Goal: Task Accomplishment & Management: Complete application form

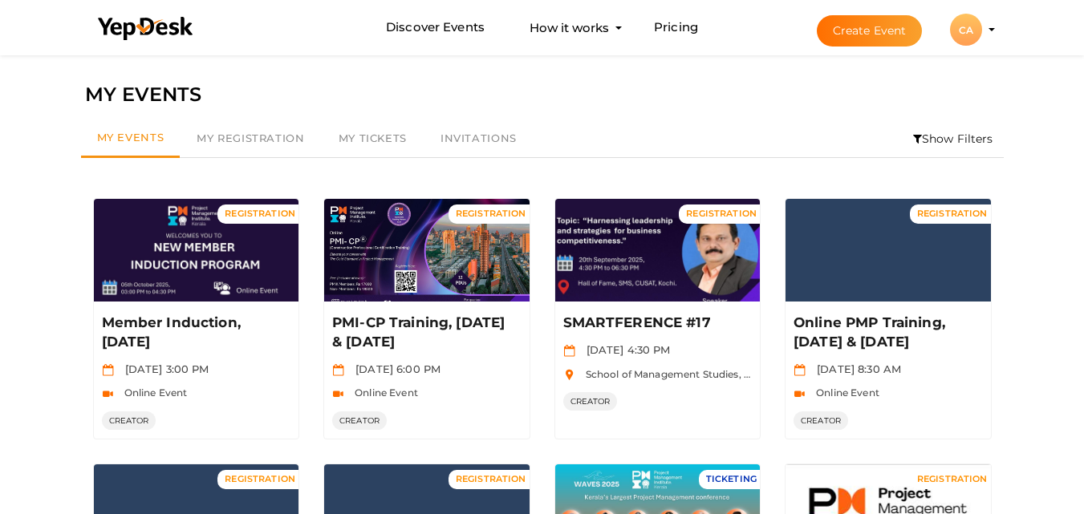
scroll to position [449, 0]
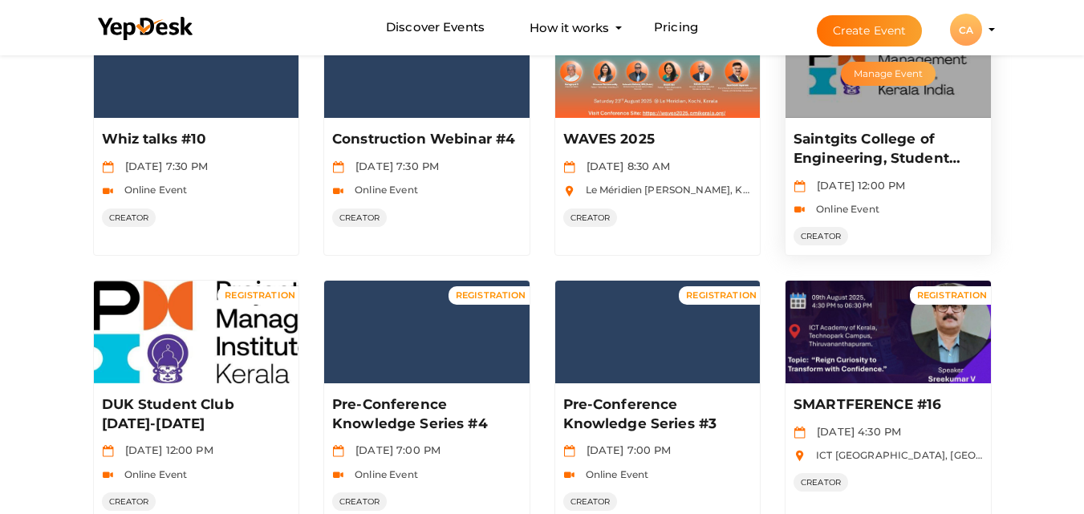
click at [876, 83] on button "Manage Event" at bounding box center [888, 74] width 95 height 24
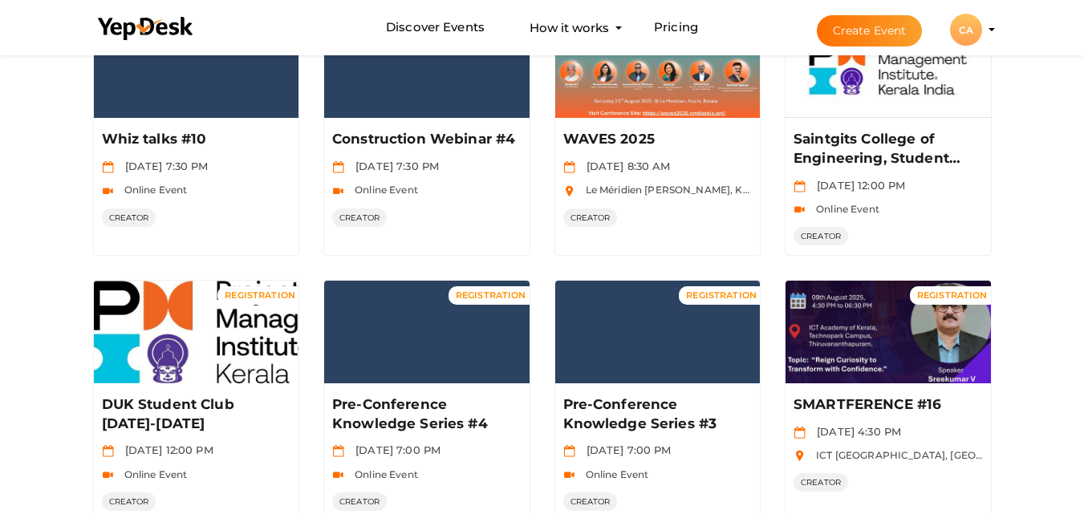
click at [881, 39] on button "Create Event" at bounding box center [870, 30] width 106 height 31
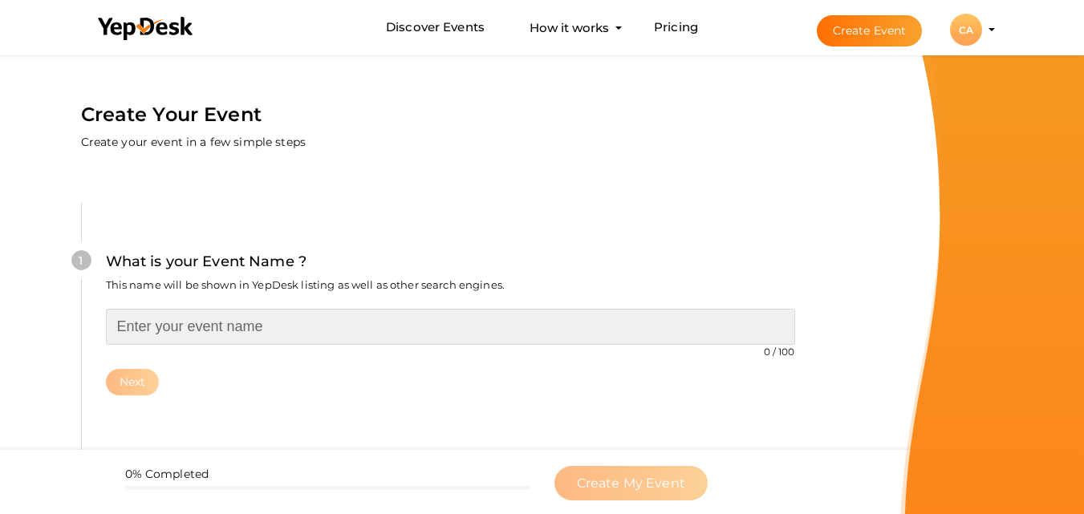
click at [404, 343] on input "text" at bounding box center [450, 327] width 689 height 36
paste input "Saintgits College of Engineering, Student Club registration 2025-2026"
type input "ASB, Student Club 2025-26"
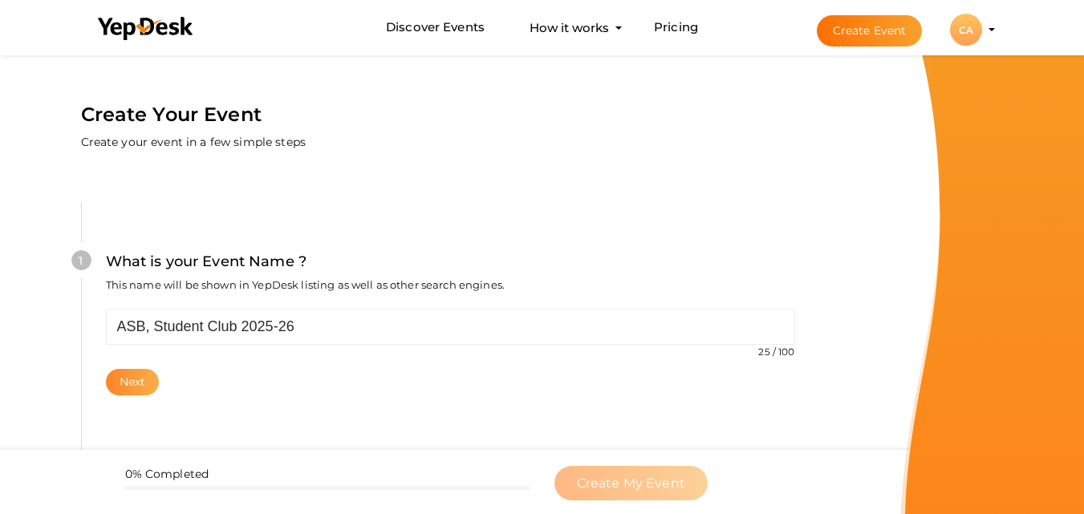
click at [140, 376] on button "Next" at bounding box center [133, 382] width 54 height 26
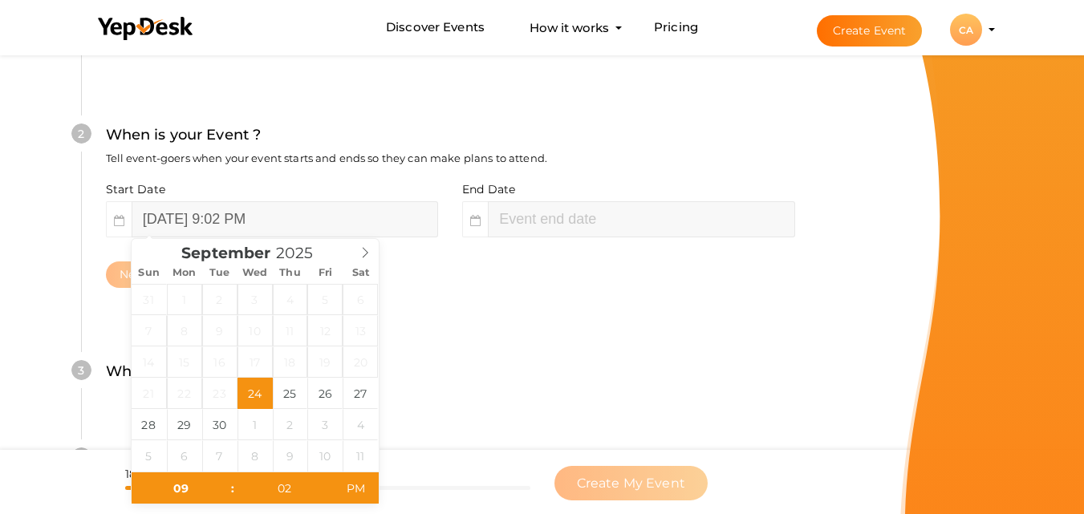
scroll to position [369, 0]
click at [290, 486] on input "02" at bounding box center [284, 488] width 99 height 32
type input "00"
type input "11"
type input "02"
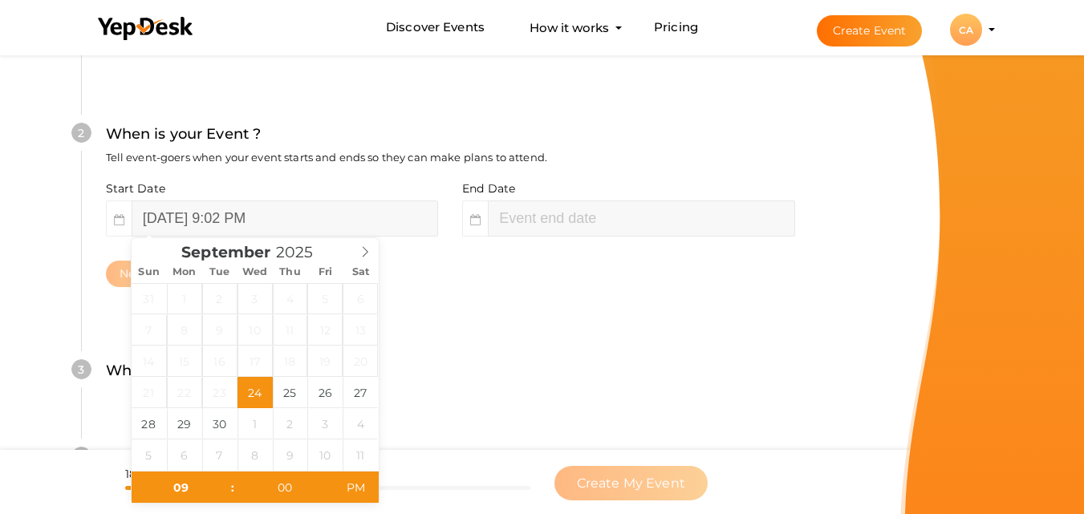
type input "September 24, 2025 9:00 PM"
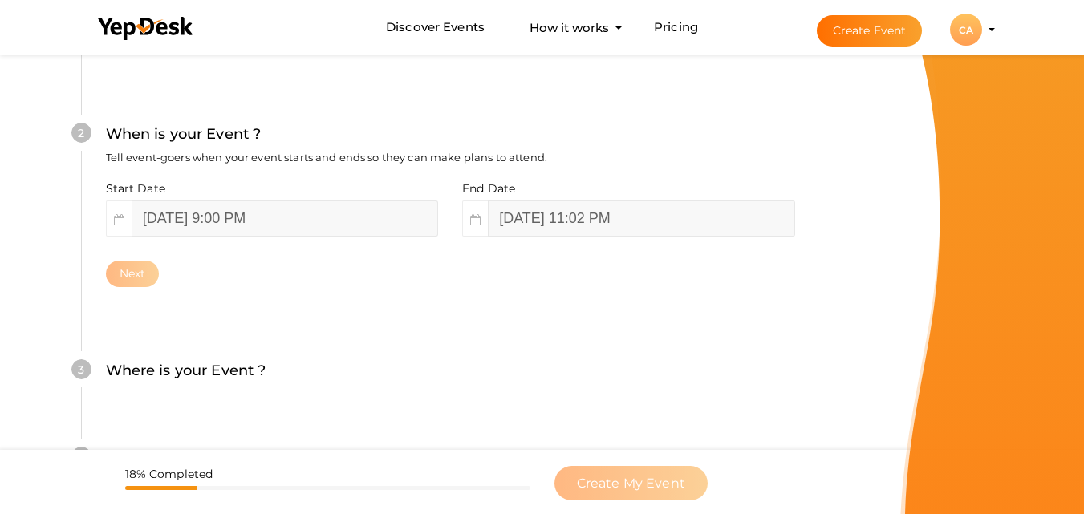
click at [449, 401] on div "3 Where is your Event ? Tell event-goers where your event location is. Venue On…" at bounding box center [450, 378] width 738 height 87
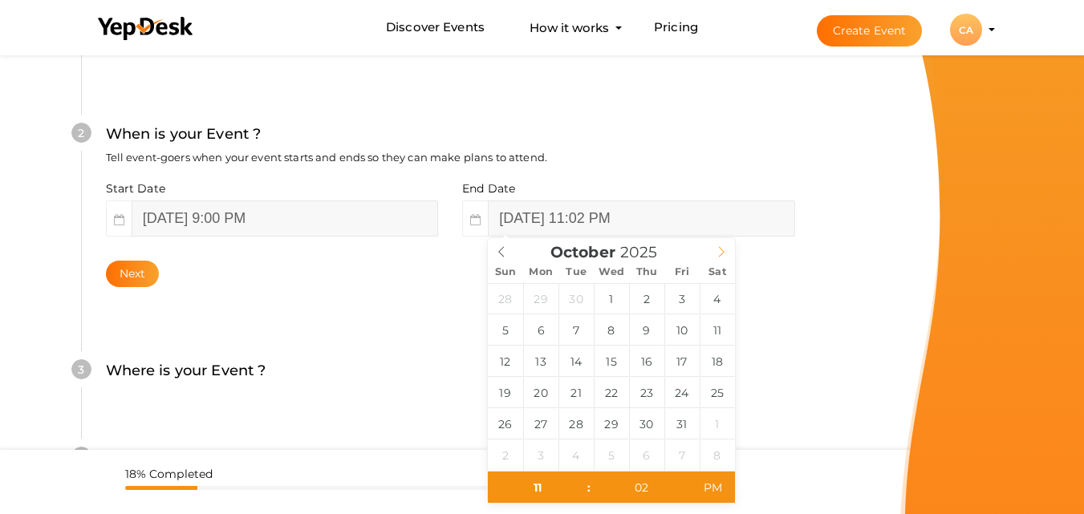
click at [720, 250] on icon at bounding box center [721, 251] width 11 height 11
type input "October 31, 2025 11:02 PM"
click at [639, 486] on input "02" at bounding box center [640, 488] width 99 height 32
type input "00"
type input "October 31, 2025 11:00 PM"
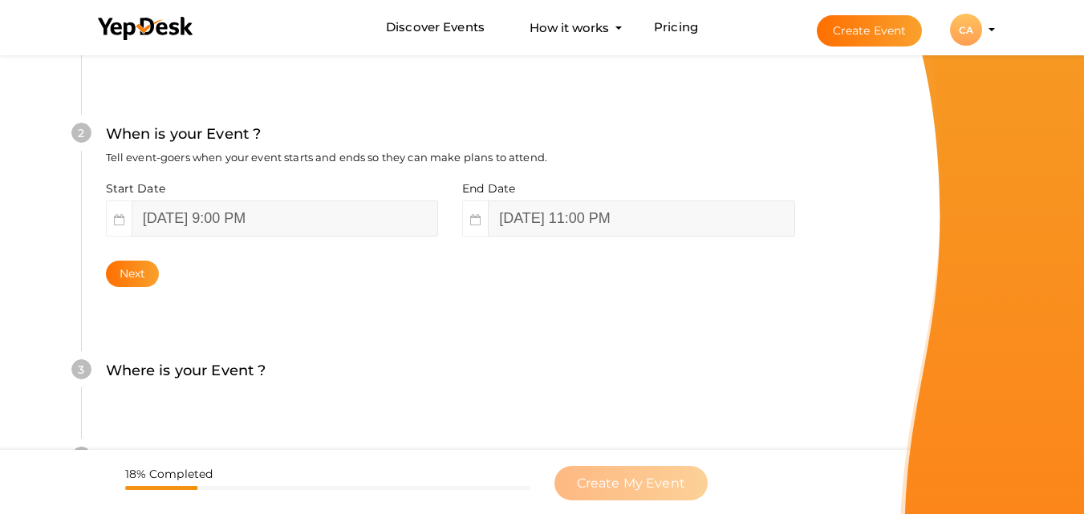
click at [864, 302] on div "What is your Event Name ? This name will be shown in YepDesk listing as well as…" at bounding box center [450, 259] width 834 height 948
click at [130, 268] on button "Next" at bounding box center [133, 274] width 54 height 26
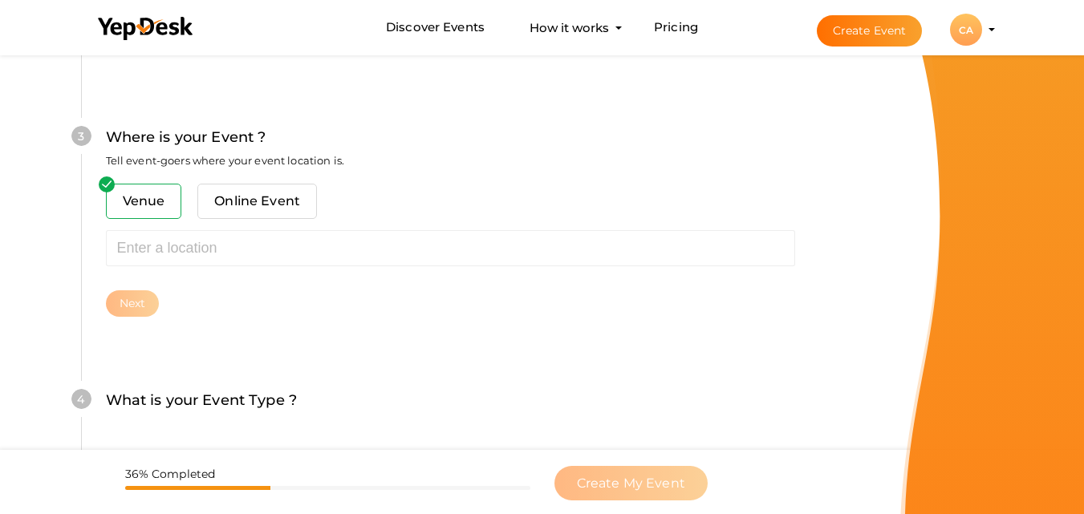
scroll to position [630, 0]
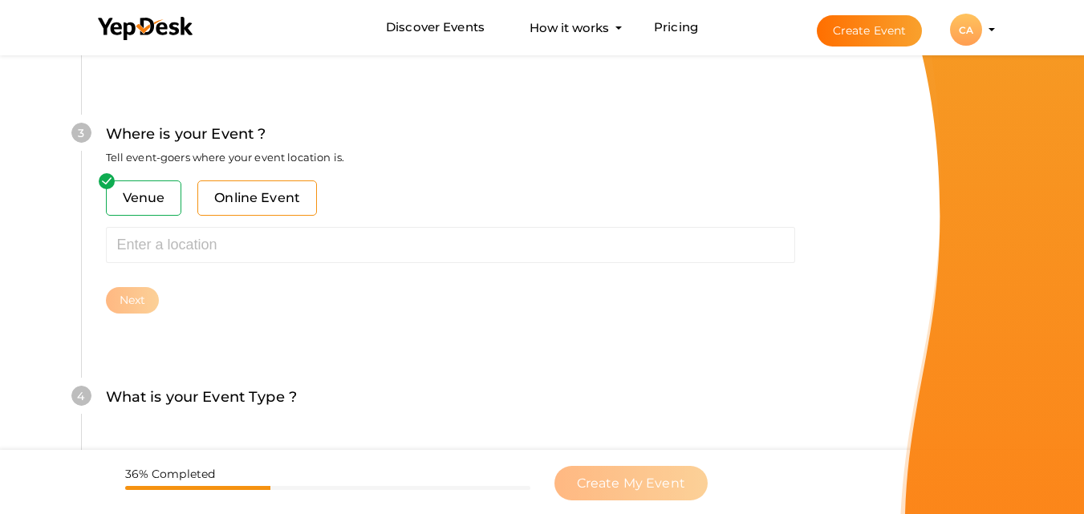
click at [281, 203] on span "Online Event" at bounding box center [257, 198] width 120 height 35
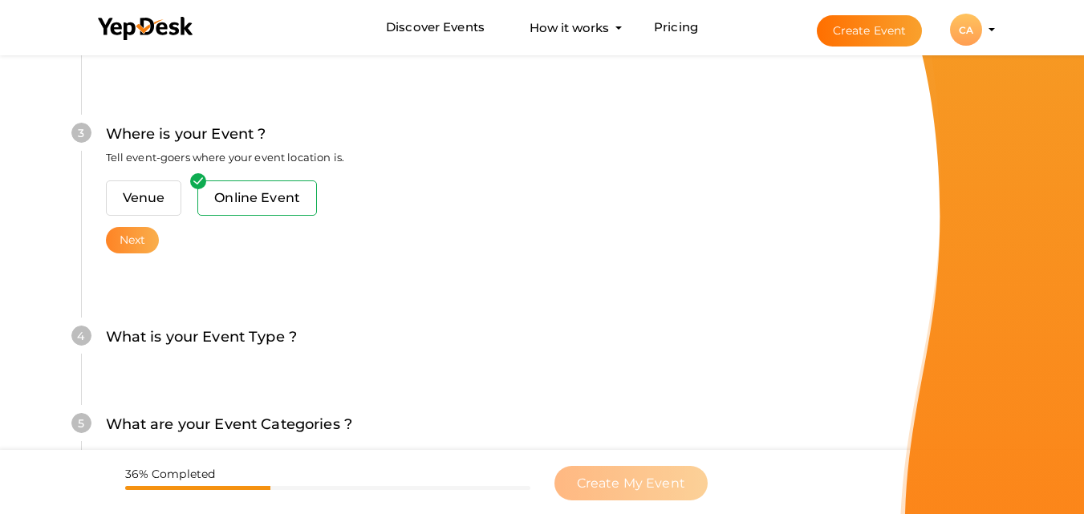
click at [144, 241] on button "Next" at bounding box center [133, 240] width 54 height 26
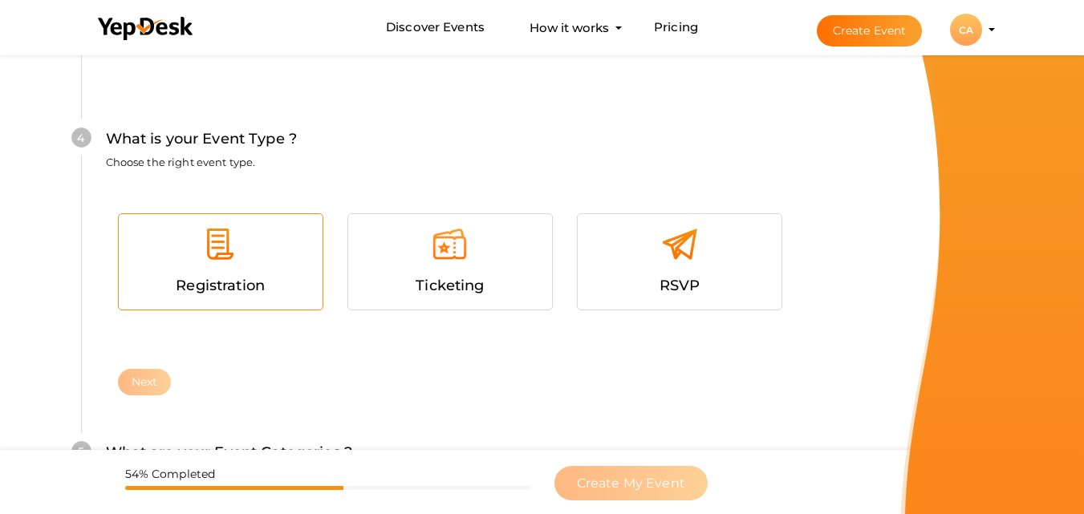
scroll to position [857, 0]
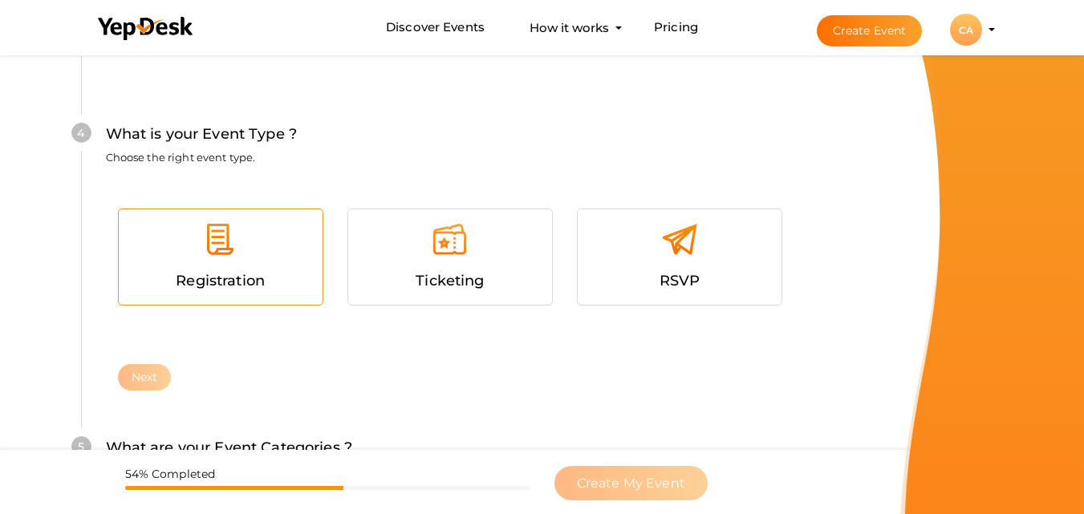
click at [256, 263] on div at bounding box center [221, 245] width 180 height 48
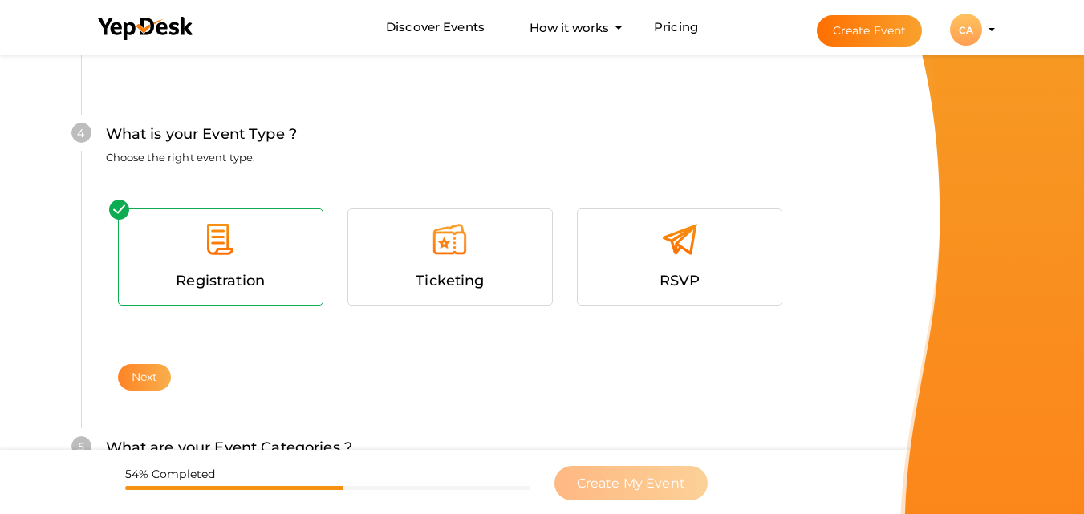
click at [155, 371] on button "Next" at bounding box center [145, 377] width 54 height 26
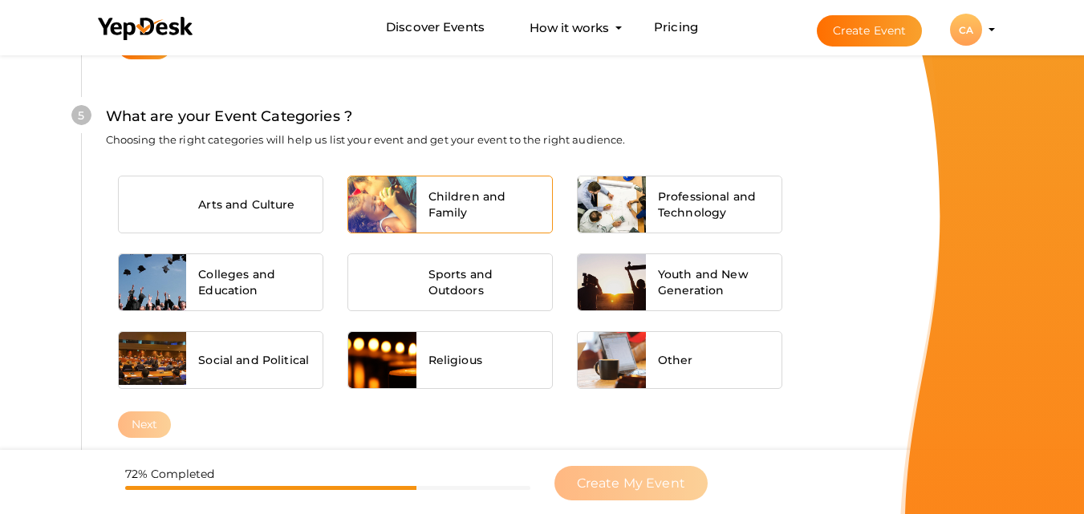
scroll to position [1195, 0]
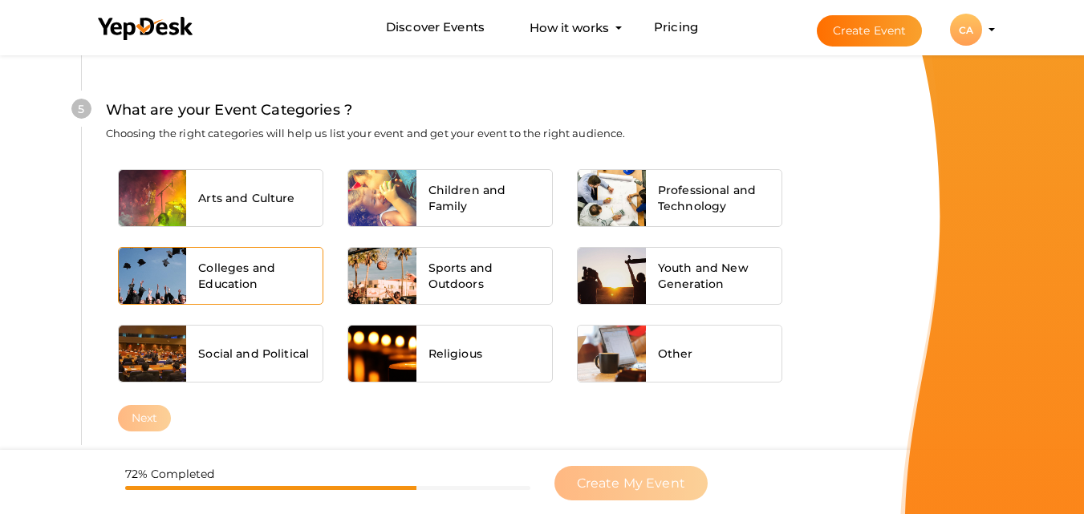
click at [185, 272] on div at bounding box center [153, 276] width 68 height 56
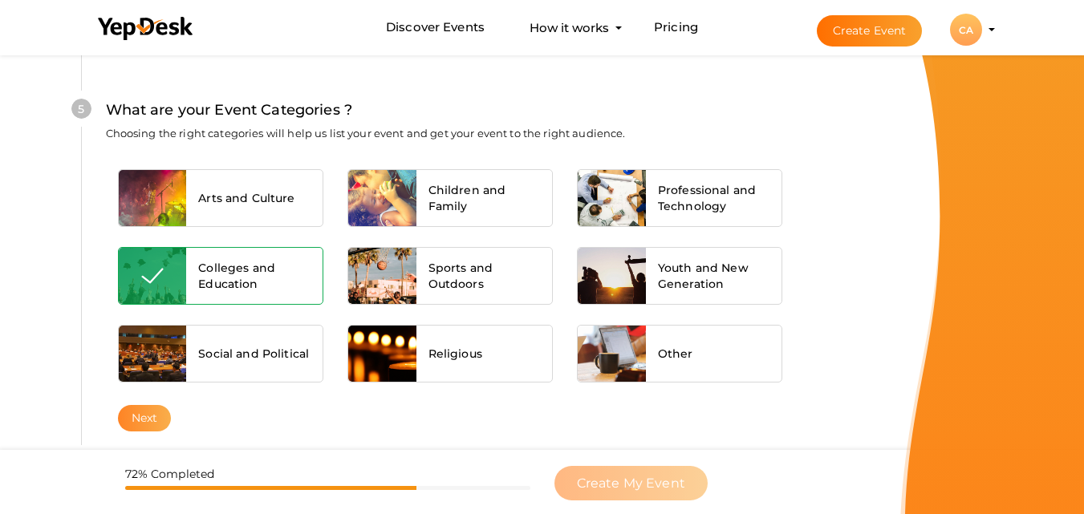
click at [152, 421] on button "Next" at bounding box center [145, 418] width 54 height 26
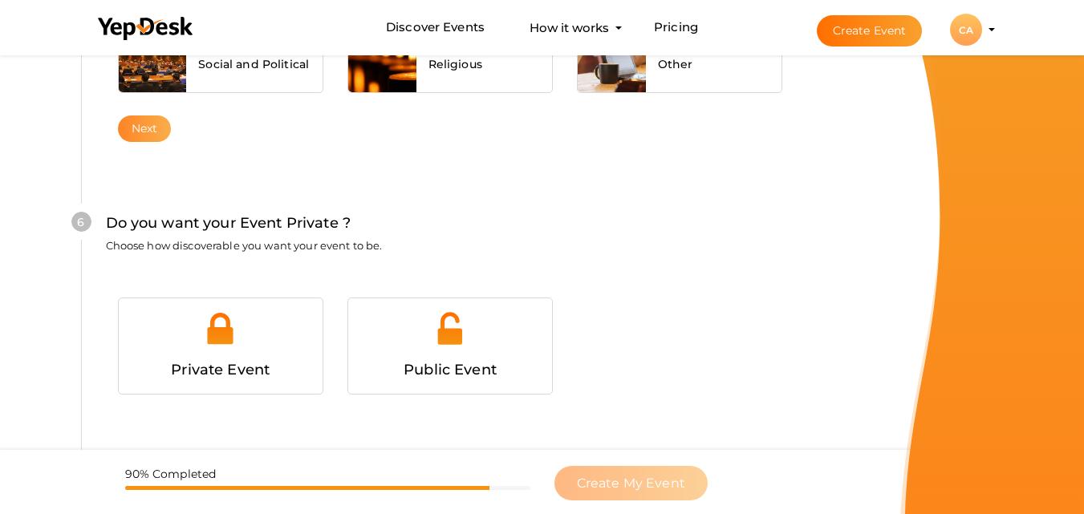
scroll to position [1549, 0]
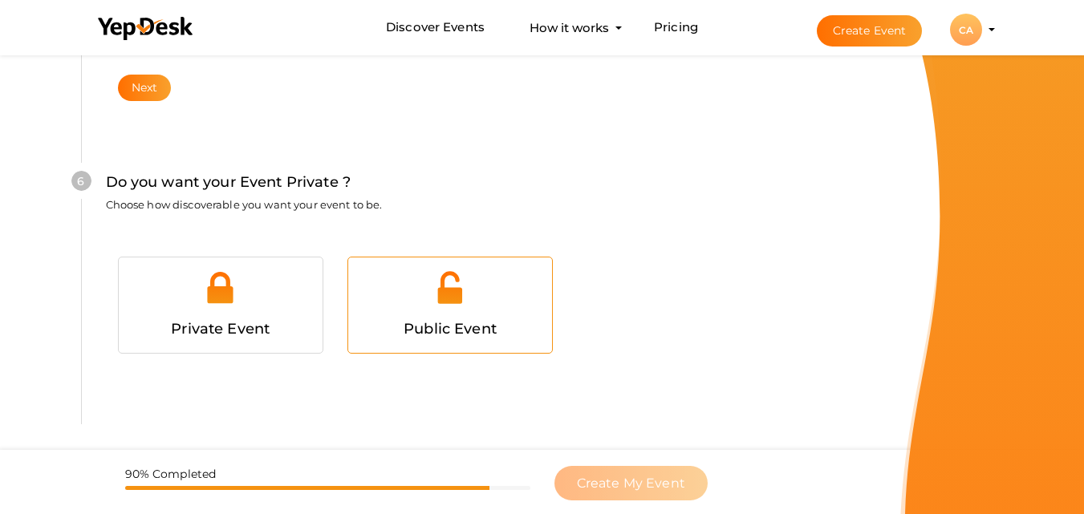
click at [424, 297] on div at bounding box center [450, 294] width 180 height 48
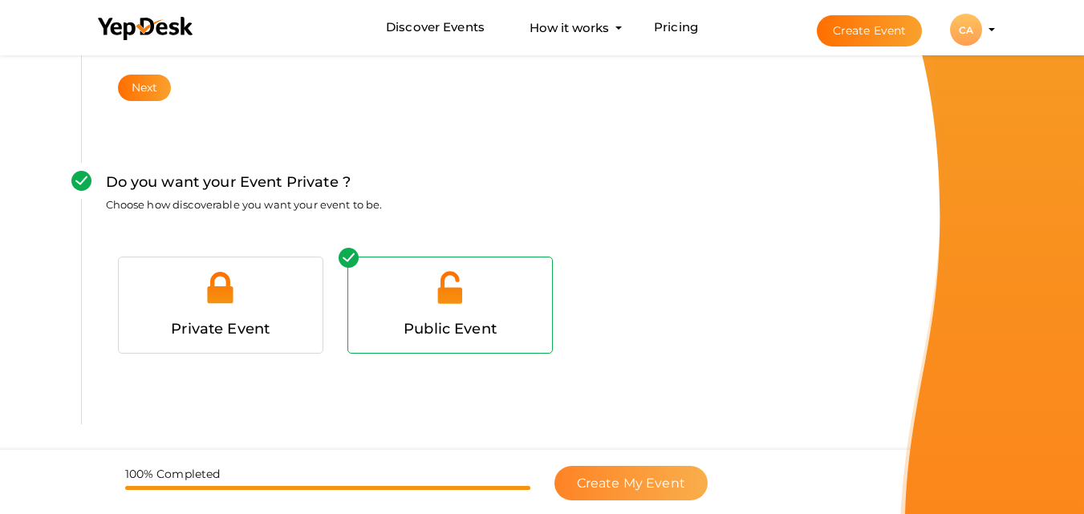
click at [622, 472] on button "Create My Event" at bounding box center [630, 483] width 153 height 34
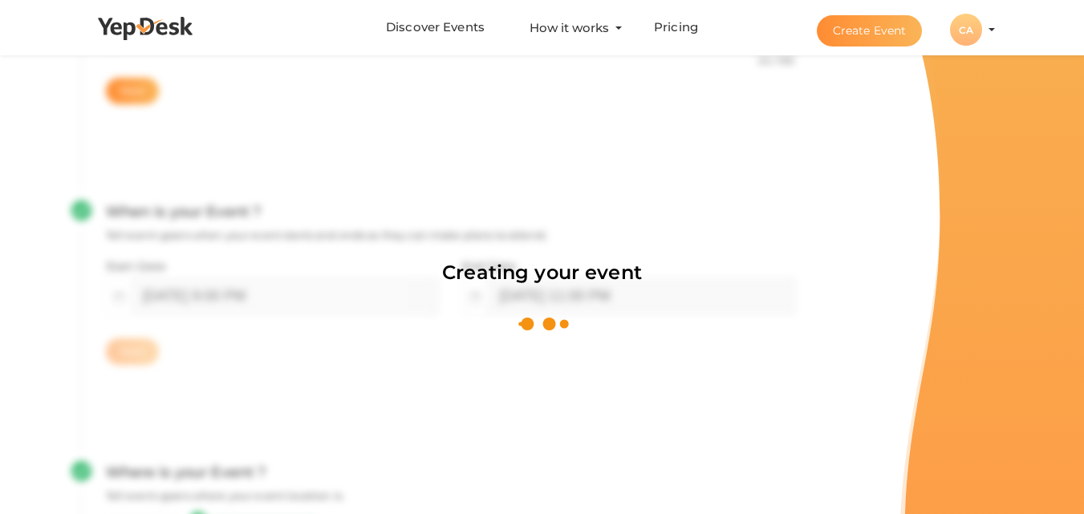
scroll to position [241, 0]
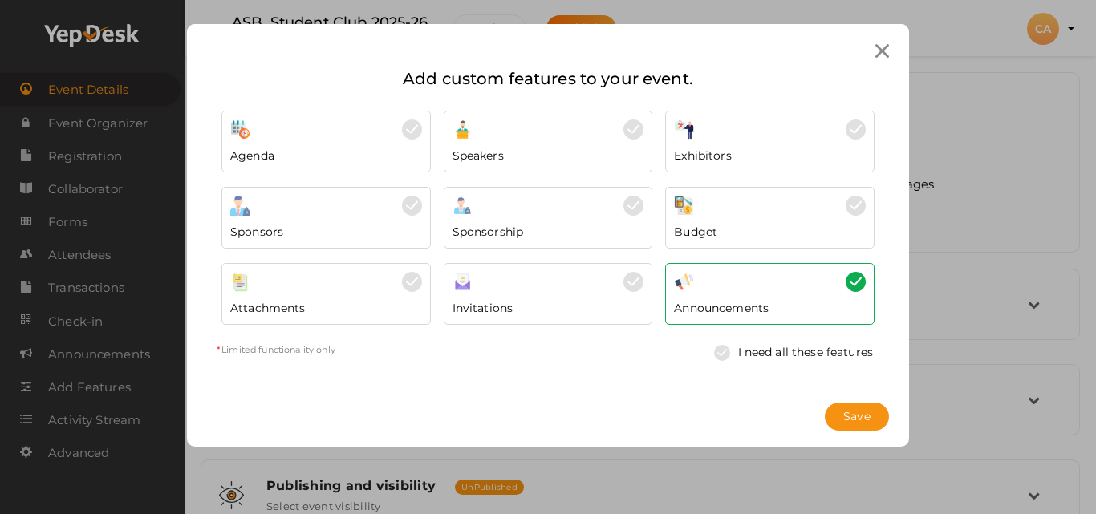
click at [880, 50] on icon at bounding box center [882, 51] width 14 height 14
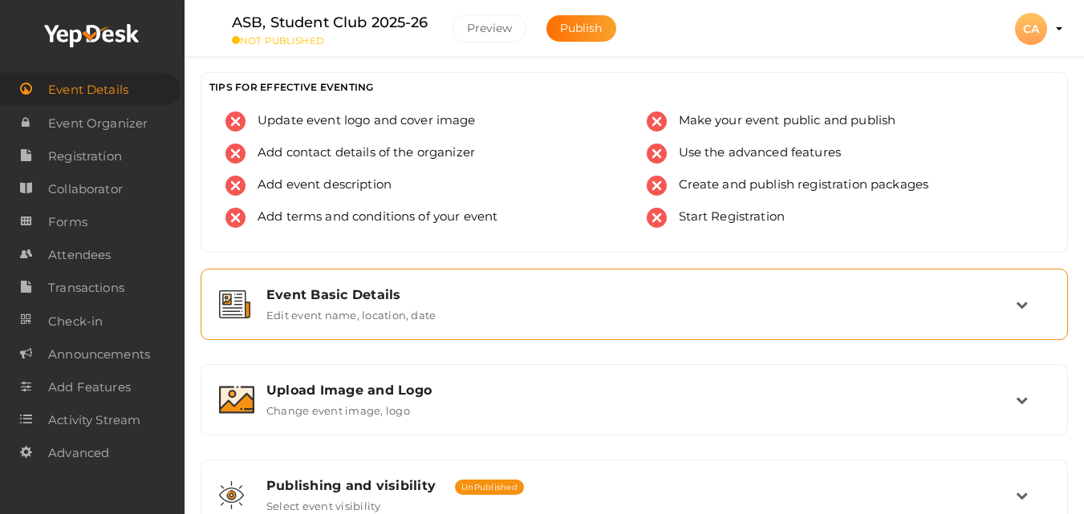
click at [364, 284] on div "Event Basic Details Edit event name, location, date" at bounding box center [634, 305] width 850 height 54
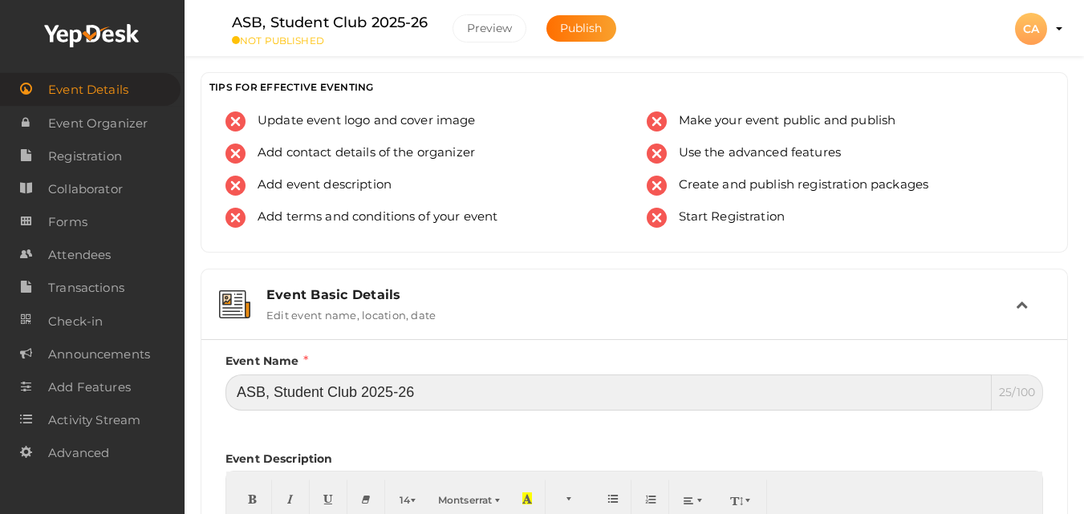
click at [471, 387] on input "ASB, Student Club 2025-26" at bounding box center [608, 393] width 766 height 36
paste input "Asian School of business"
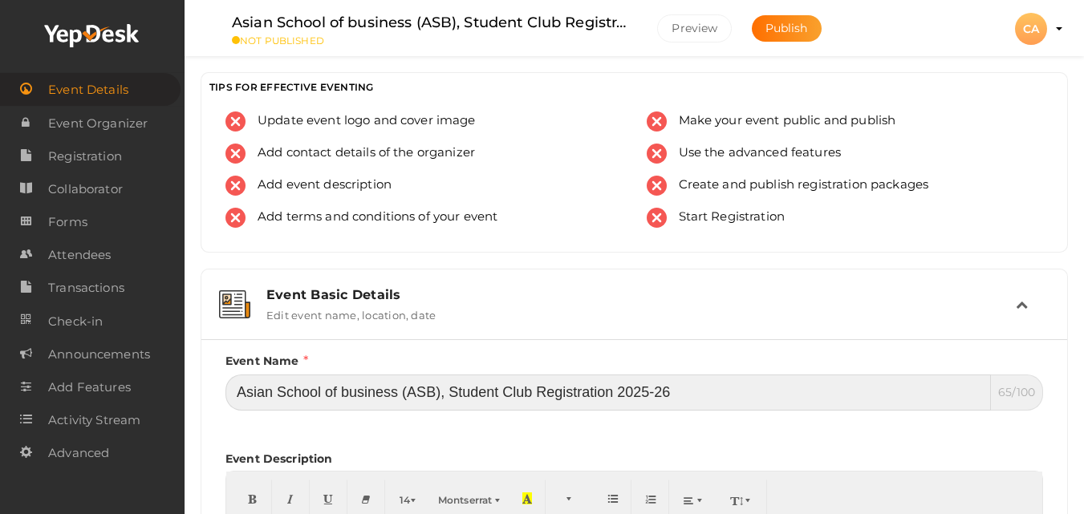
click at [661, 391] on input "Asian School of business (ASB), Student Club Registration 2025-26" at bounding box center [607, 393] width 765 height 36
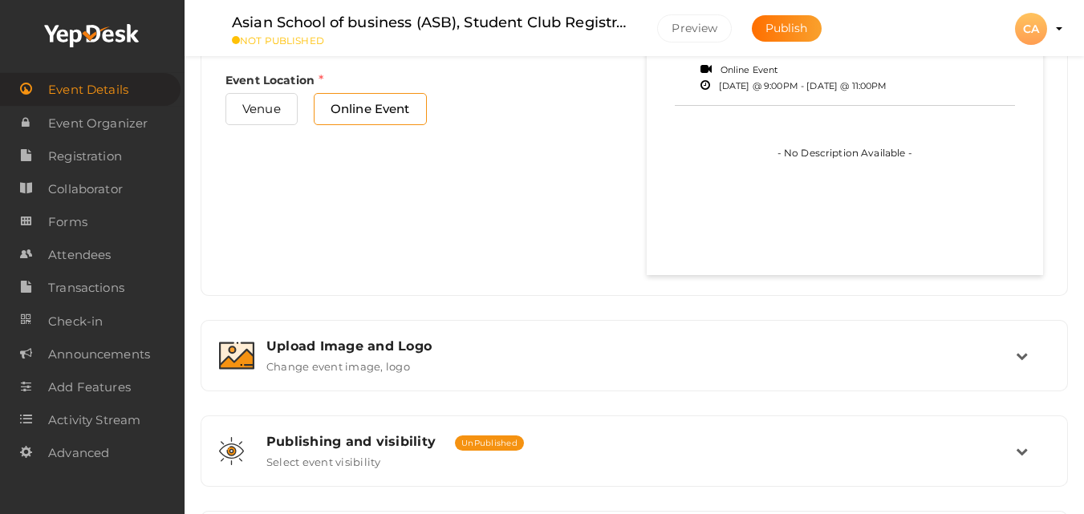
scroll to position [931, 0]
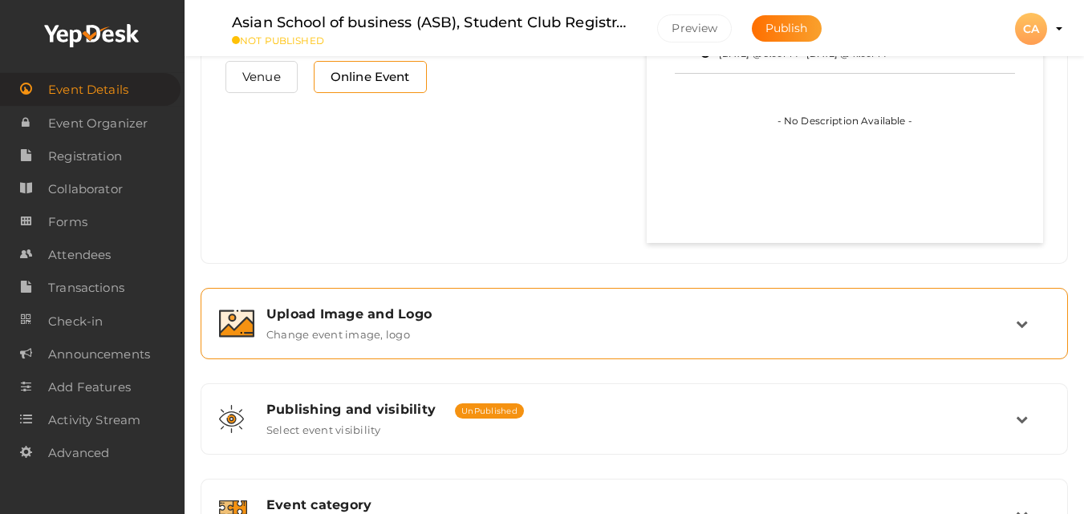
type input "Asian School of business (ASB), Student Club Registration 2025-2026"
click at [344, 315] on div "Upload Image and Logo" at bounding box center [640, 313] width 749 height 15
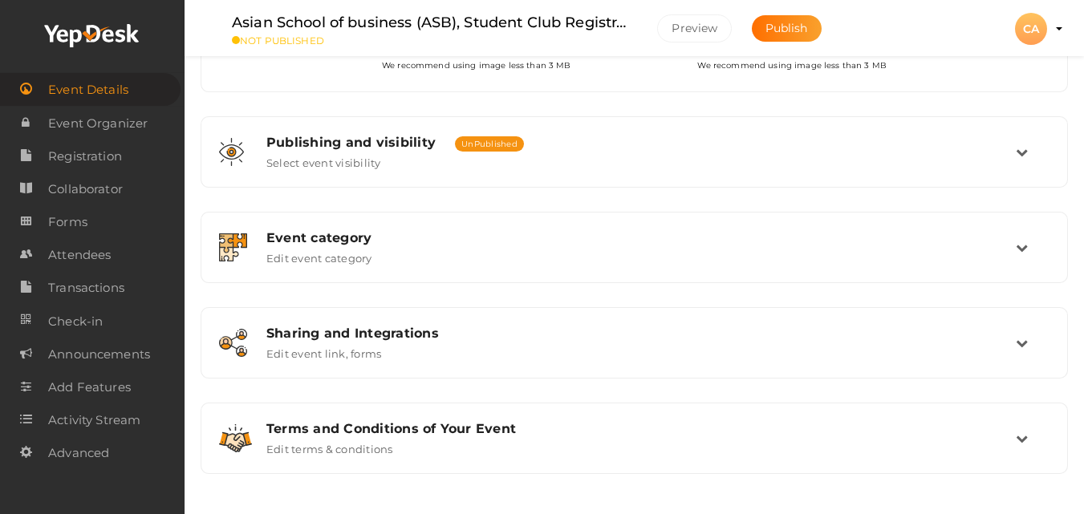
scroll to position [144, 0]
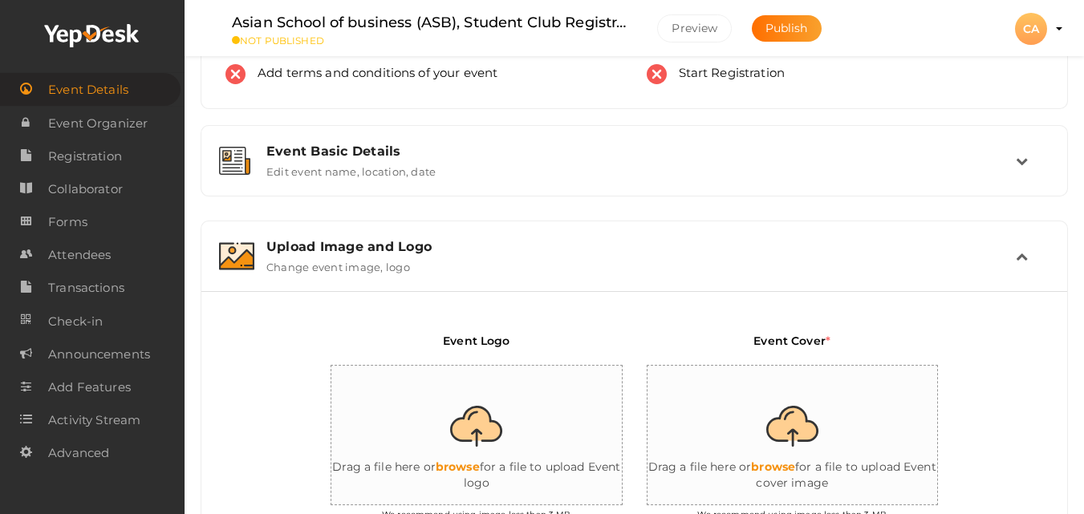
click at [811, 431] on input "file" at bounding box center [807, 436] width 321 height 140
click at [72, 162] on span "Registration" at bounding box center [85, 156] width 74 height 32
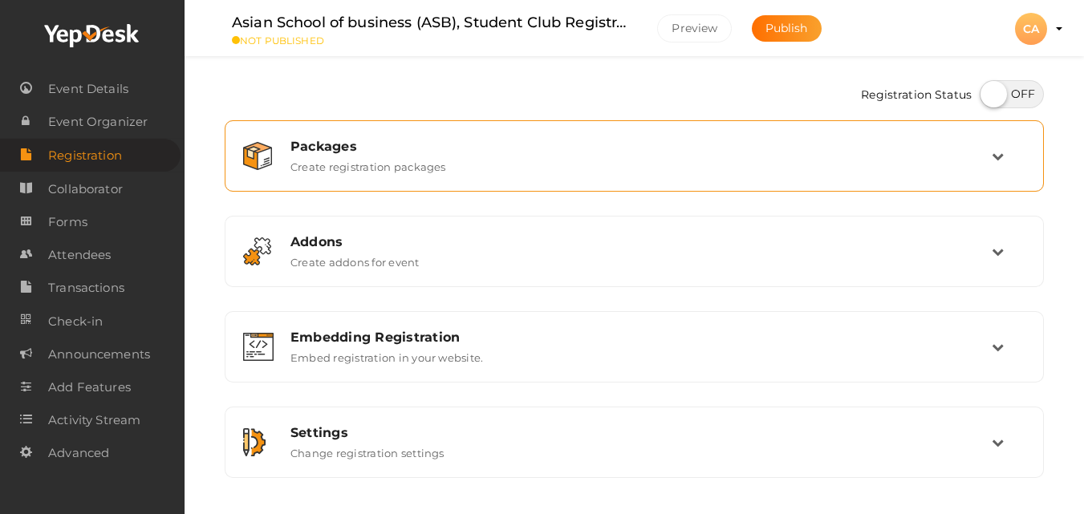
click at [678, 175] on div "Packages Create registration packages" at bounding box center [634, 156] width 802 height 54
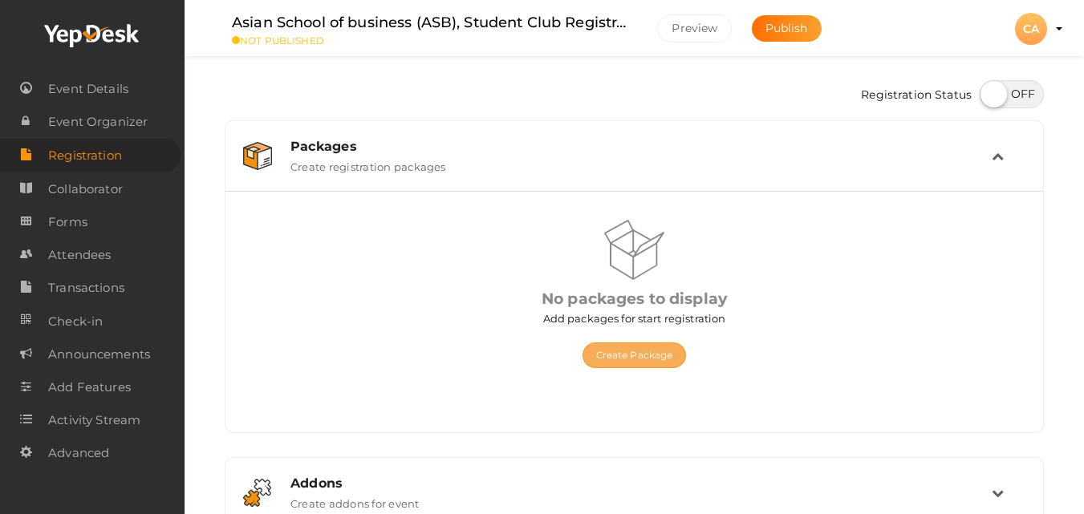
click at [602, 355] on button "Create Package" at bounding box center [634, 356] width 104 height 26
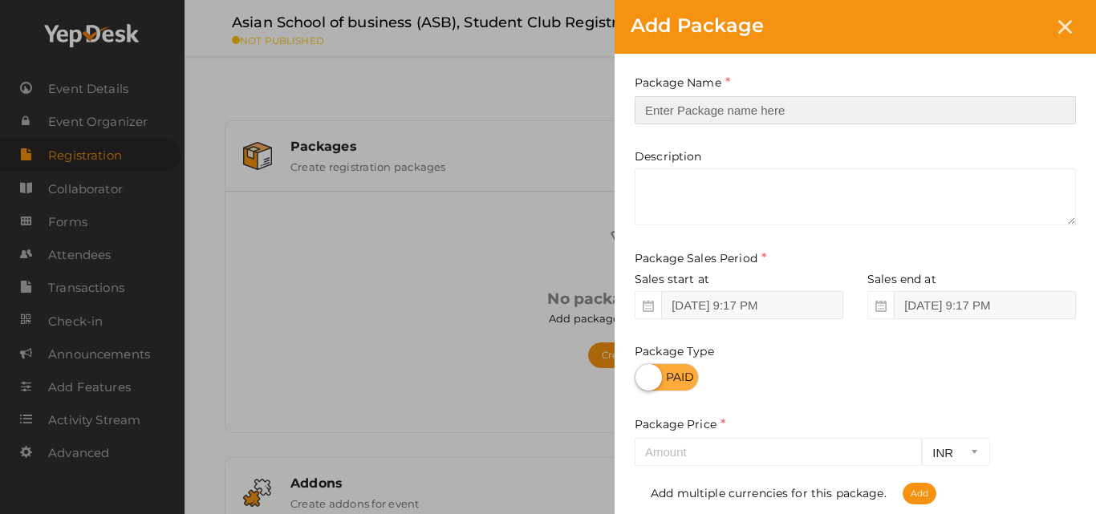
click at [676, 116] on input "text" at bounding box center [855, 110] width 441 height 28
type input "Registration"
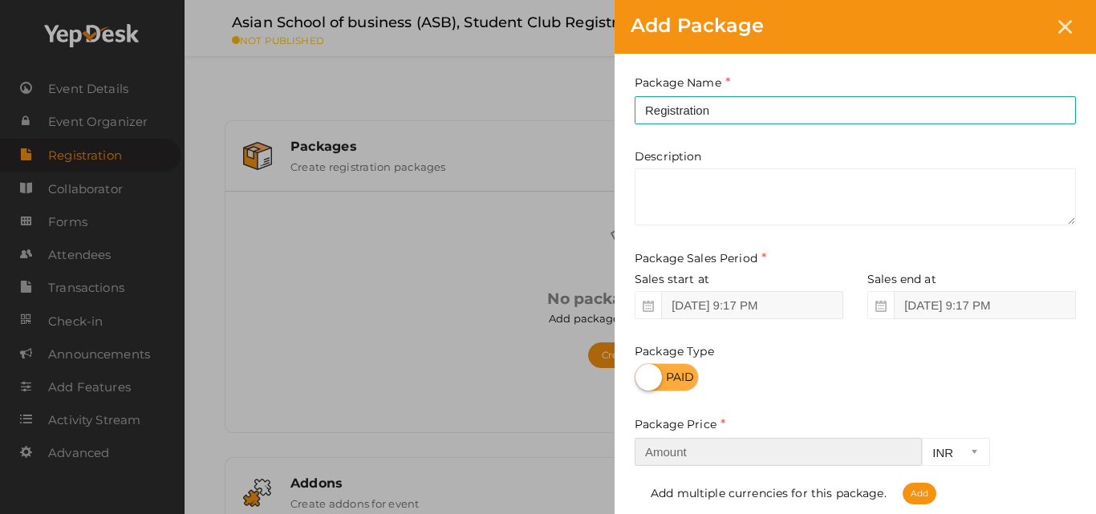
click at [659, 453] on input "number" at bounding box center [778, 452] width 287 height 28
type input "500"
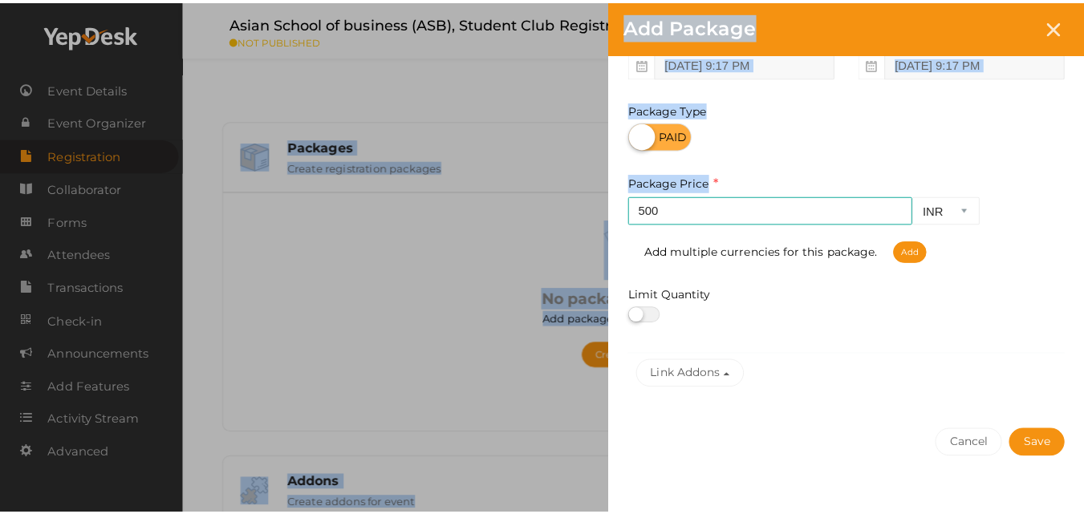
scroll to position [264, 0]
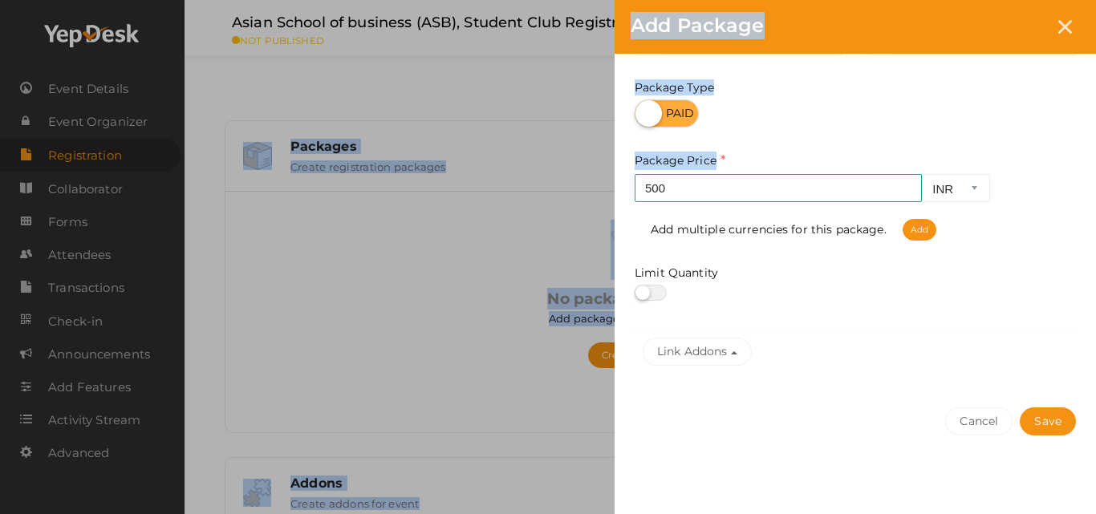
drag, startPoint x: 1090, startPoint y: 429, endPoint x: 1089, endPoint y: 518, distance: 89.1
click at [1083, 513] on html "Discover Events How it works Powerful Registration / Ticketing Start selling yo…" at bounding box center [548, 257] width 1096 height 514
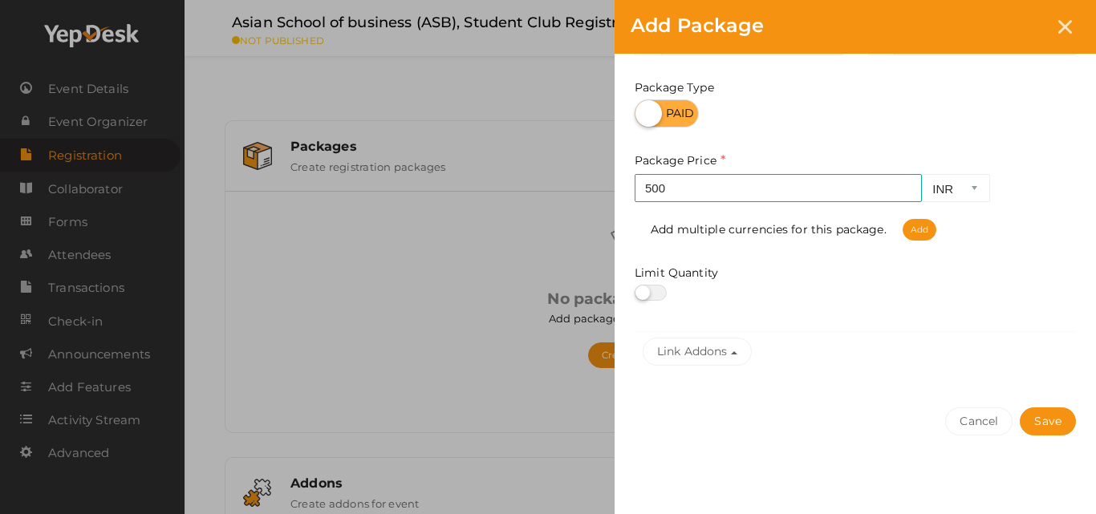
click at [1001, 480] on div "Cancel Save" at bounding box center [855, 454] width 481 height 124
click at [1047, 425] on button "Save" at bounding box center [1048, 422] width 56 height 28
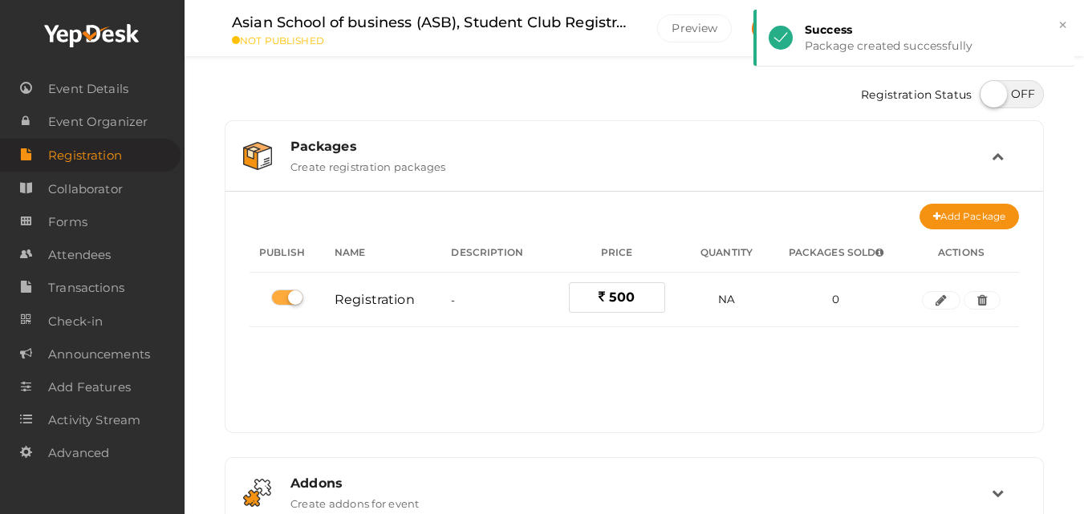
click at [1031, 91] on label at bounding box center [1012, 94] width 64 height 28
click at [990, 91] on input "checkbox" at bounding box center [985, 88] width 10 height 10
checkbox input "true"
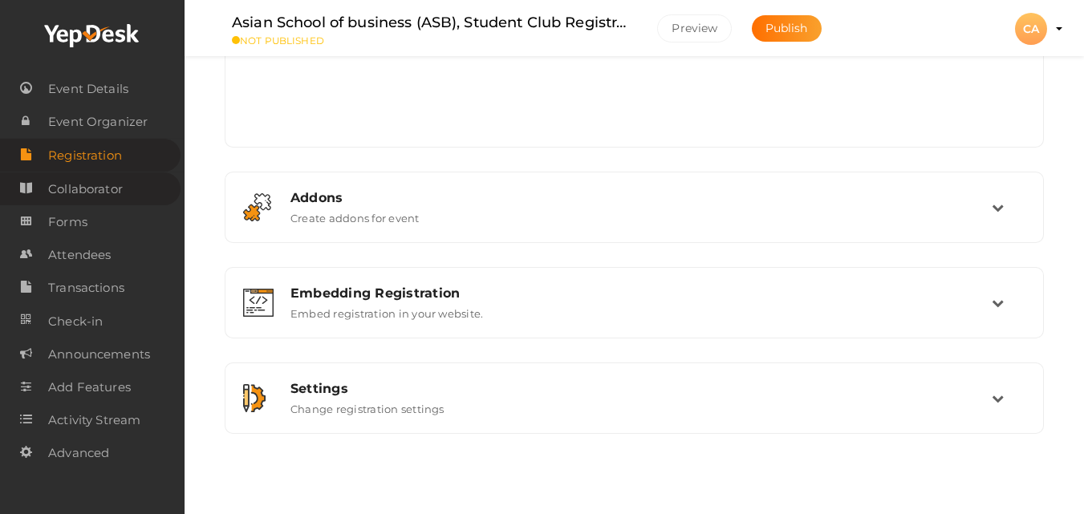
click at [74, 184] on span "Collaborator" at bounding box center [85, 189] width 75 height 32
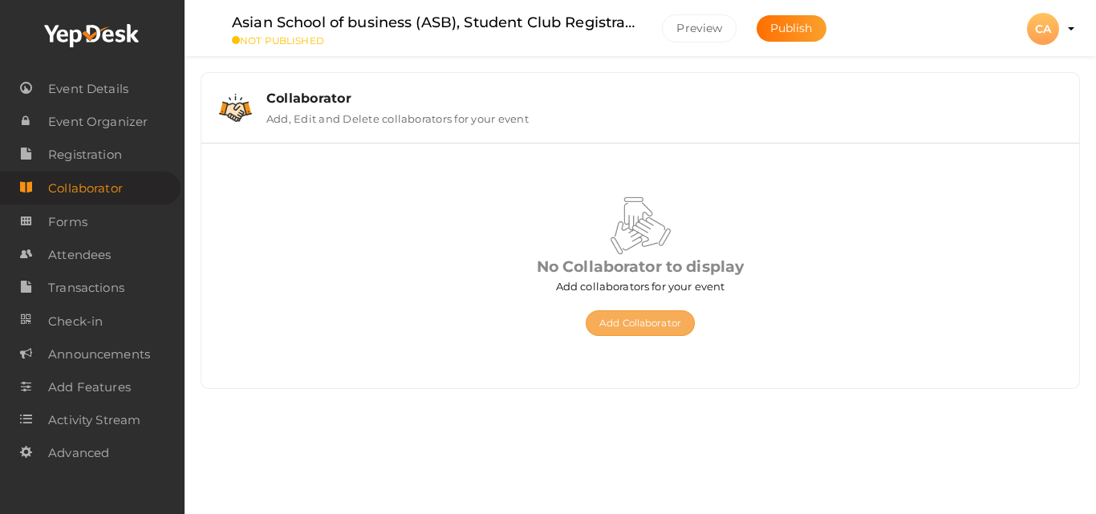
click at [660, 322] on button "Add Collaborator" at bounding box center [640, 323] width 109 height 26
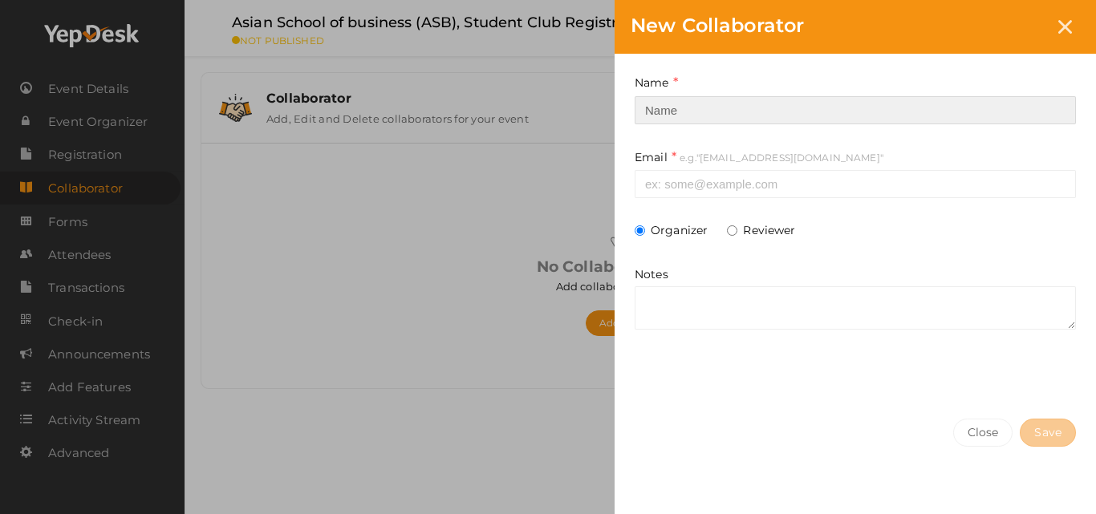
click at [767, 103] on input at bounding box center [855, 110] width 441 height 28
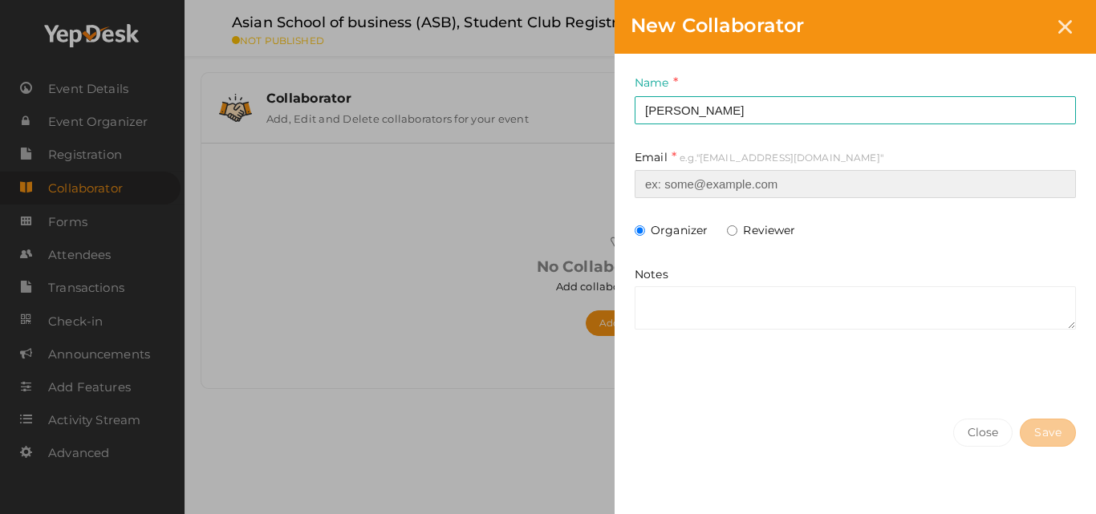
click at [735, 185] on input at bounding box center [855, 184] width 441 height 28
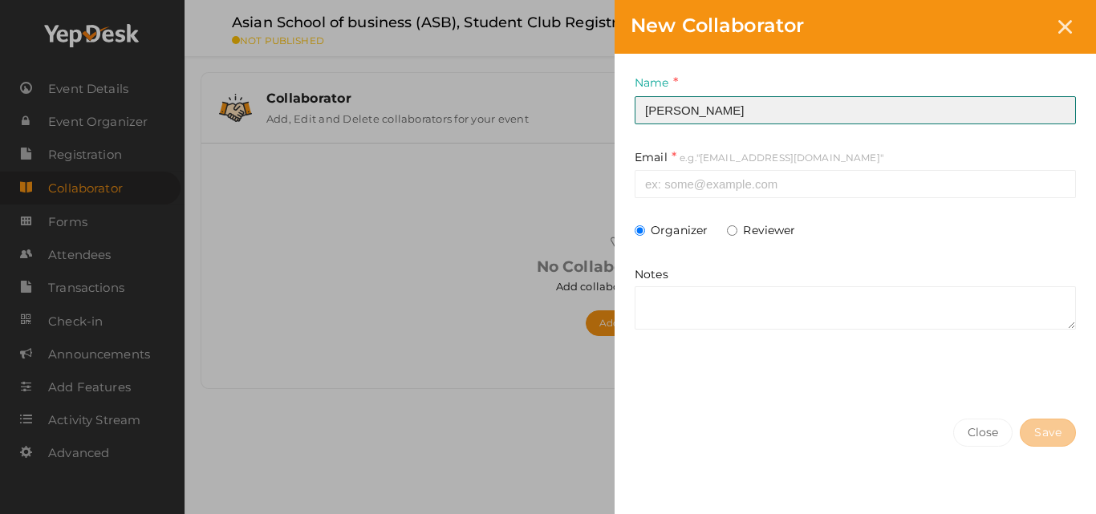
click at [752, 114] on input "Johnson" at bounding box center [855, 110] width 441 height 28
type input "Johnson Samuel"
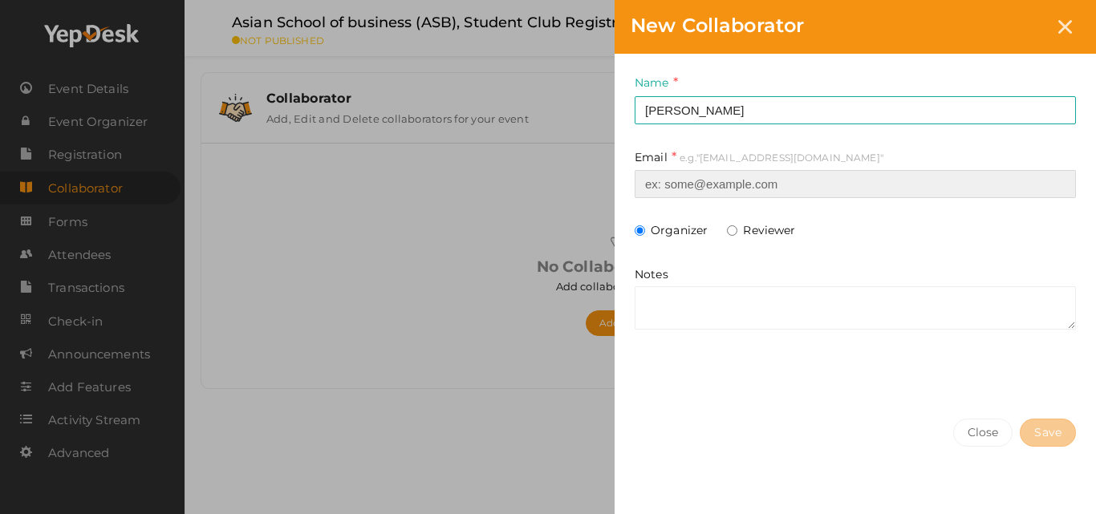
click at [713, 185] on input at bounding box center [855, 184] width 441 height 28
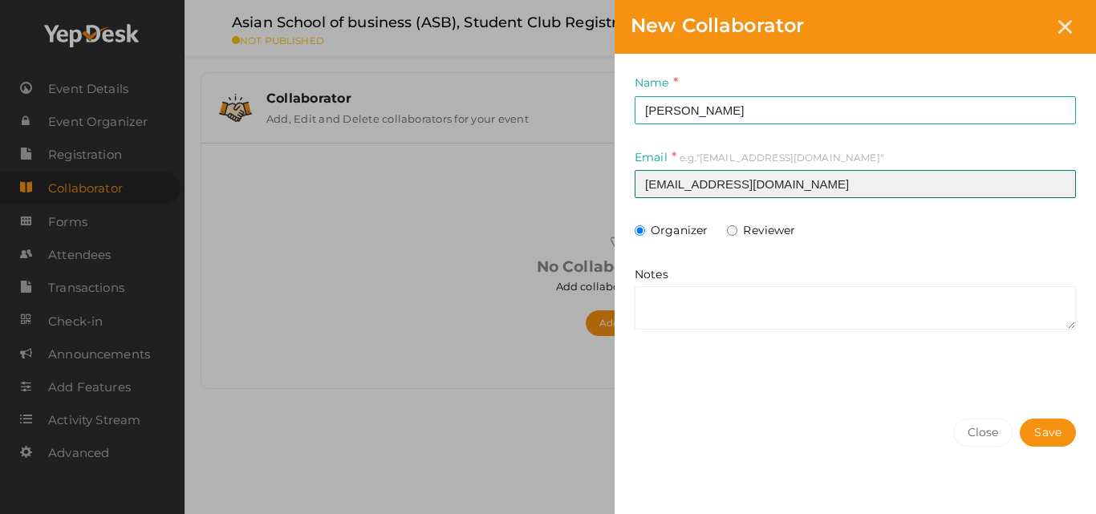
type input "vp-academicoutreach@pmikerala.org"
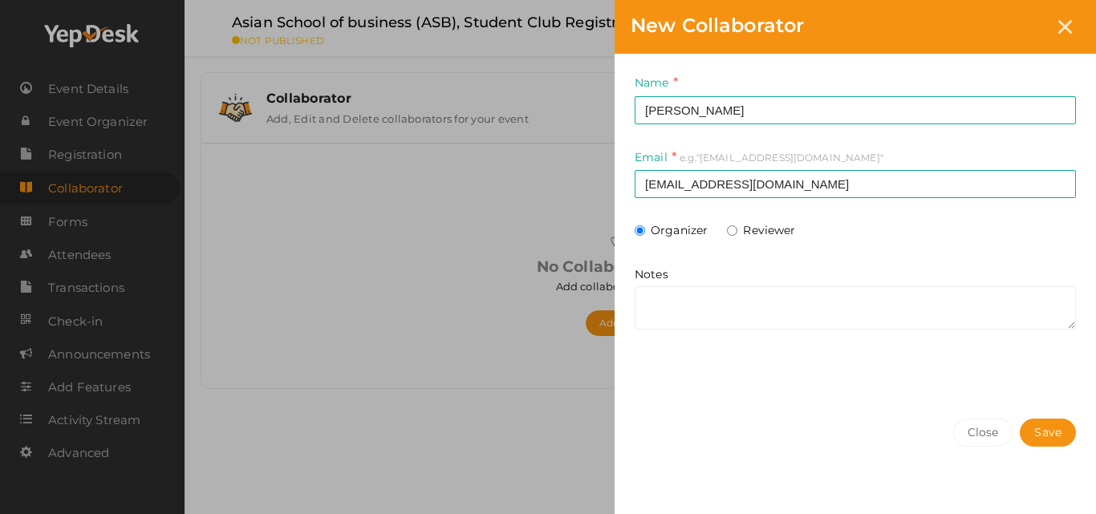
click at [817, 275] on div "Notes" at bounding box center [855, 297] width 441 height 63
click at [1035, 427] on span "Save" at bounding box center [1047, 432] width 27 height 17
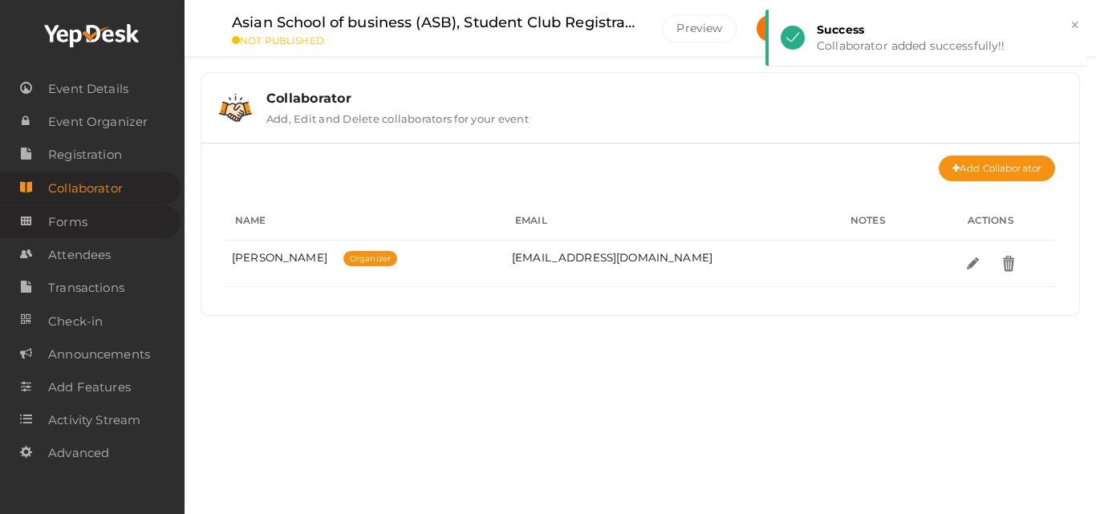
click at [97, 229] on link "Forms" at bounding box center [90, 221] width 181 height 33
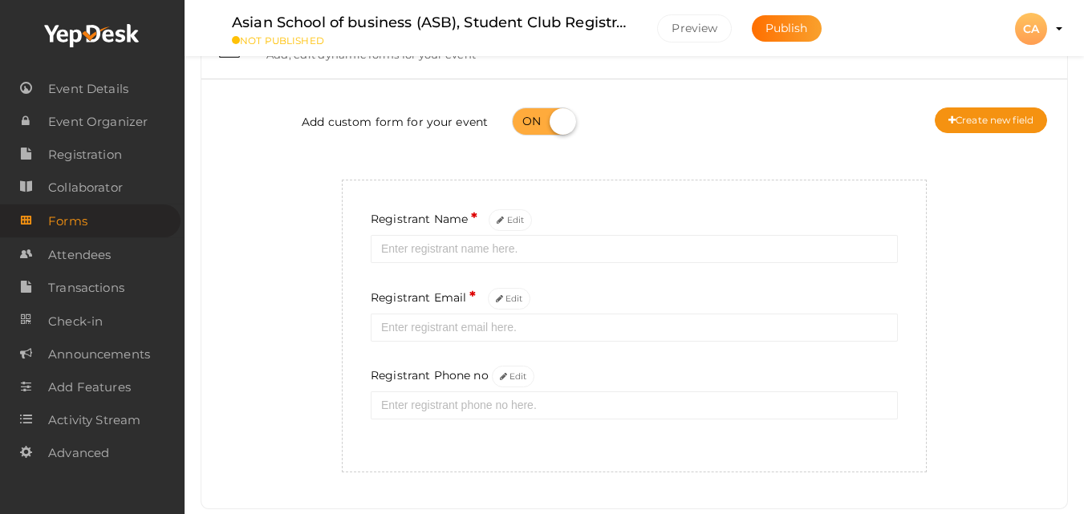
scroll to position [96, 0]
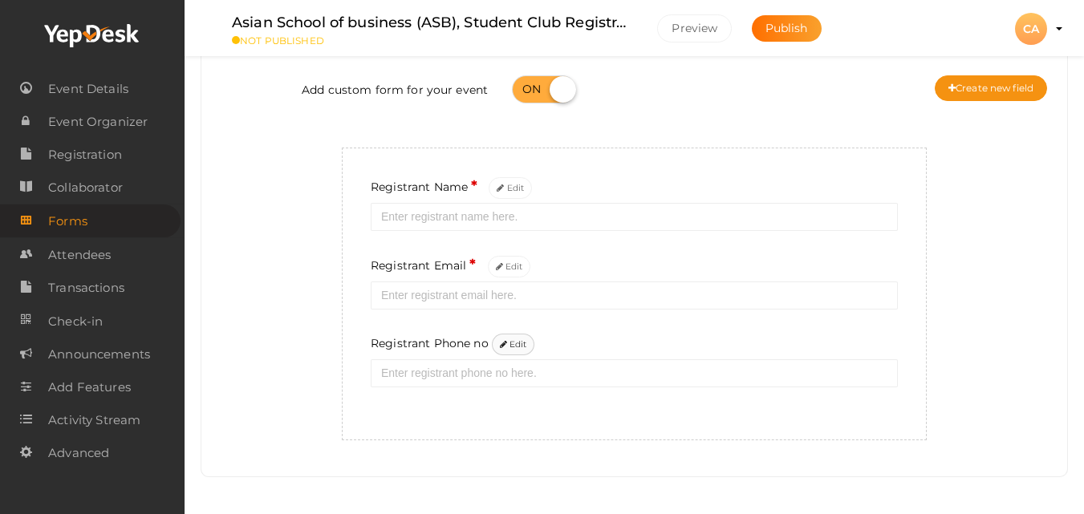
click at [521, 341] on button "Edit" at bounding box center [513, 345] width 43 height 22
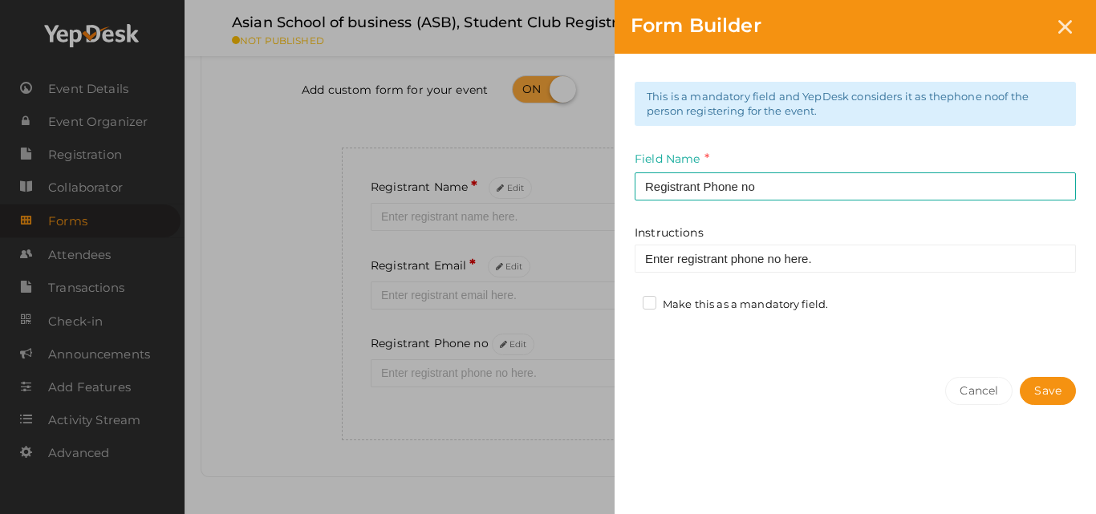
click at [679, 298] on label "Make this as a mandatory field." at bounding box center [735, 305] width 185 height 16
click at [627, 300] on input "Make this as a mandatory field." at bounding box center [627, 300] width 0 height 0
click at [1063, 385] on button "Save" at bounding box center [1048, 391] width 56 height 28
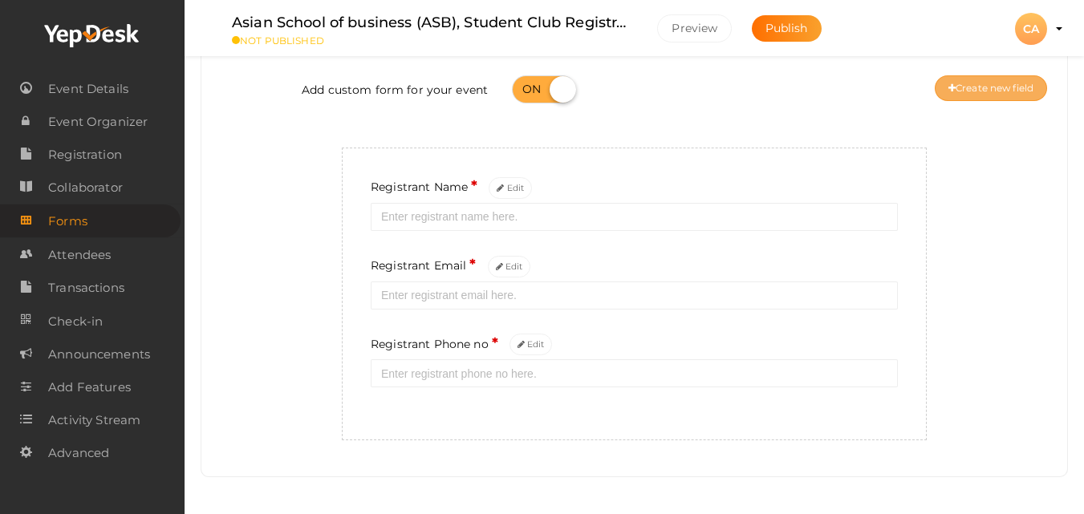
click at [979, 82] on button "Create new field" at bounding box center [991, 88] width 112 height 26
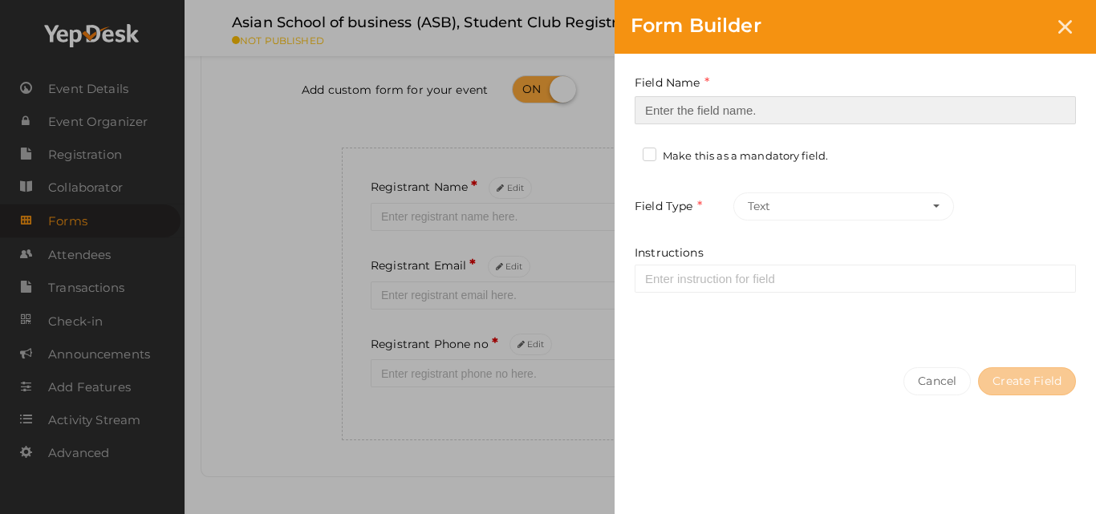
click at [721, 105] on input at bounding box center [855, 110] width 441 height 28
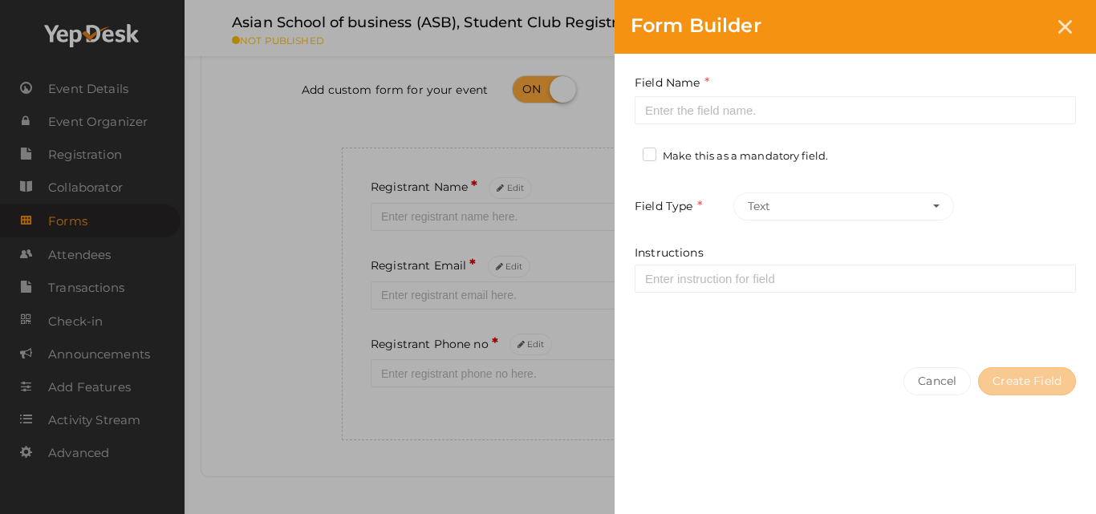
click at [293, 409] on div "Form Builder Field Name Required. Form field name already used. Make this as a …" at bounding box center [548, 257] width 1096 height 514
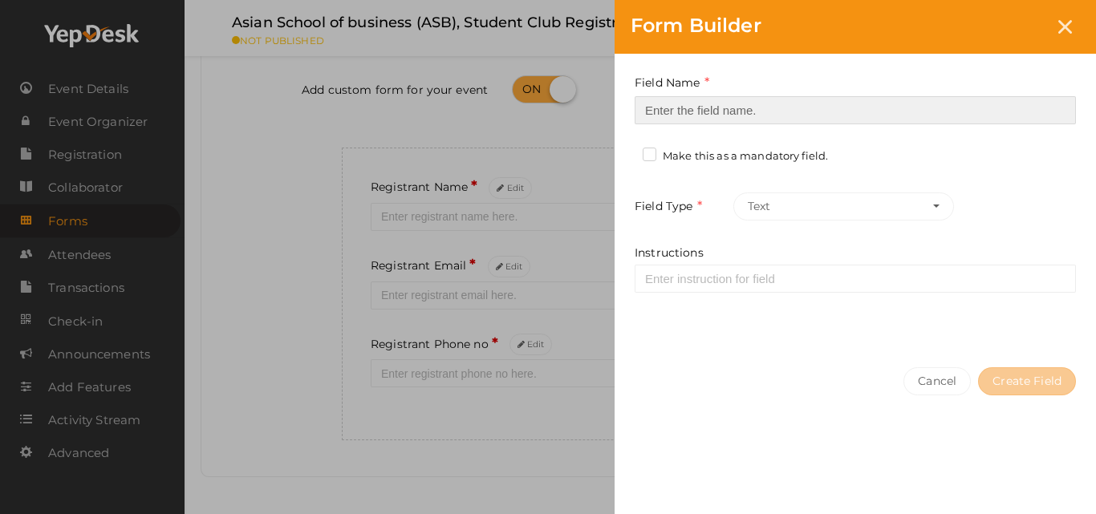
click at [677, 112] on input at bounding box center [855, 110] width 441 height 28
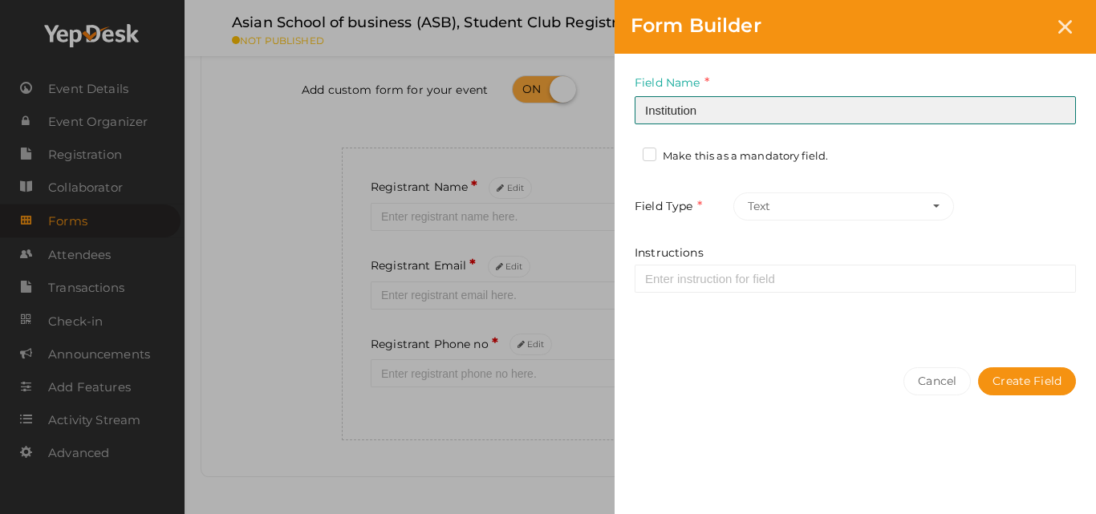
type input "Institution"
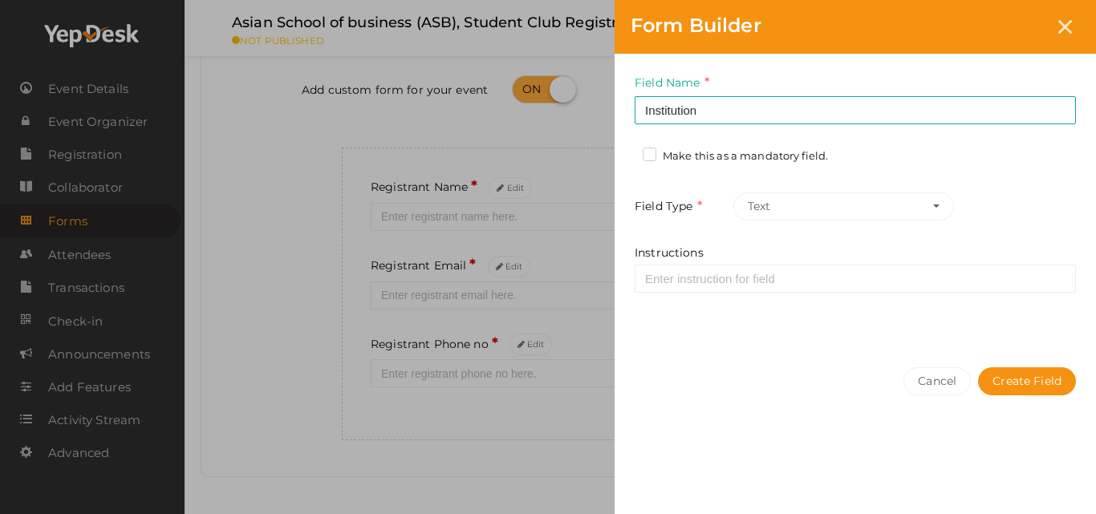
click at [708, 160] on label "Make this as a mandatory field." at bounding box center [735, 156] width 185 height 16
click at [627, 152] on input "Make this as a mandatory field." at bounding box center [627, 152] width 0 height 0
click at [1009, 377] on button "Create Field" at bounding box center [1027, 381] width 98 height 28
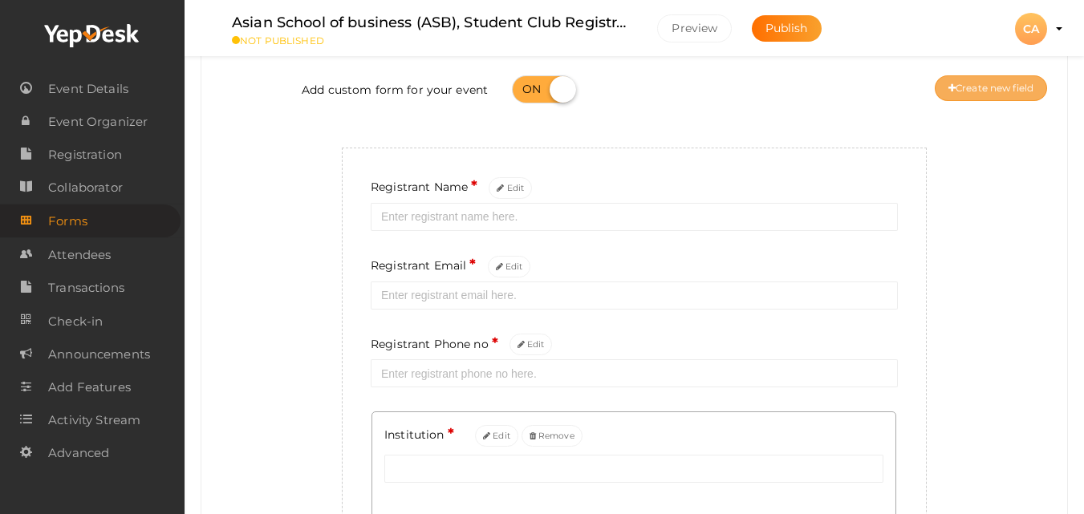
click at [1000, 86] on button "Create new field" at bounding box center [991, 88] width 112 height 26
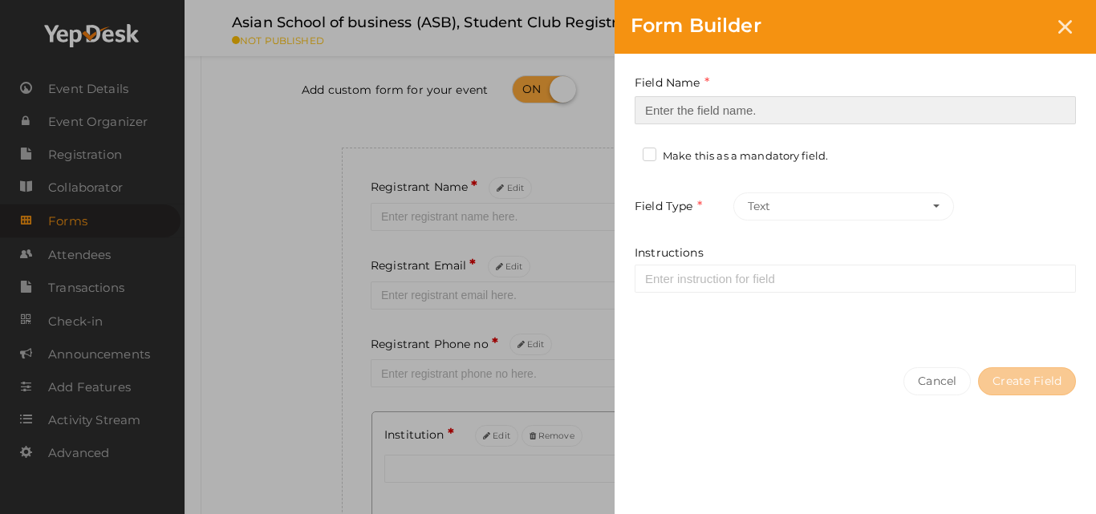
click at [789, 109] on input at bounding box center [855, 110] width 441 height 28
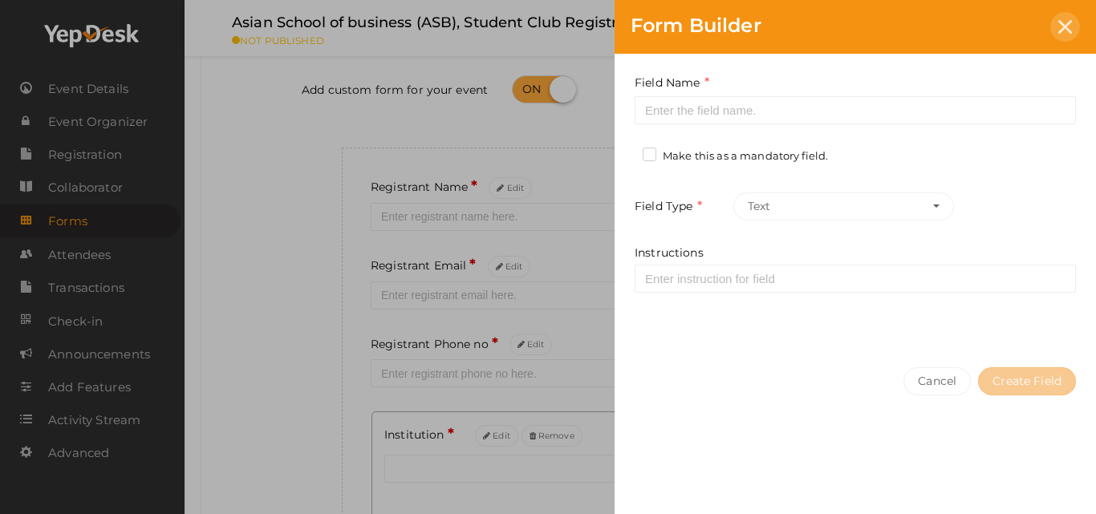
click at [1074, 27] on div at bounding box center [1065, 27] width 30 height 30
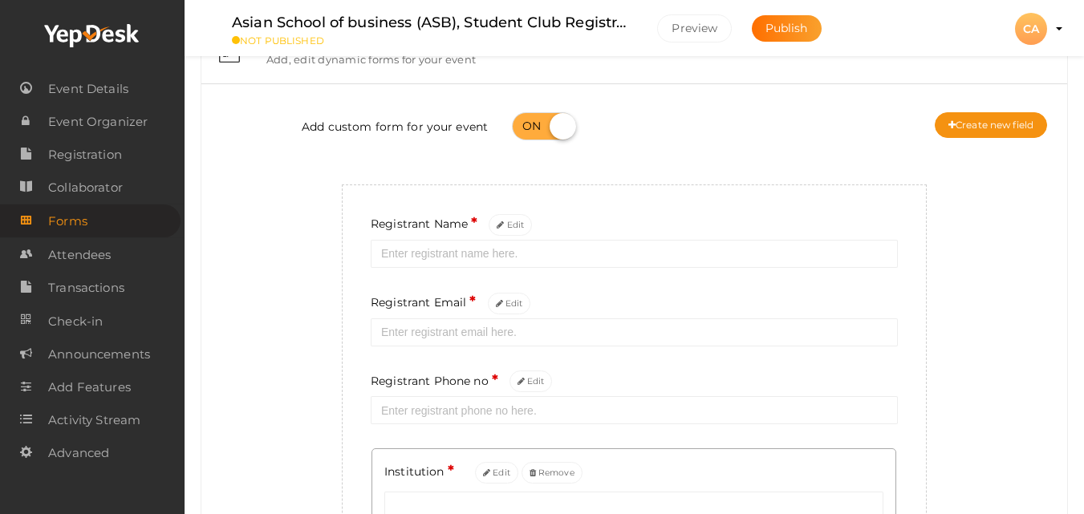
scroll to position [51, 0]
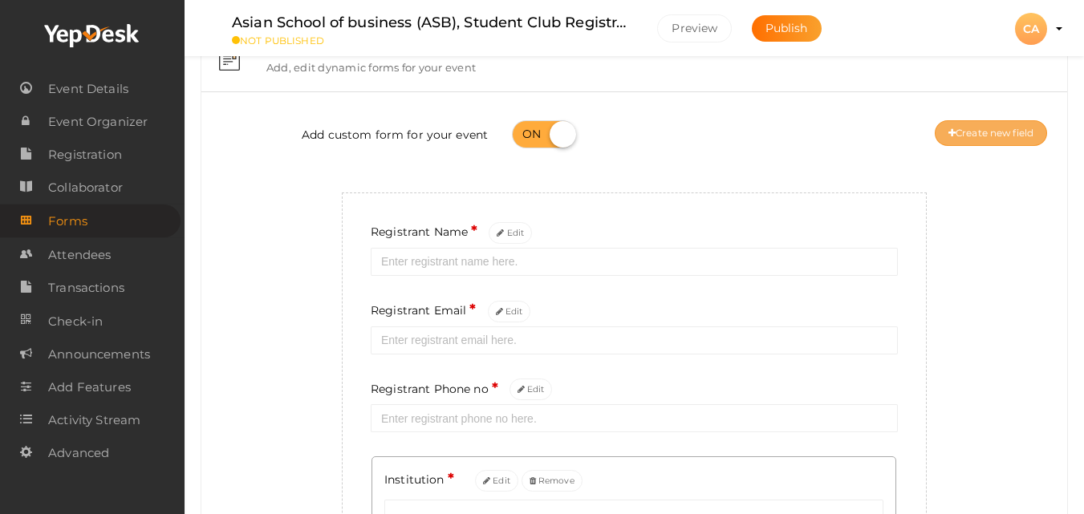
click at [982, 136] on button "Create new field" at bounding box center [991, 133] width 112 height 26
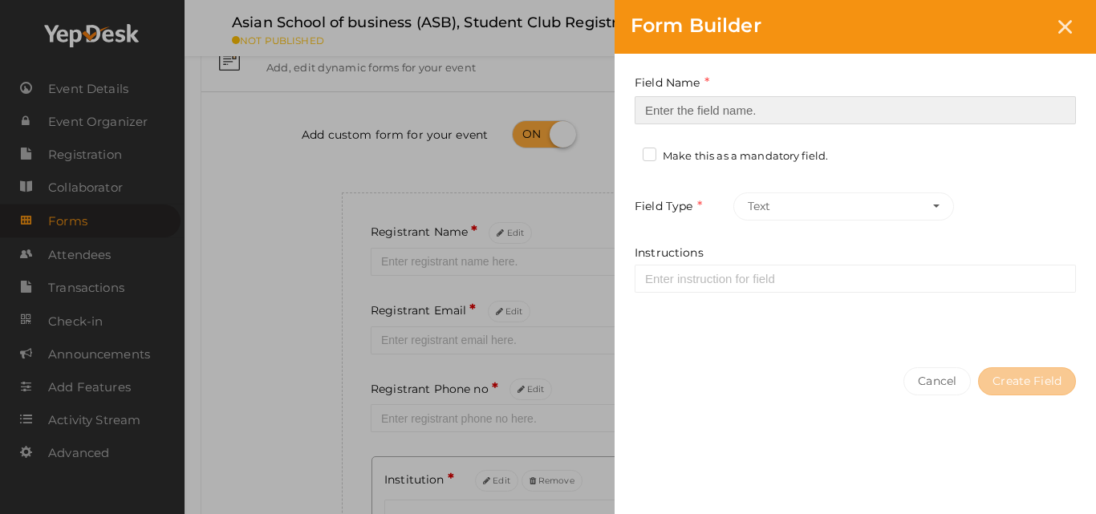
click at [663, 98] on input at bounding box center [855, 110] width 441 height 28
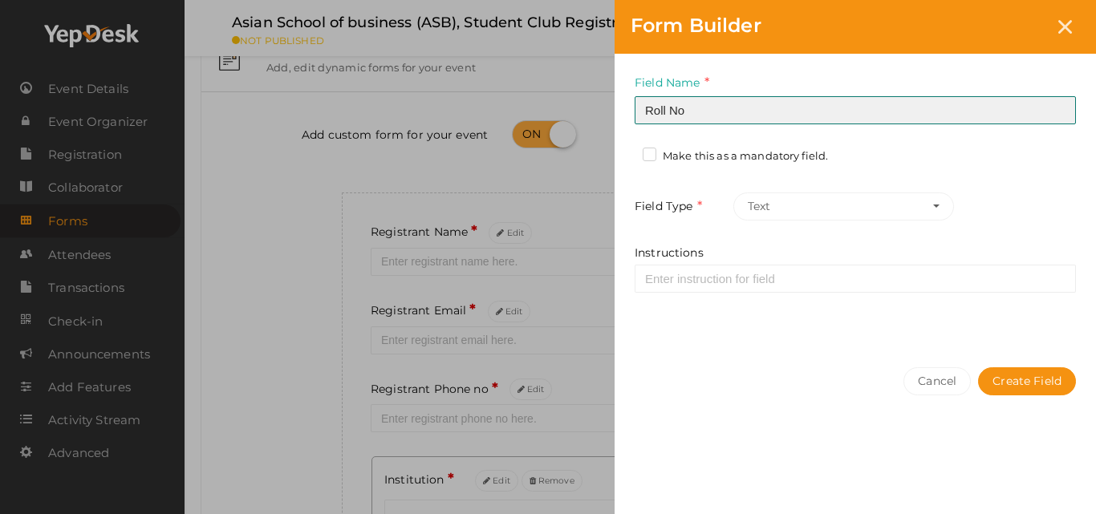
type input "Roll No"
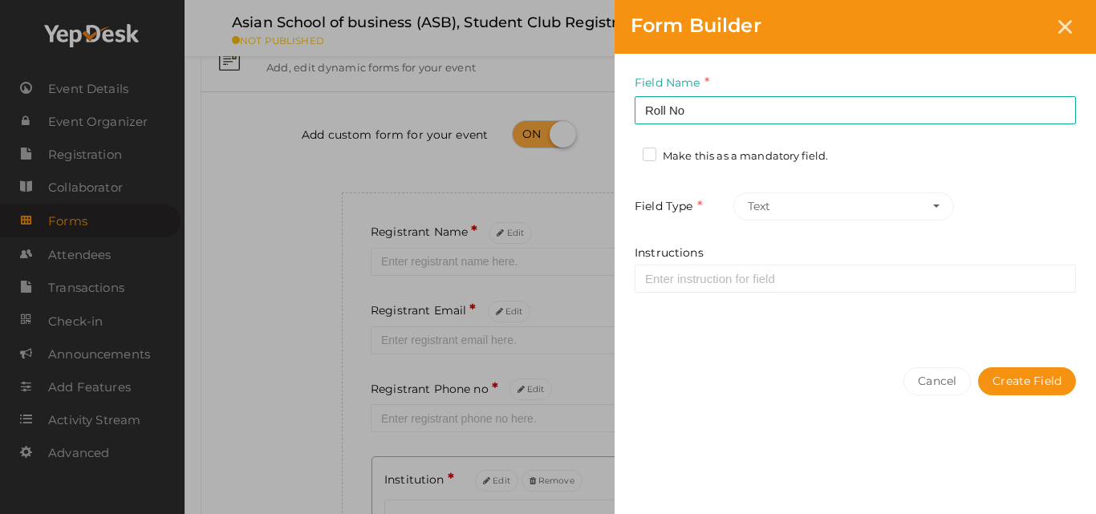
click at [700, 166] on div "Make this as a mandatory field." at bounding box center [741, 158] width 197 height 20
click at [708, 154] on label "Make this as a mandatory field." at bounding box center [735, 156] width 185 height 16
click at [627, 152] on input "Make this as a mandatory field." at bounding box center [627, 152] width 0 height 0
click at [1049, 383] on button "Create Field" at bounding box center [1027, 381] width 98 height 28
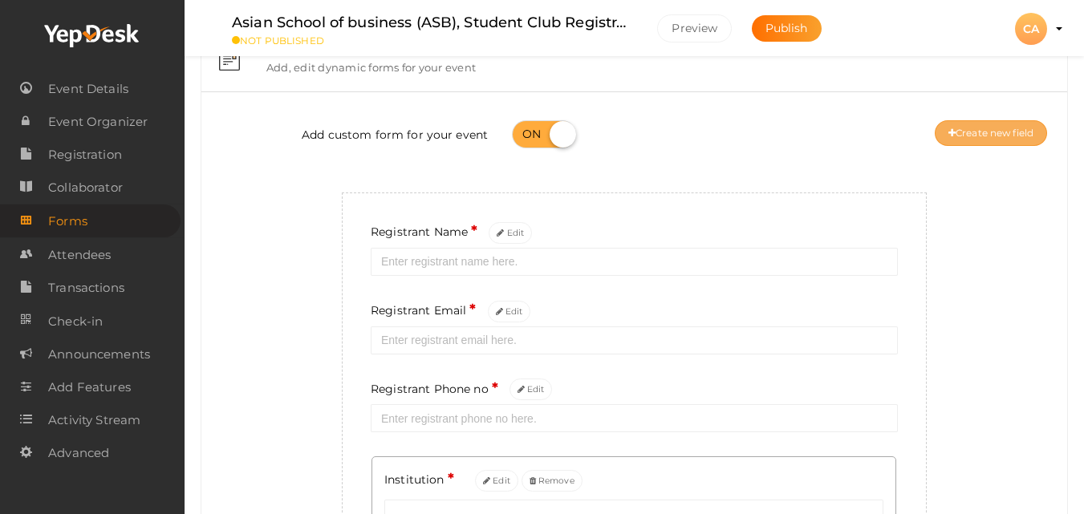
click at [1017, 124] on button "Create new field" at bounding box center [991, 133] width 112 height 26
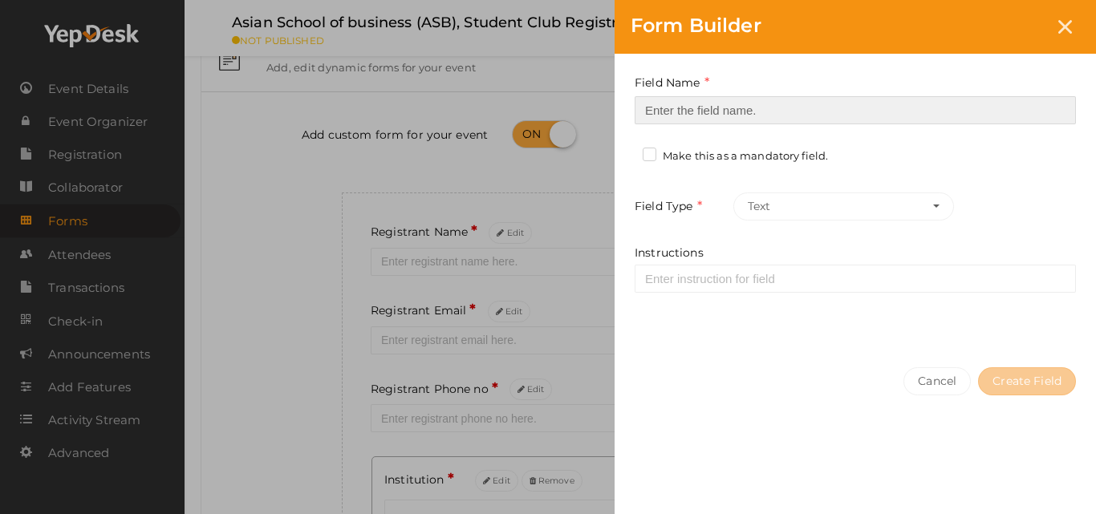
click at [746, 110] on input at bounding box center [855, 110] width 441 height 28
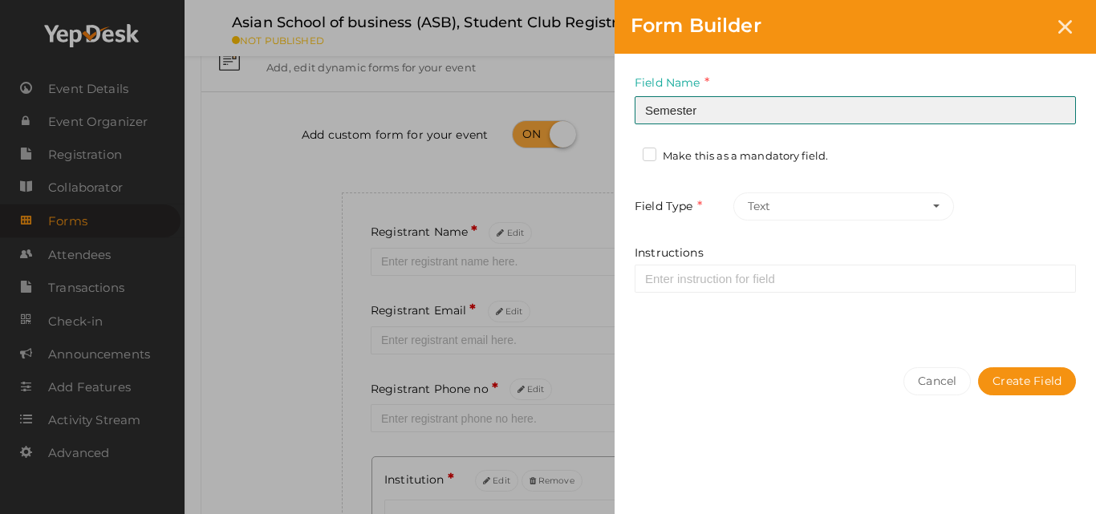
type input "Semester"
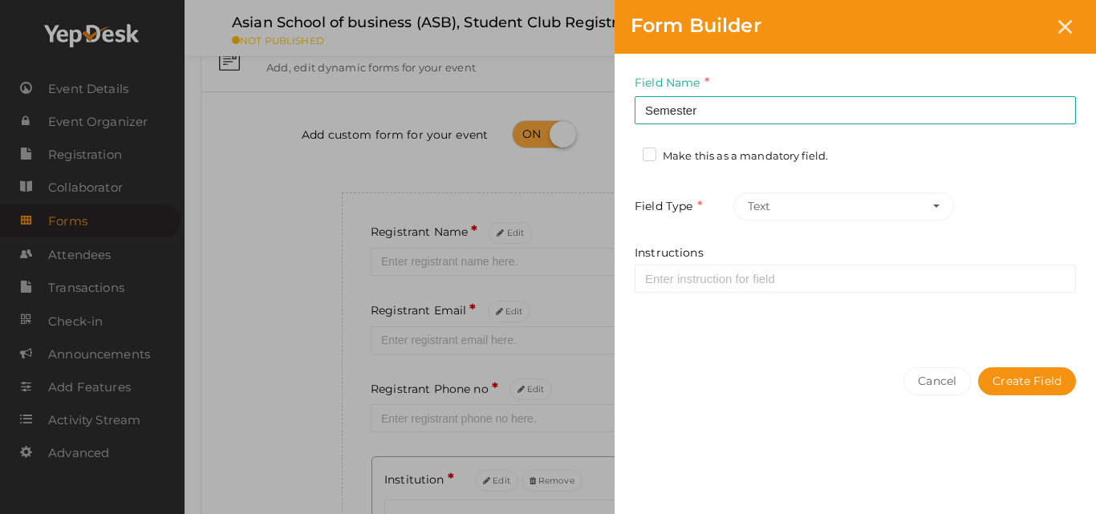
click at [743, 161] on label "Make this as a mandatory field." at bounding box center [735, 156] width 185 height 16
click at [627, 152] on input "Make this as a mandatory field." at bounding box center [627, 152] width 0 height 0
click at [992, 386] on button "Create Field" at bounding box center [1027, 381] width 98 height 28
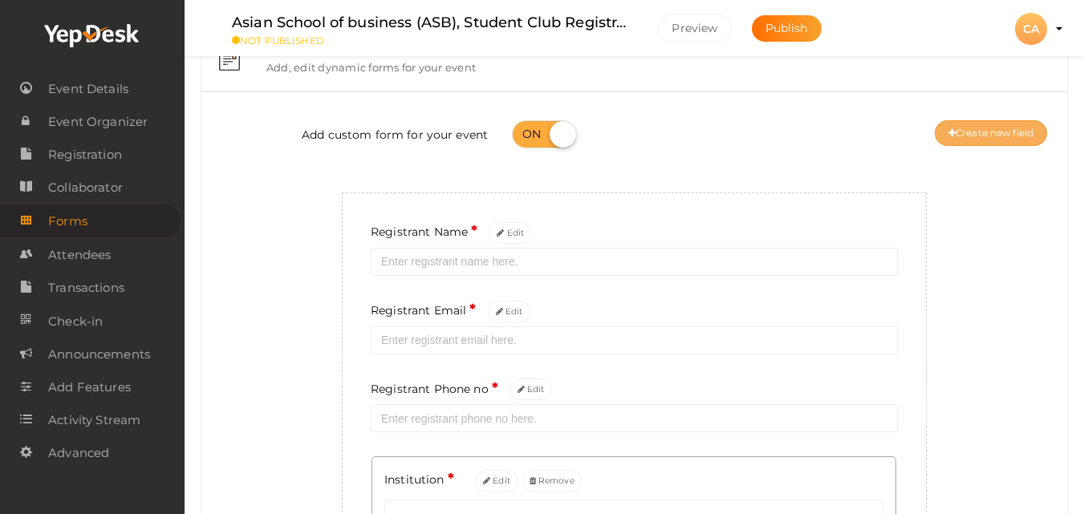
click at [962, 140] on button "Create new field" at bounding box center [991, 133] width 112 height 26
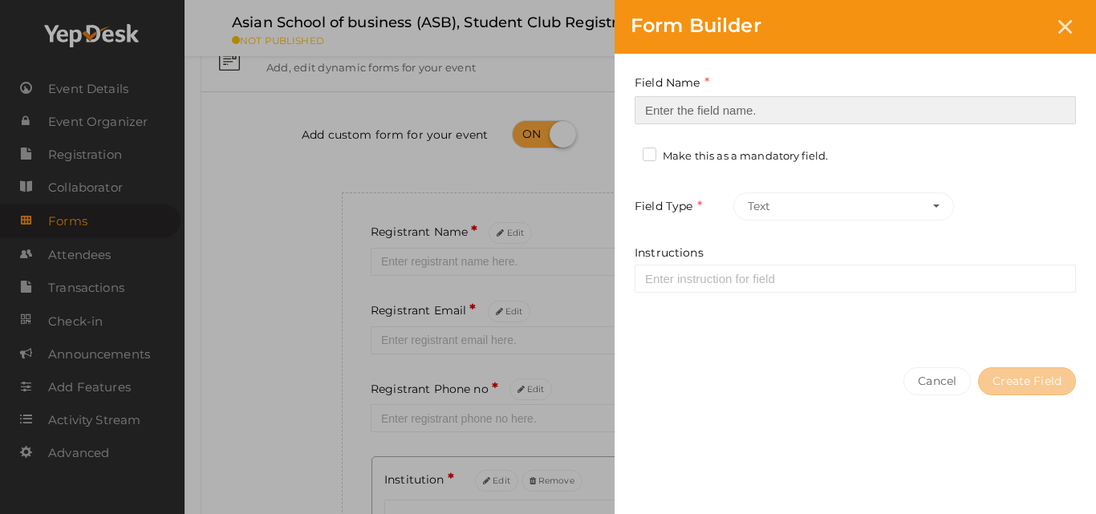
click at [918, 112] on input at bounding box center [855, 110] width 441 height 28
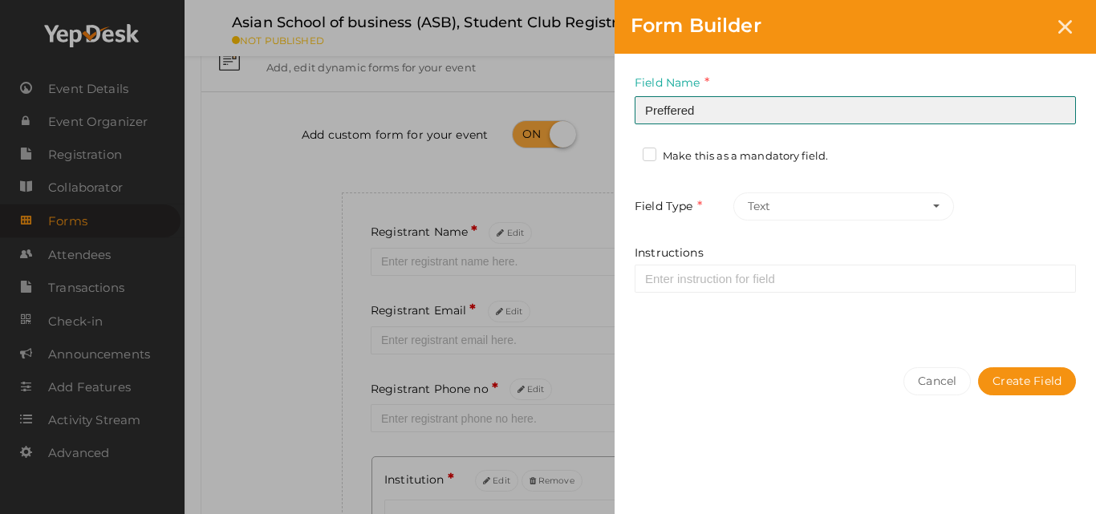
paste input "erred Mailing address"
type input "Preferred Mailing address"
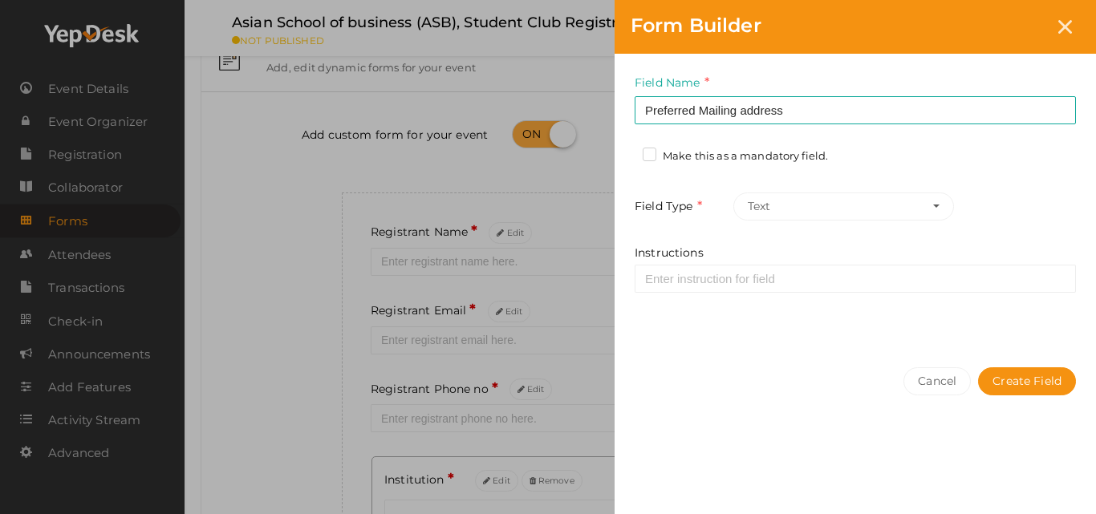
click at [753, 155] on label "Make this as a mandatory field." at bounding box center [735, 156] width 185 height 16
click at [627, 152] on input "Make this as a mandatory field." at bounding box center [627, 152] width 0 height 0
click at [1055, 372] on button "Create Field" at bounding box center [1027, 381] width 98 height 28
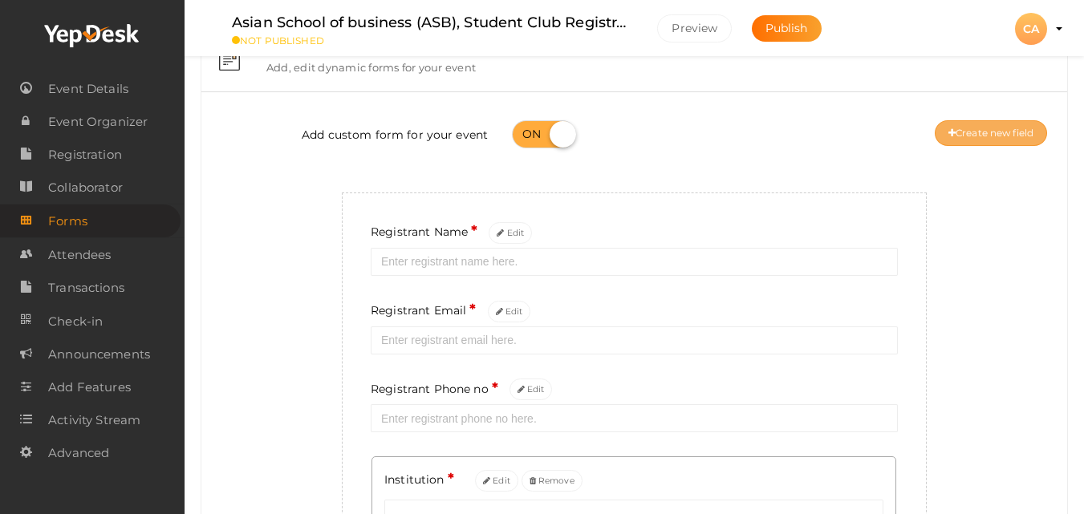
click at [980, 123] on button "Create new field" at bounding box center [991, 133] width 112 height 26
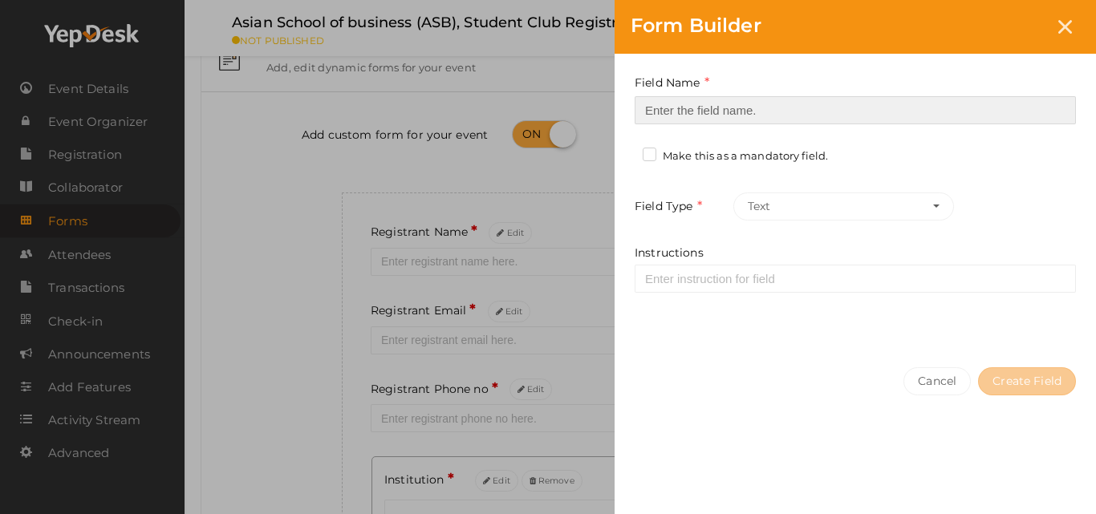
click at [833, 114] on input at bounding box center [855, 110] width 441 height 28
paste input "Name to appear on Membership Certificate"
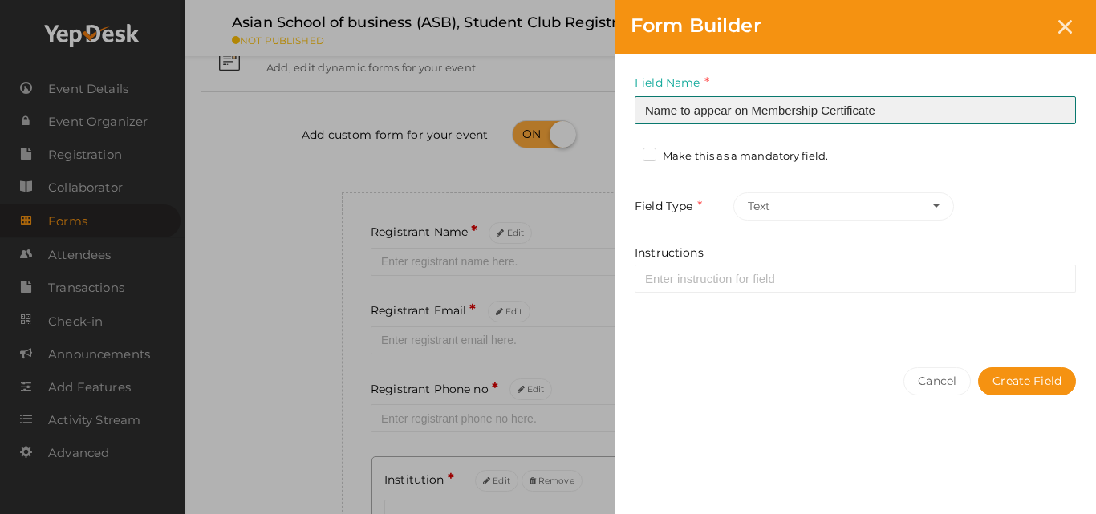
type input "Name to appear on Membership Certificate"
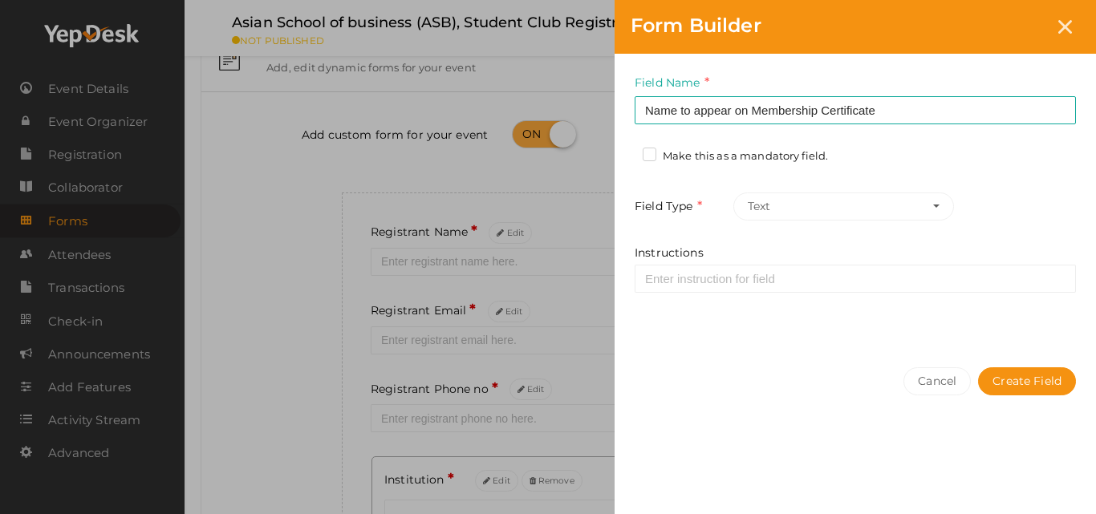
click at [795, 156] on label "Make this as a mandatory field." at bounding box center [735, 156] width 185 height 16
click at [627, 152] on input "Make this as a mandatory field." at bounding box center [627, 152] width 0 height 0
click at [1037, 384] on button "Create Field" at bounding box center [1027, 381] width 98 height 28
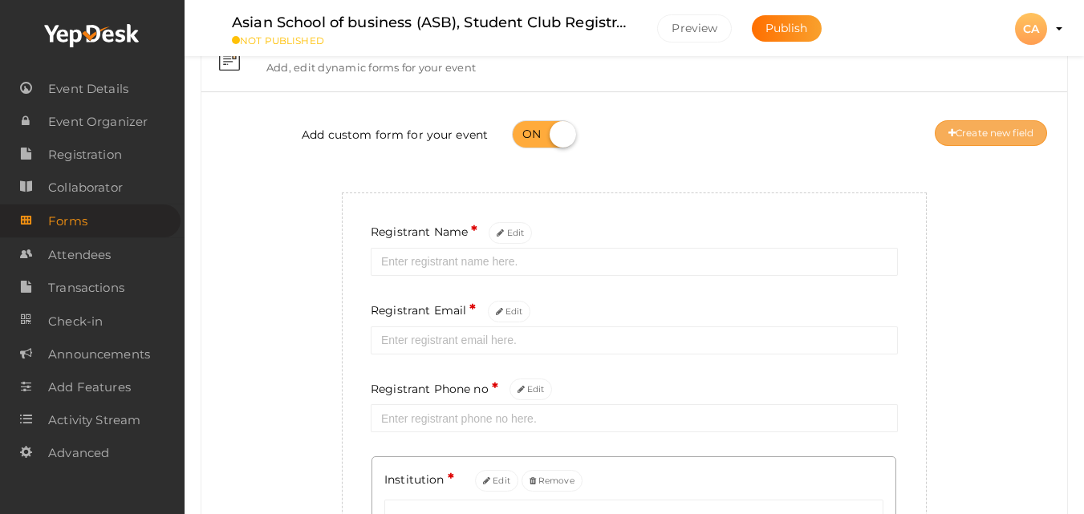
click at [960, 140] on button "Create new field" at bounding box center [991, 133] width 112 height 26
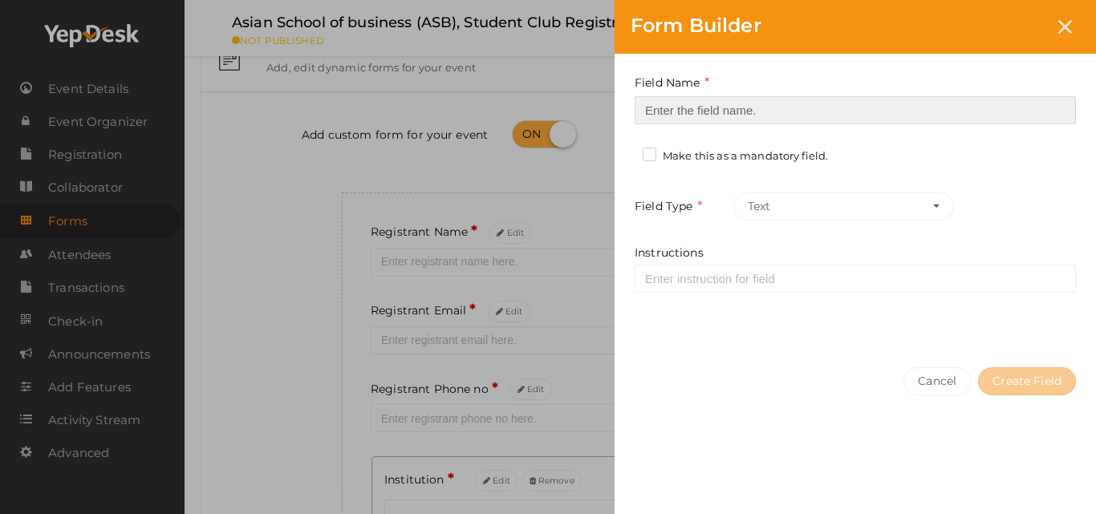
click at [832, 103] on input at bounding box center [855, 110] width 441 height 28
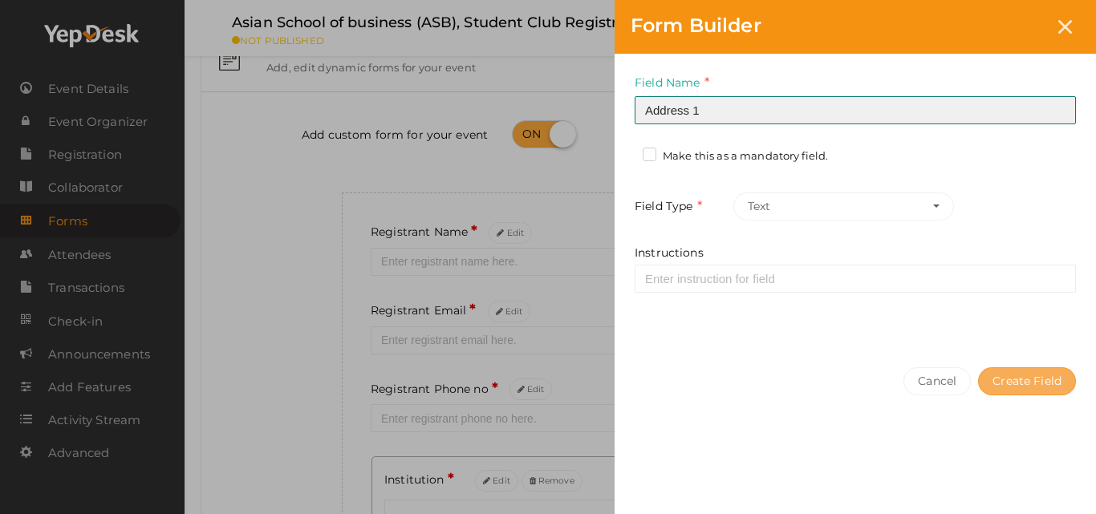
type input "Address 1"
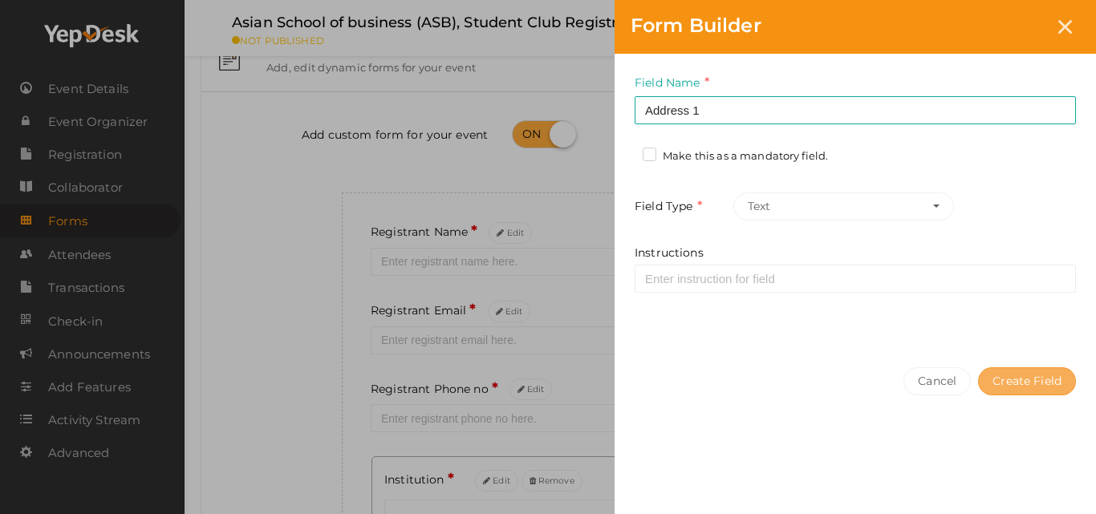
click at [1017, 387] on button "Create Field" at bounding box center [1027, 381] width 98 height 28
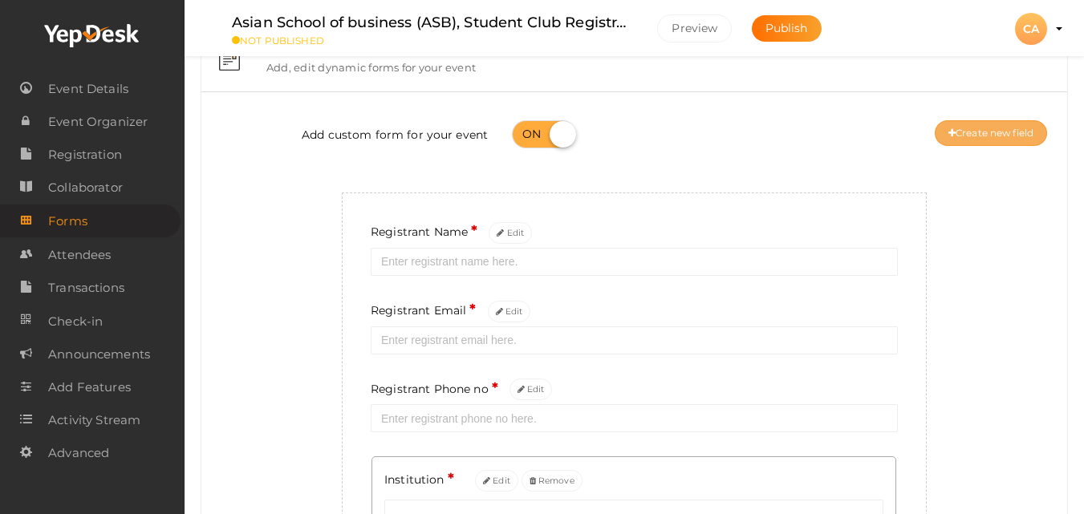
click at [984, 140] on button "Create new field" at bounding box center [991, 133] width 112 height 26
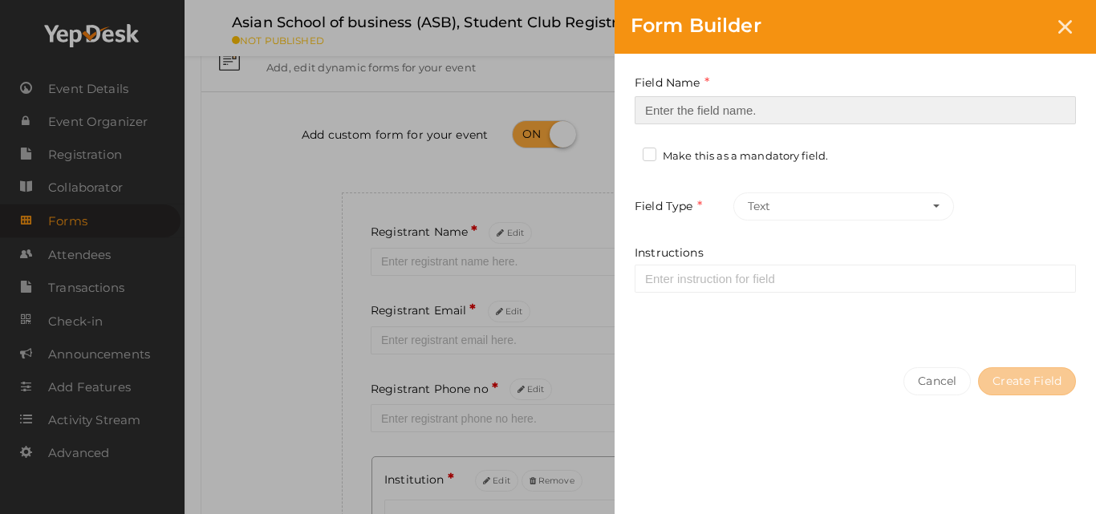
click at [873, 100] on input at bounding box center [855, 110] width 441 height 28
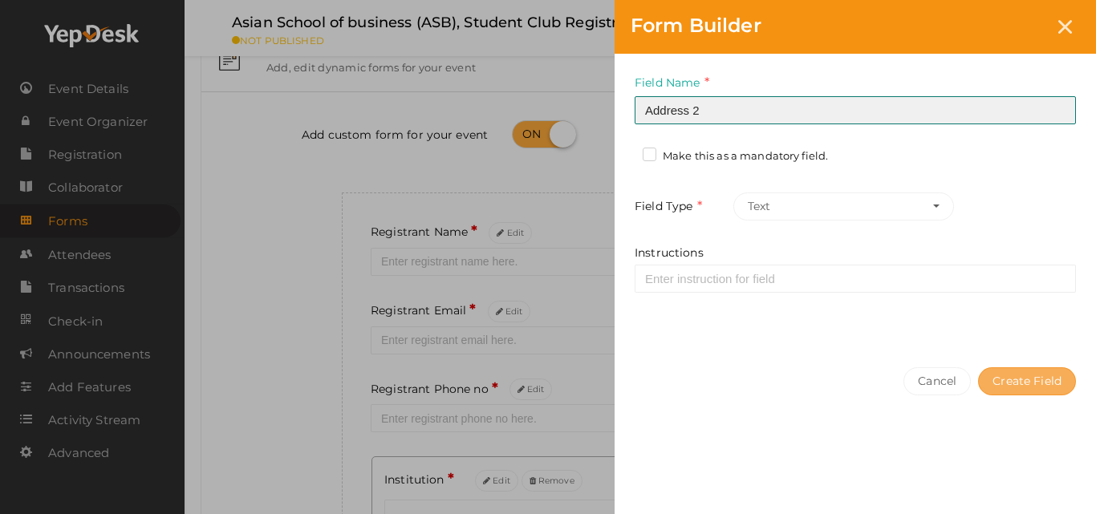
type input "Address 2"
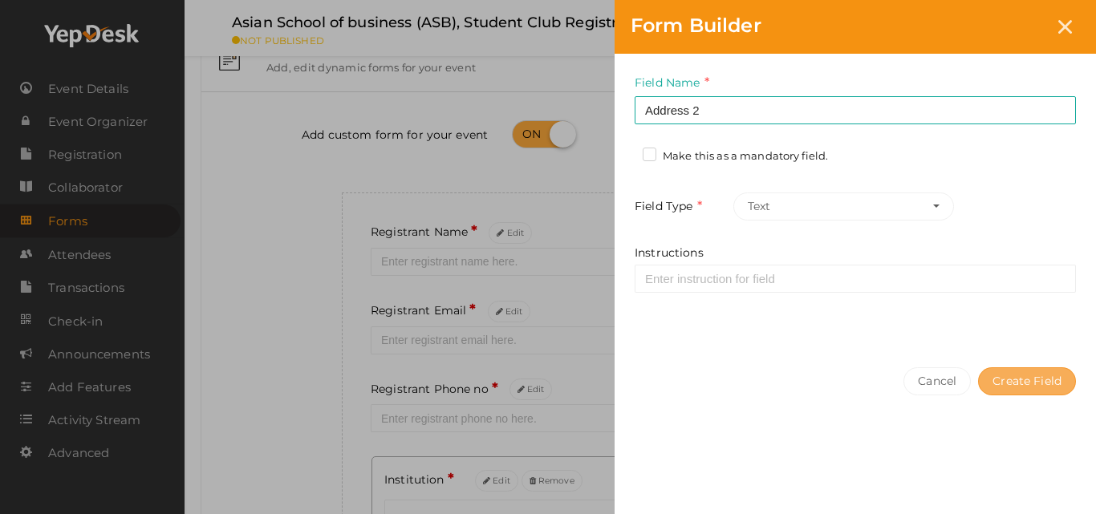
click at [1025, 371] on button "Create Field" at bounding box center [1027, 381] width 98 height 28
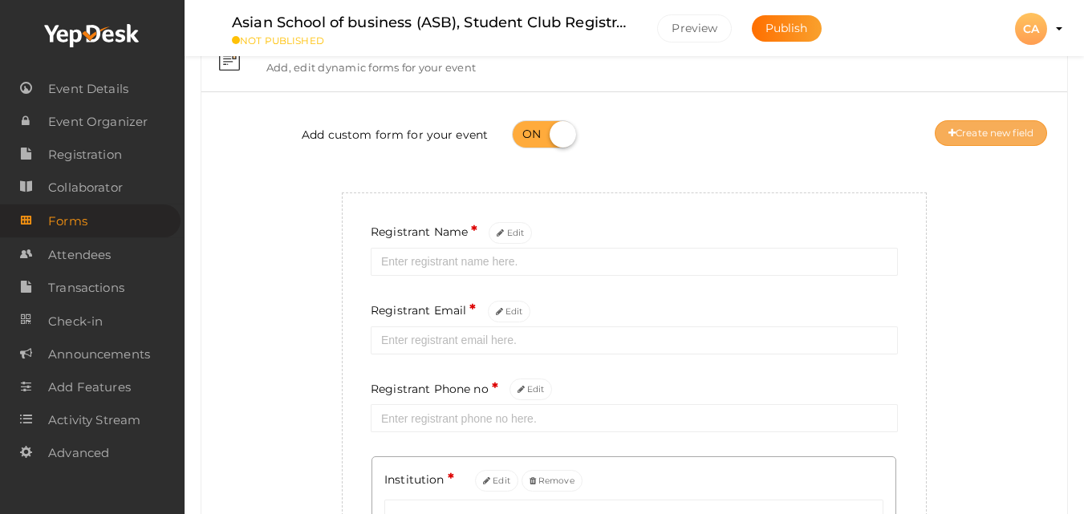
click at [984, 128] on button "Create new field" at bounding box center [991, 133] width 112 height 26
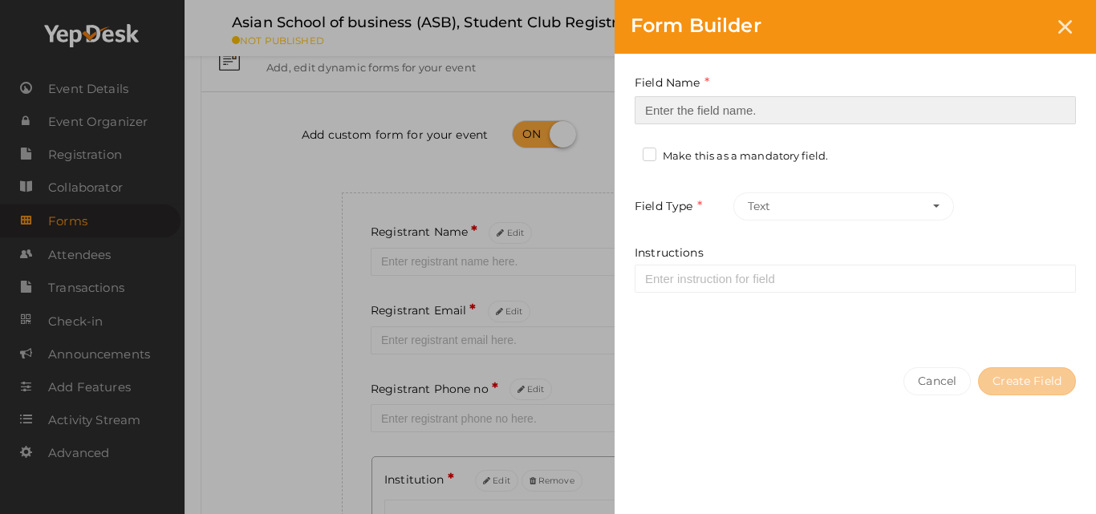
click at [843, 103] on input at bounding box center [855, 110] width 441 height 28
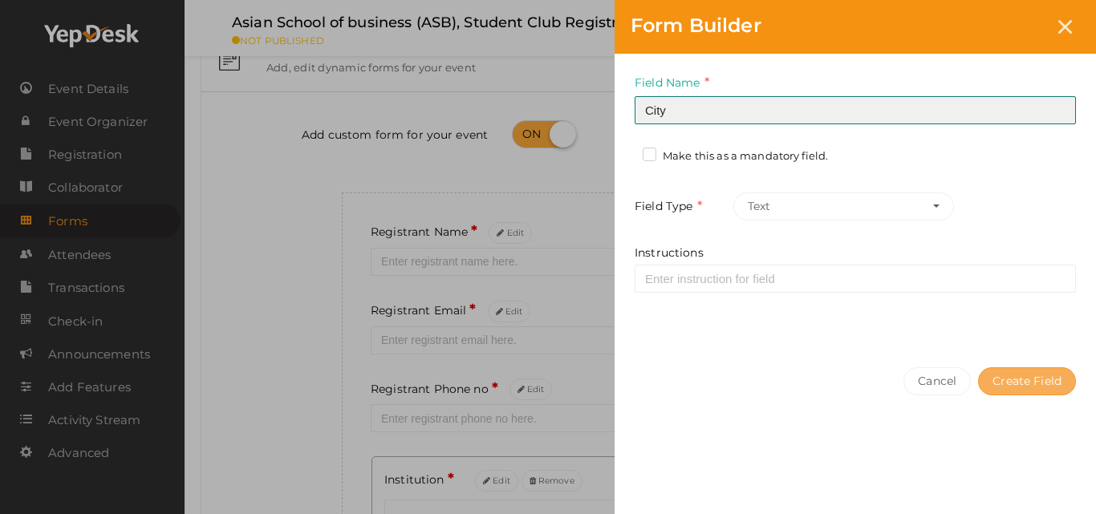
type input "City"
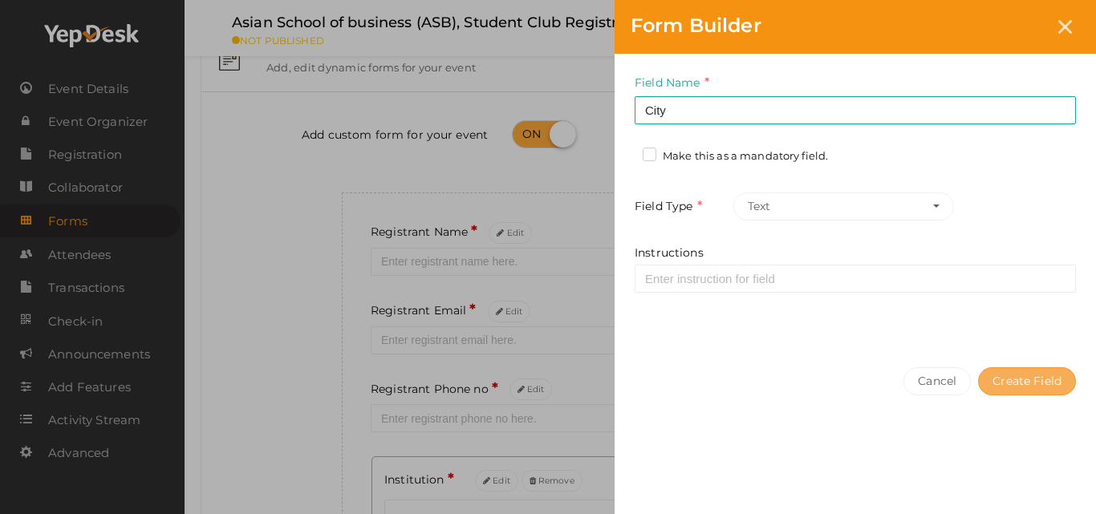
click at [998, 395] on button "Create Field" at bounding box center [1027, 381] width 98 height 28
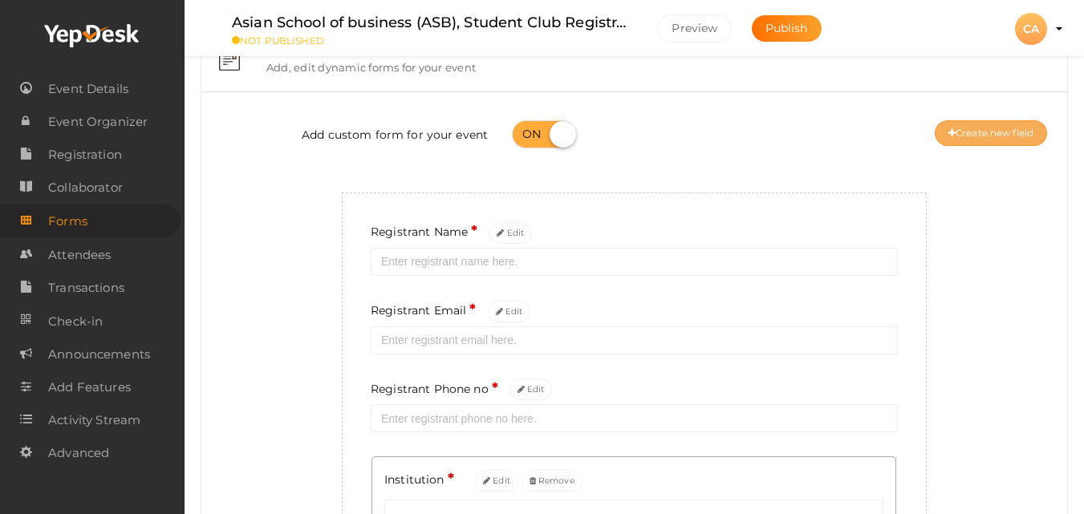
click at [987, 136] on button "Create new field" at bounding box center [991, 133] width 112 height 26
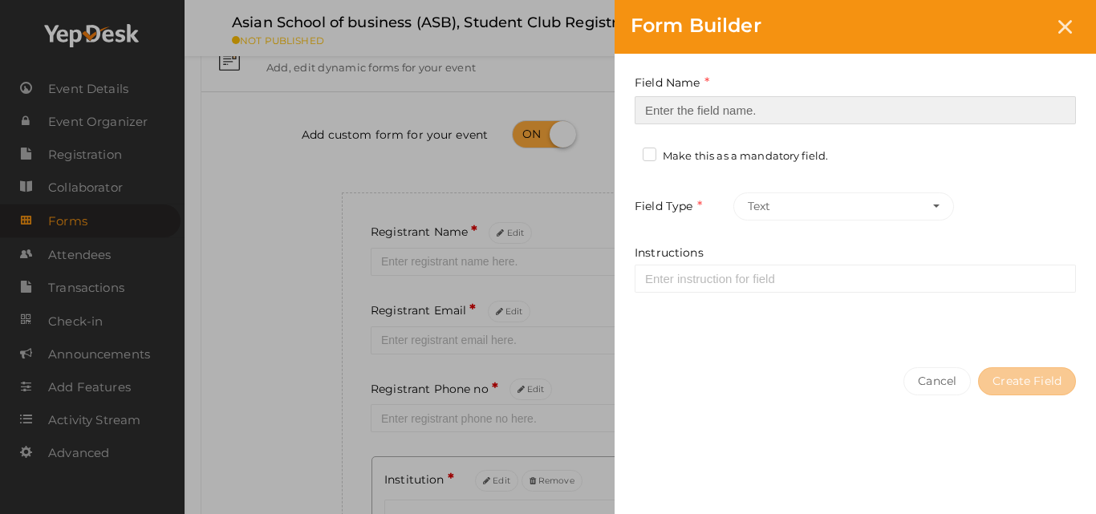
click at [875, 103] on input at bounding box center [855, 110] width 441 height 28
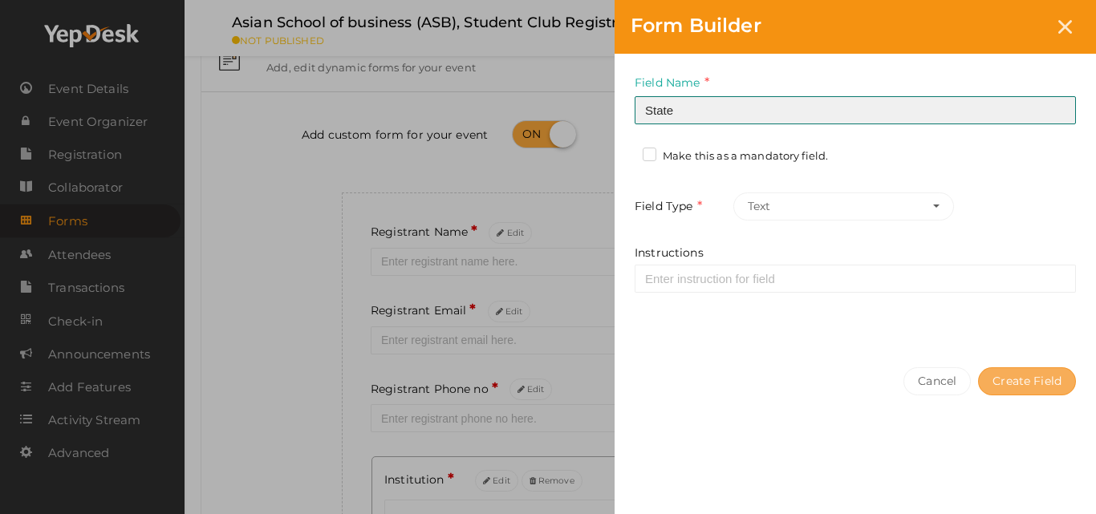
type input "State"
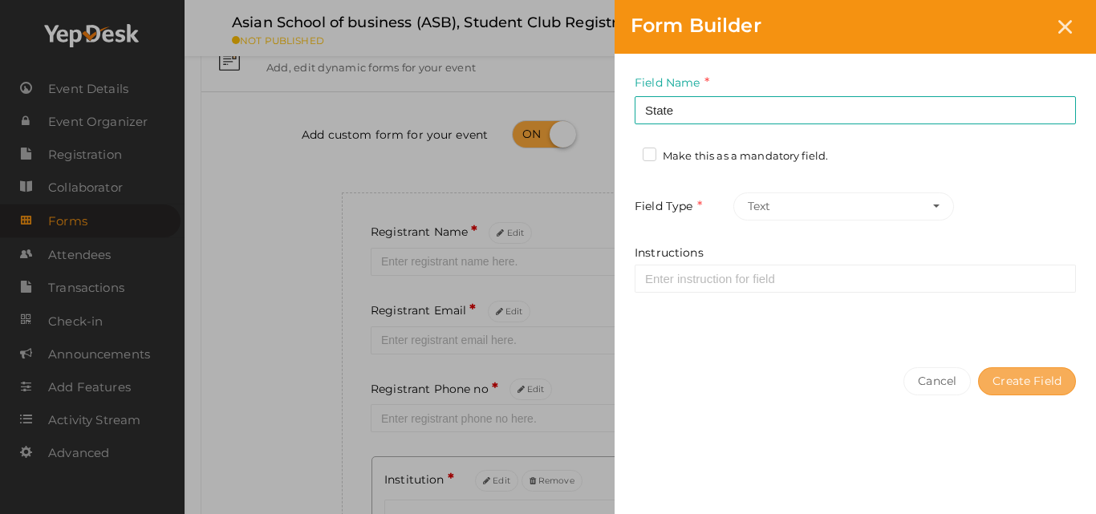
click at [1017, 385] on button "Create Field" at bounding box center [1027, 381] width 98 height 28
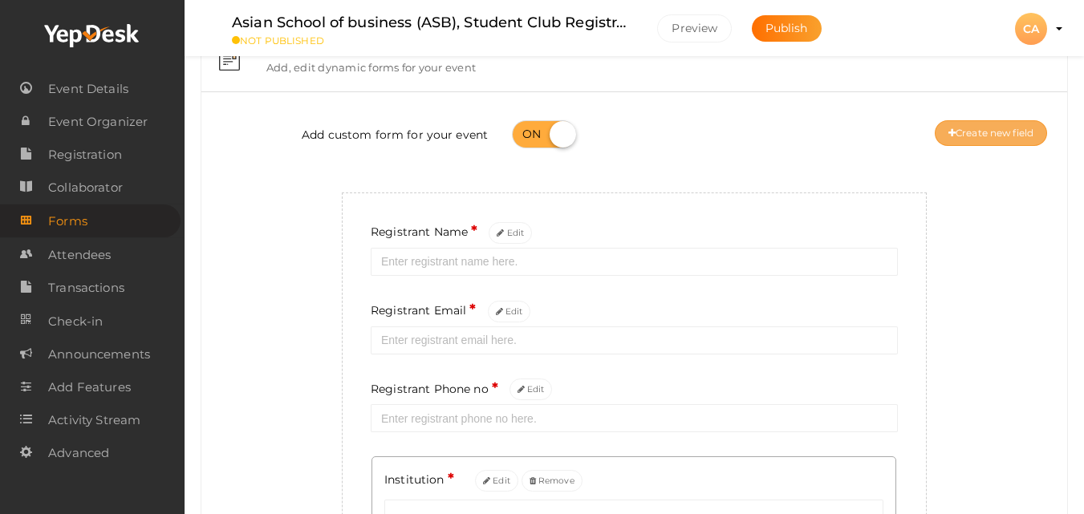
click at [973, 136] on button "Create new field" at bounding box center [991, 133] width 112 height 26
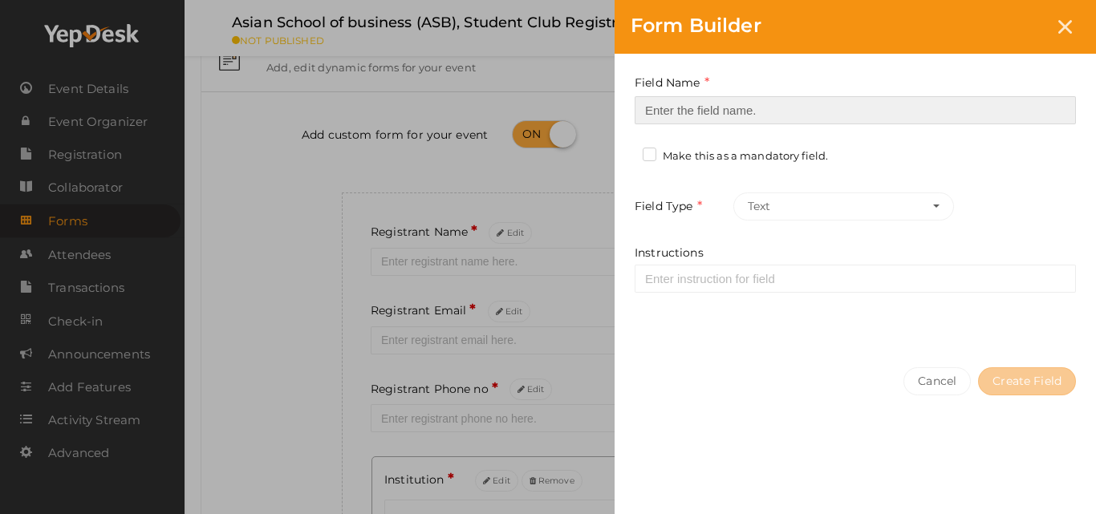
click at [915, 123] on input at bounding box center [855, 110] width 441 height 28
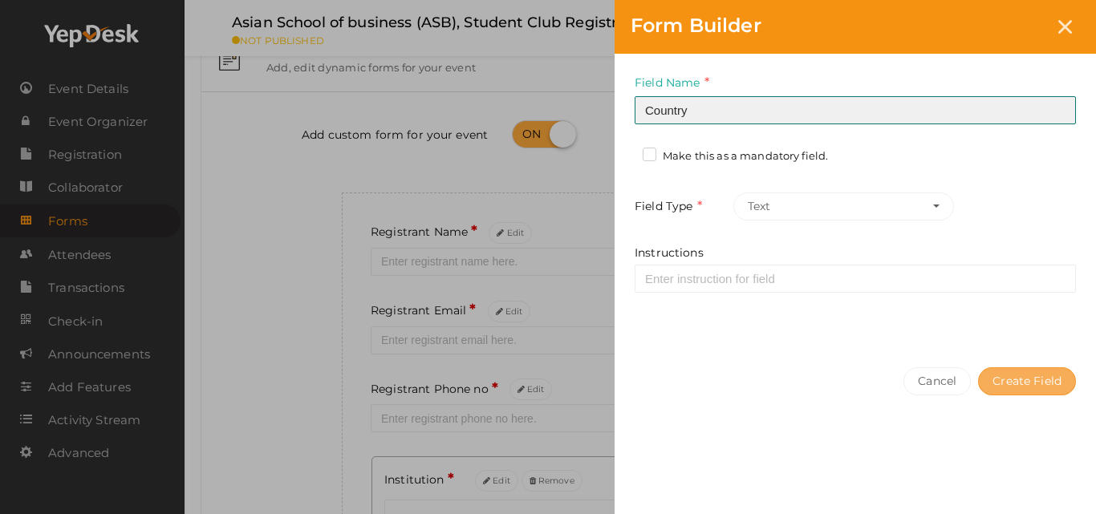
type input "Country"
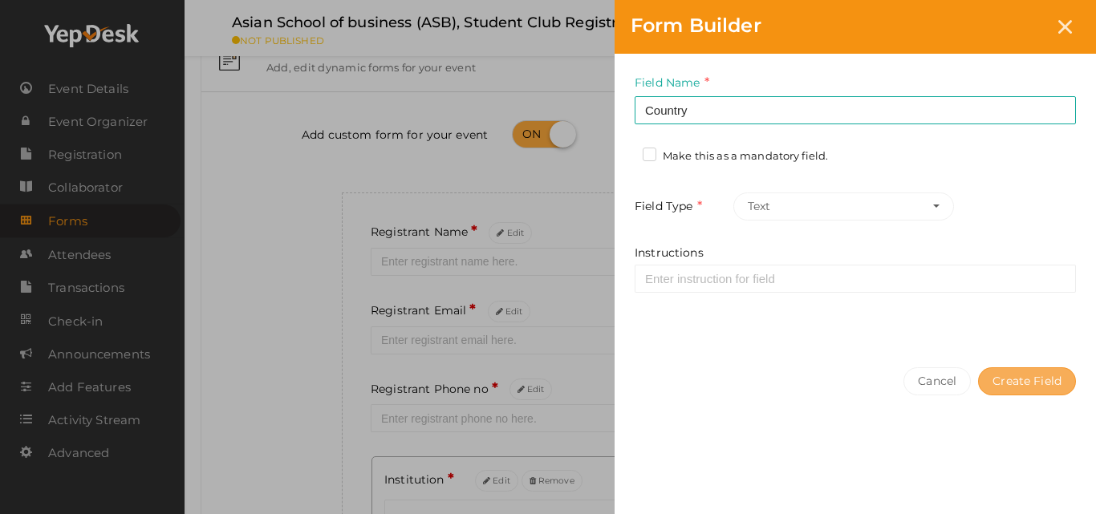
click at [1029, 375] on button "Create Field" at bounding box center [1027, 381] width 98 height 28
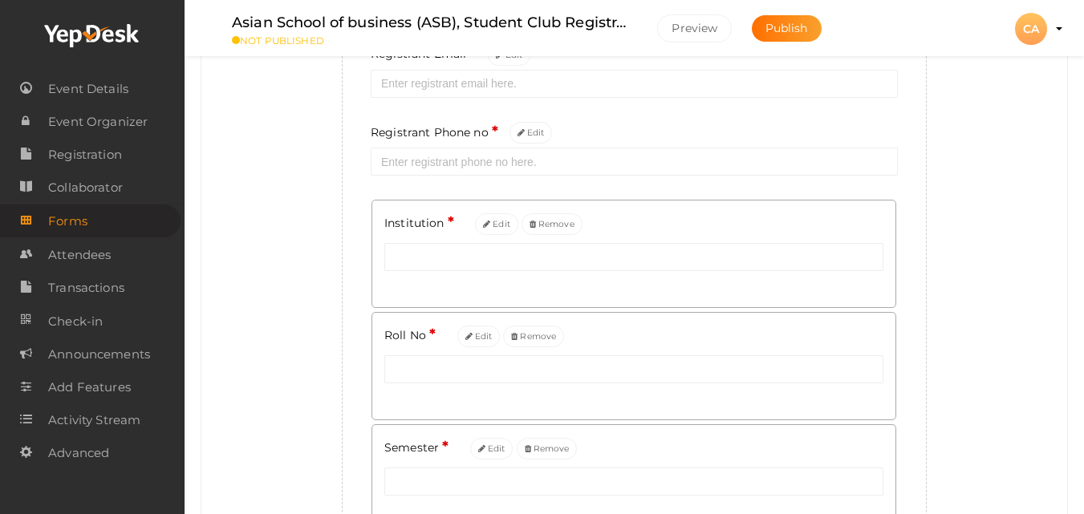
scroll to position [0, 0]
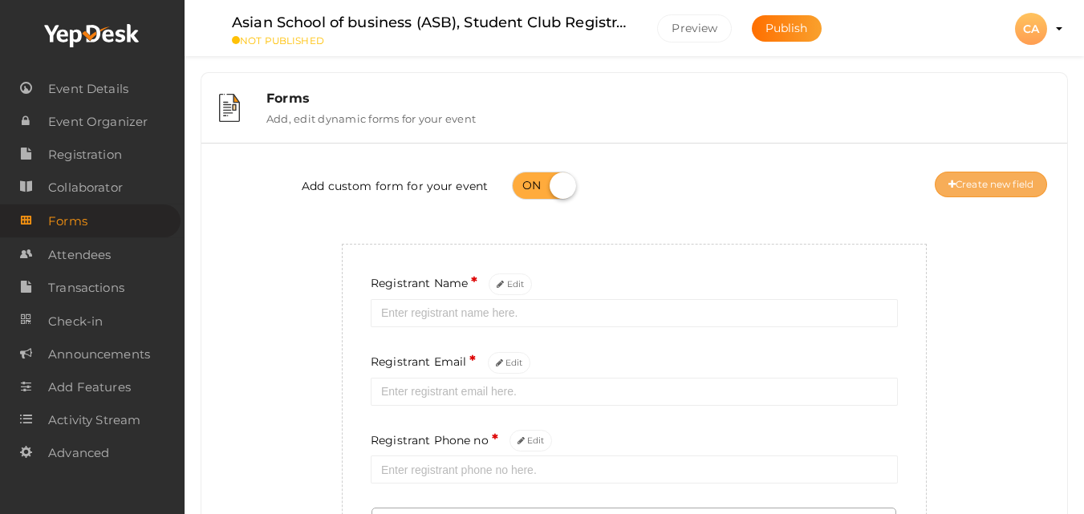
click at [1019, 180] on button "Create new field" at bounding box center [991, 185] width 112 height 26
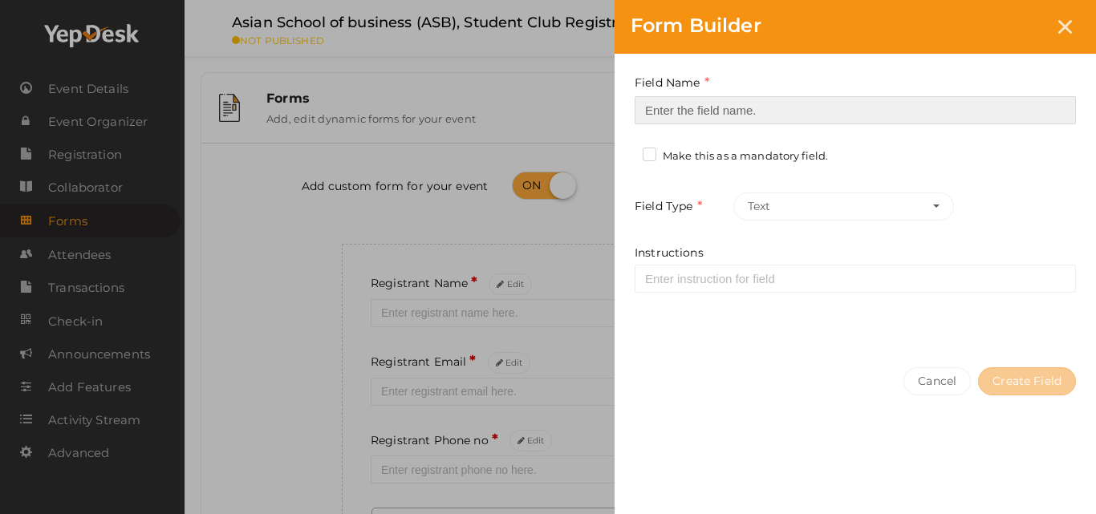
click at [933, 98] on input at bounding box center [855, 110] width 441 height 28
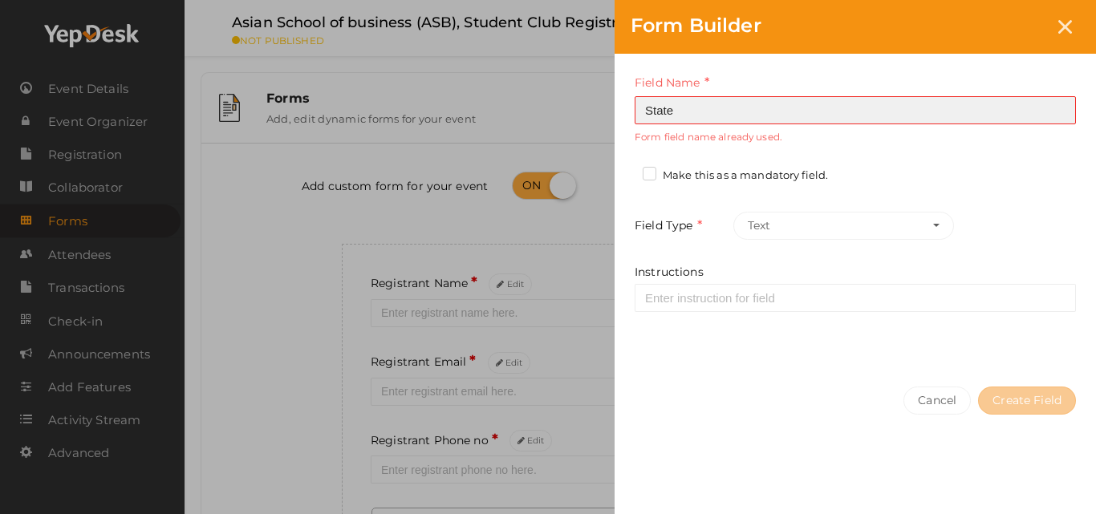
click at [804, 120] on input "State" at bounding box center [855, 110] width 441 height 28
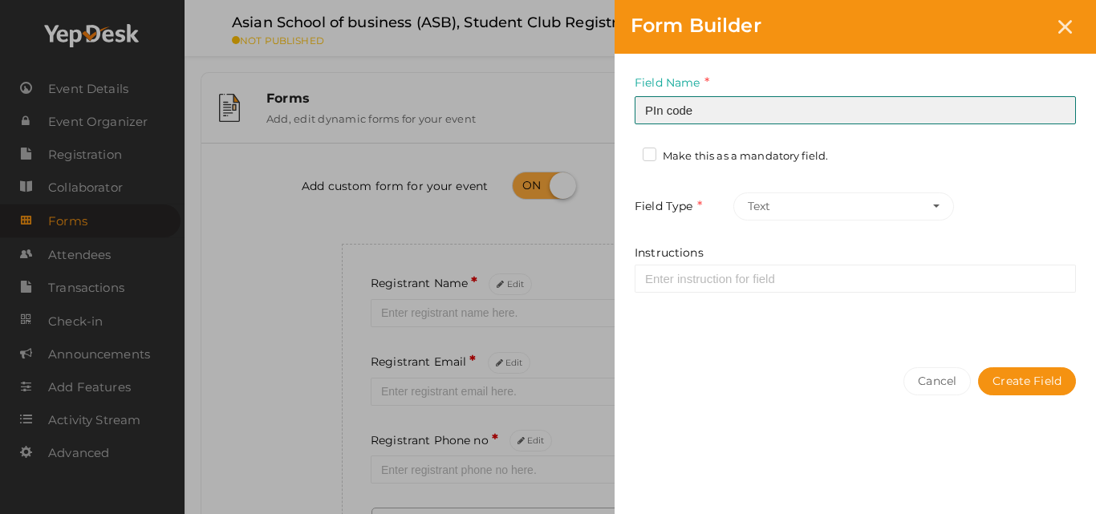
click at [658, 108] on input "PIn code" at bounding box center [855, 110] width 441 height 28
type input "Pin code"
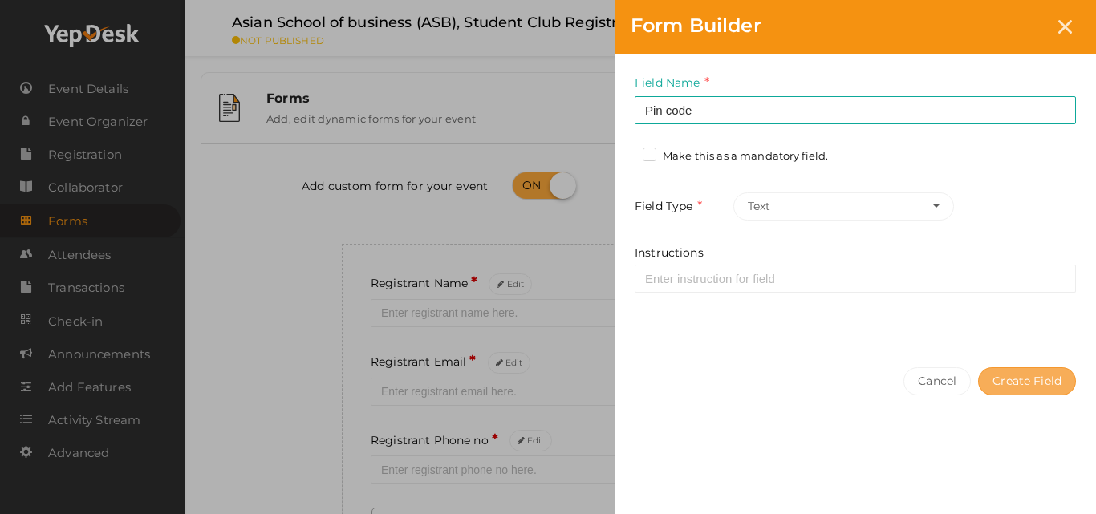
click at [1013, 380] on button "Create Field" at bounding box center [1027, 381] width 98 height 28
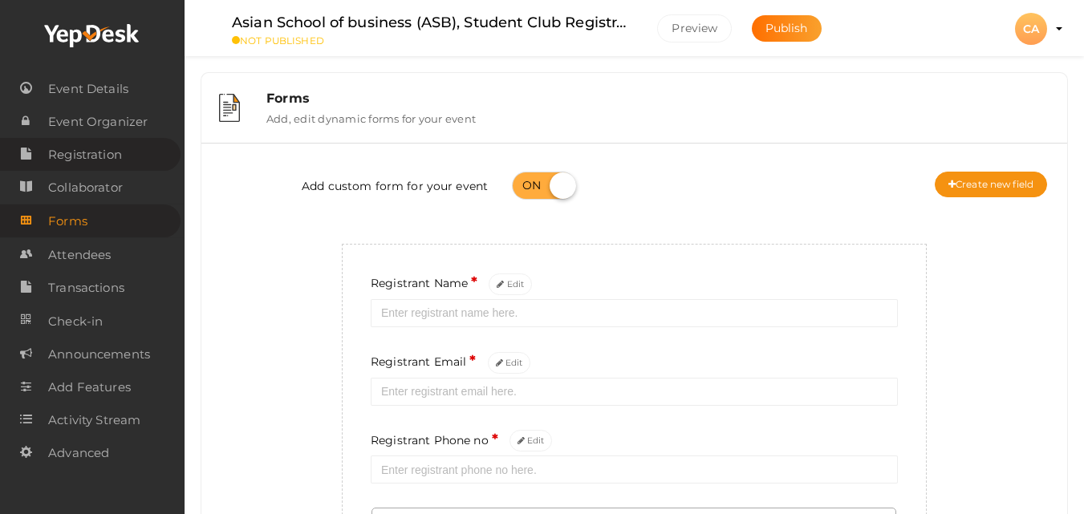
click at [58, 154] on span "Registration" at bounding box center [85, 155] width 74 height 32
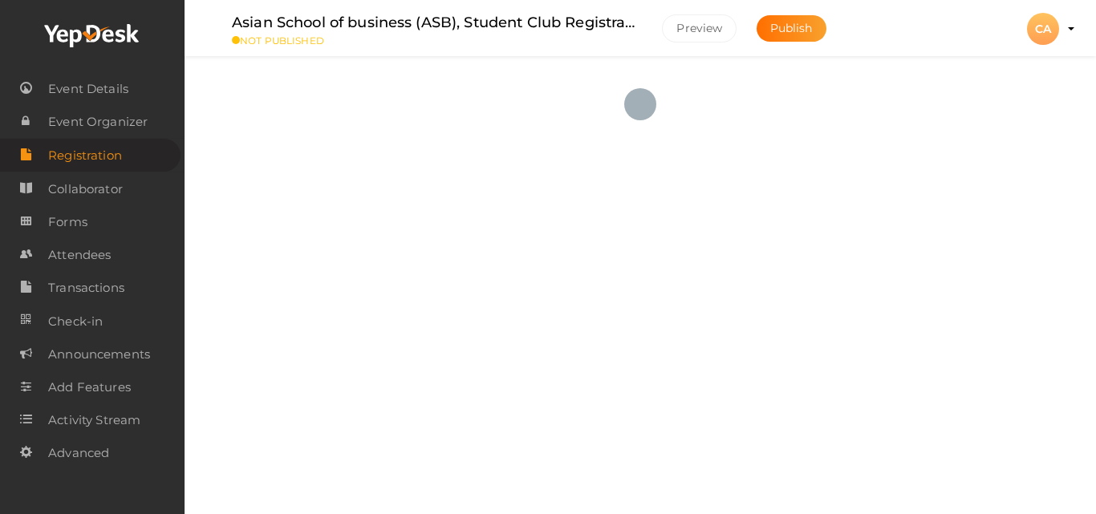
checkbox input "true"
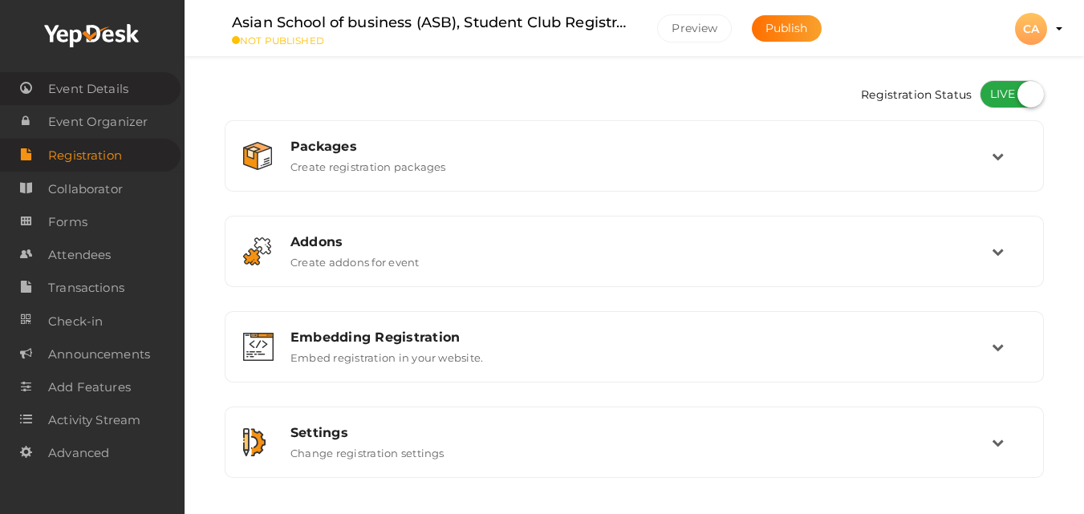
click at [94, 86] on span "Event Details" at bounding box center [88, 89] width 80 height 32
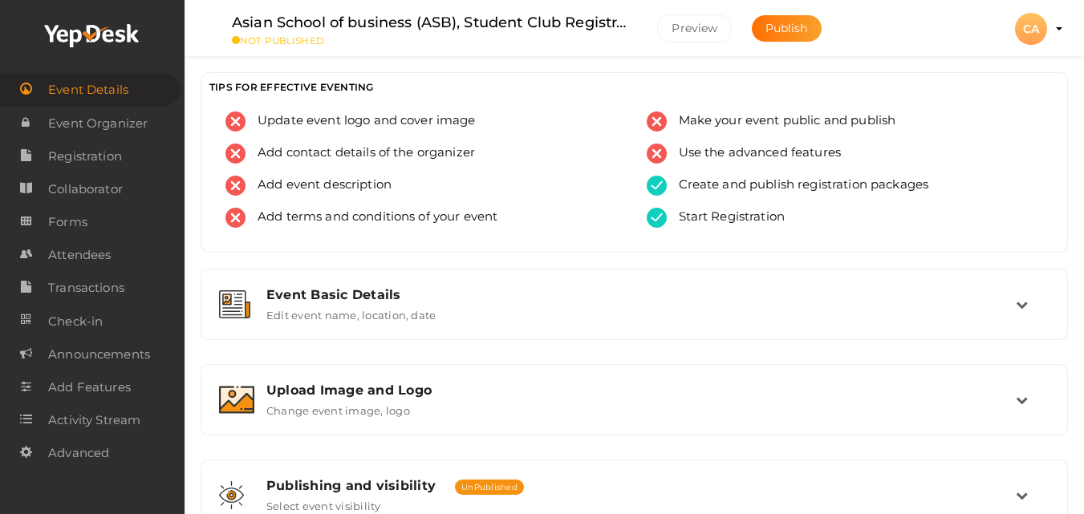
scroll to position [343, 0]
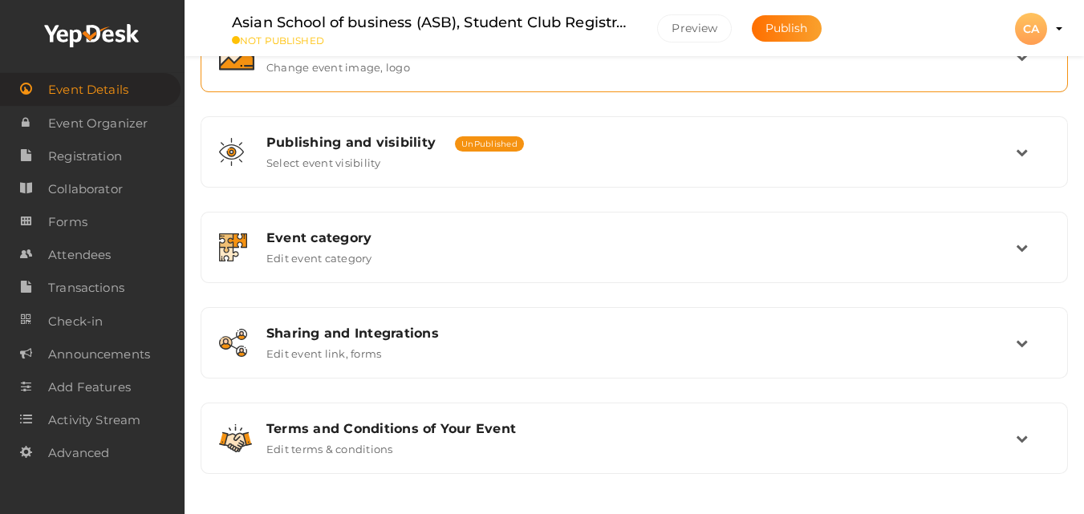
click at [1022, 60] on icon at bounding box center [1022, 57] width 12 height 12
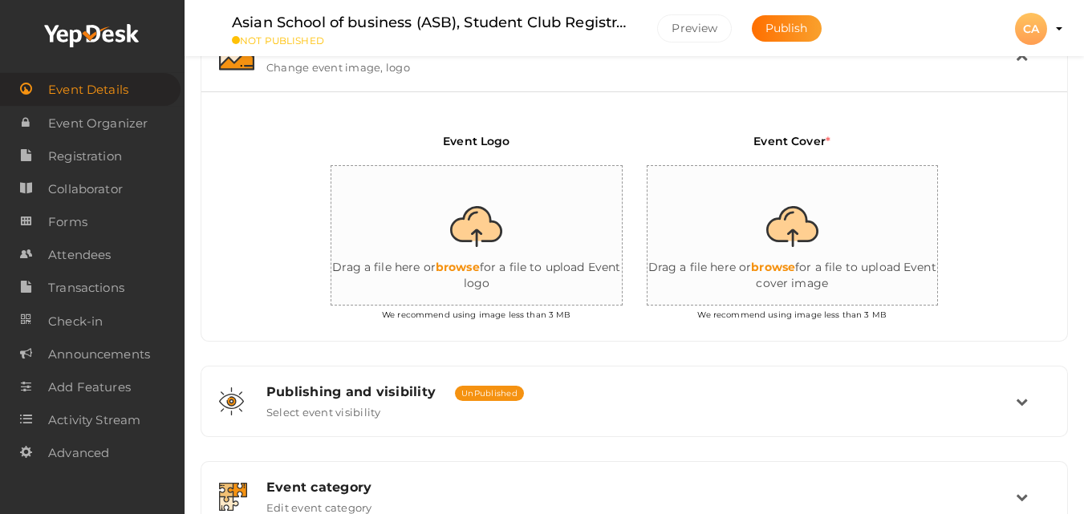
click at [794, 246] on input "file" at bounding box center [807, 236] width 321 height 140
type input "C:\fakepath\WhatsApp Image 2025-05-17 at 09.56.53 (1) (1).jpg"
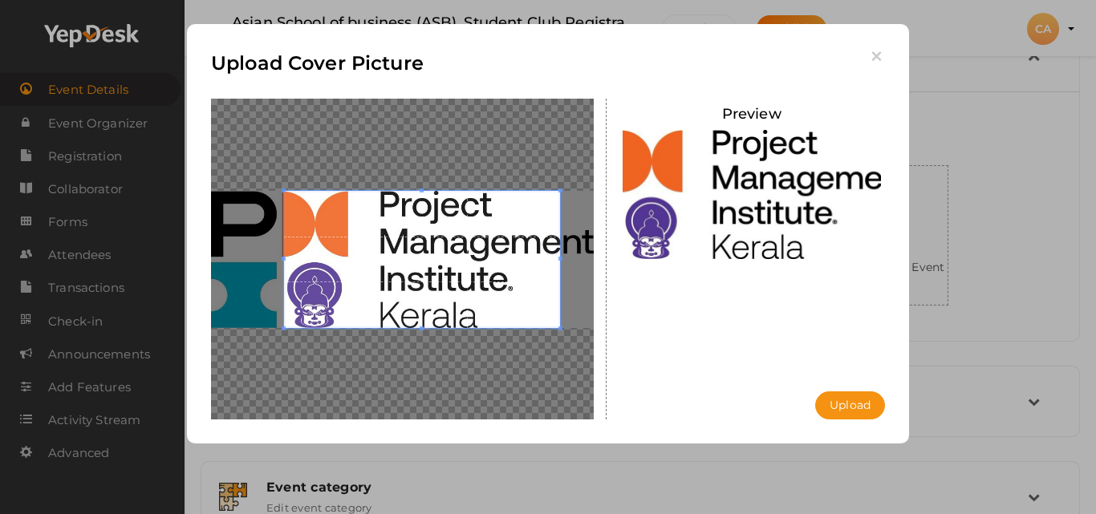
drag, startPoint x: 794, startPoint y: 246, endPoint x: 412, endPoint y: 279, distance: 384.2
click at [412, 279] on span at bounding box center [421, 260] width 275 height 138
click at [842, 404] on button "Upload" at bounding box center [850, 406] width 70 height 28
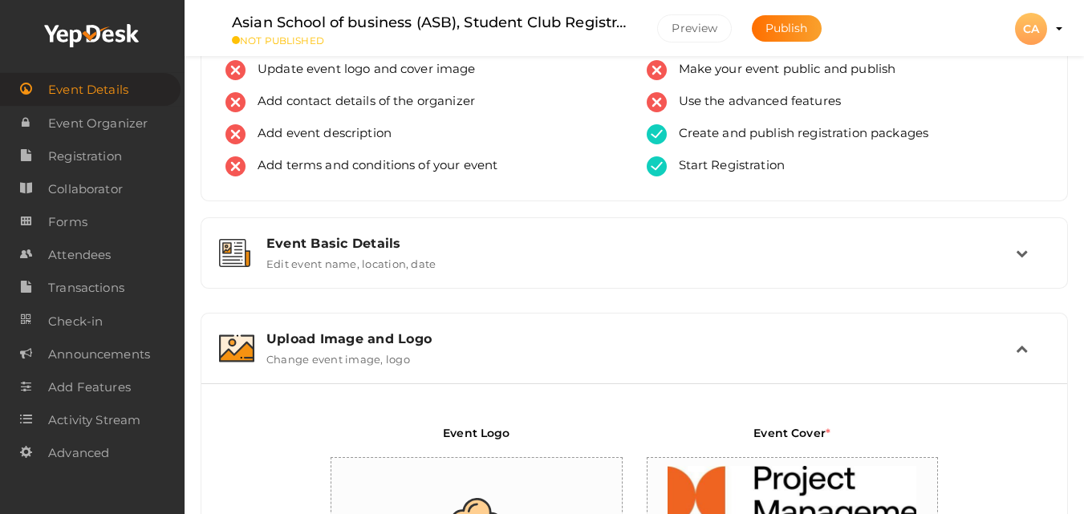
scroll to position [0, 0]
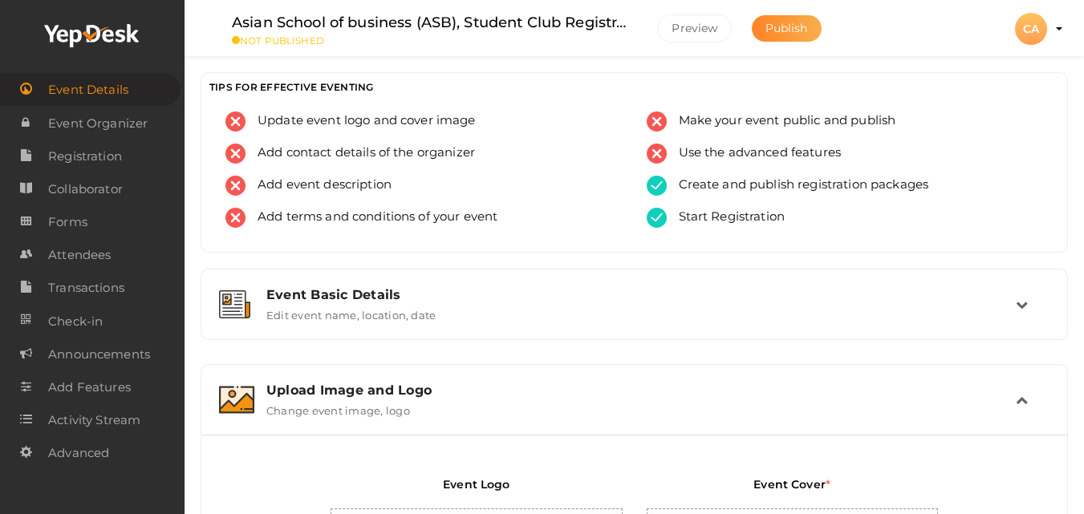
click at [769, 32] on span "Publish" at bounding box center [786, 28] width 43 height 14
click at [1029, 27] on div "CA" at bounding box center [1031, 29] width 32 height 32
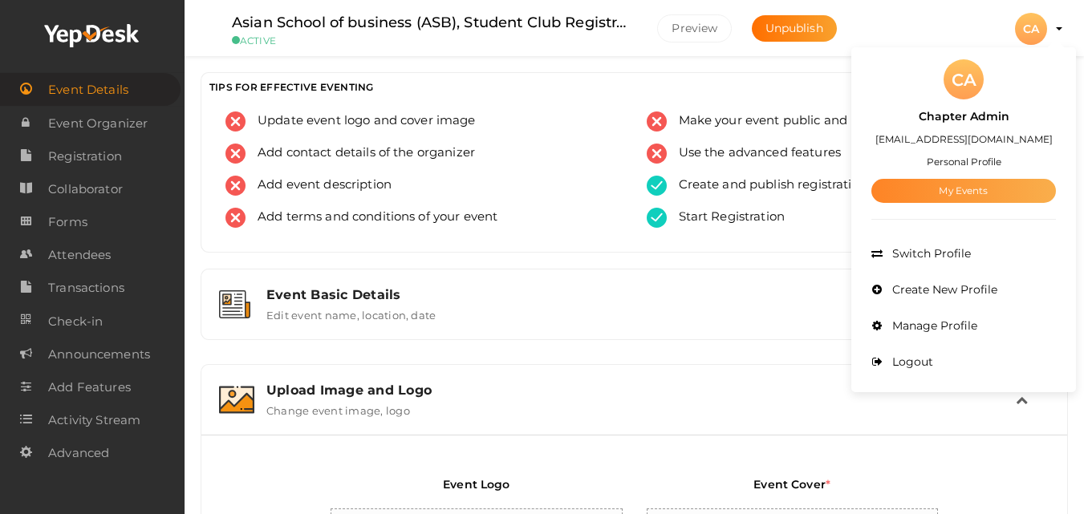
click at [996, 188] on link "My Events" at bounding box center [963, 191] width 185 height 24
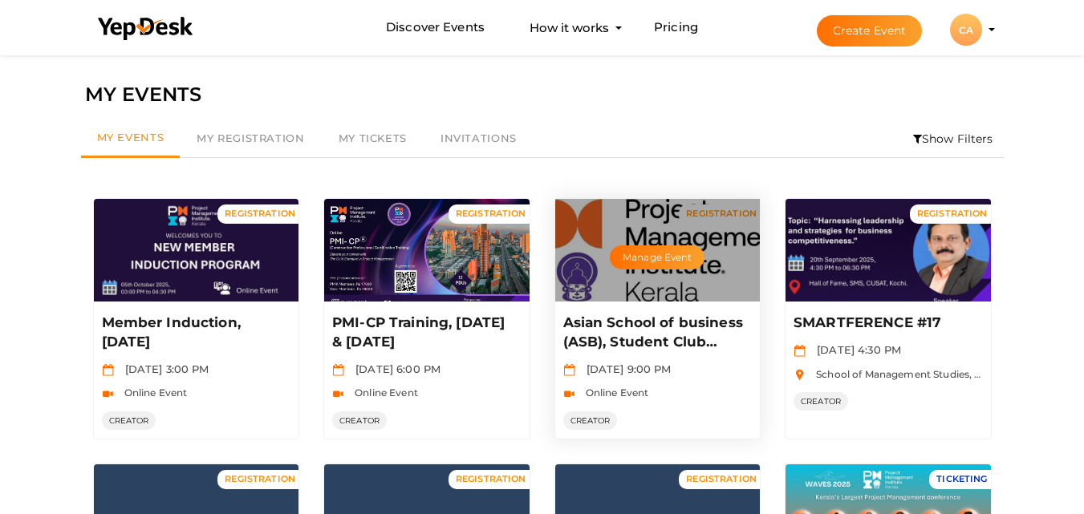
click at [631, 342] on p "Asian School of business (ASB), Student Club Registration 2025-2026" at bounding box center [655, 333] width 185 height 39
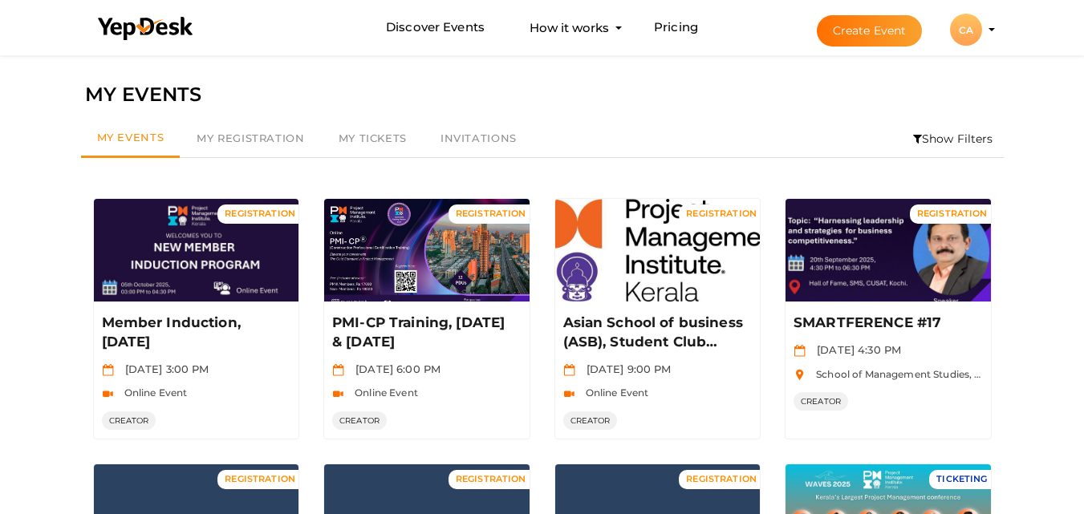
scroll to position [449, 0]
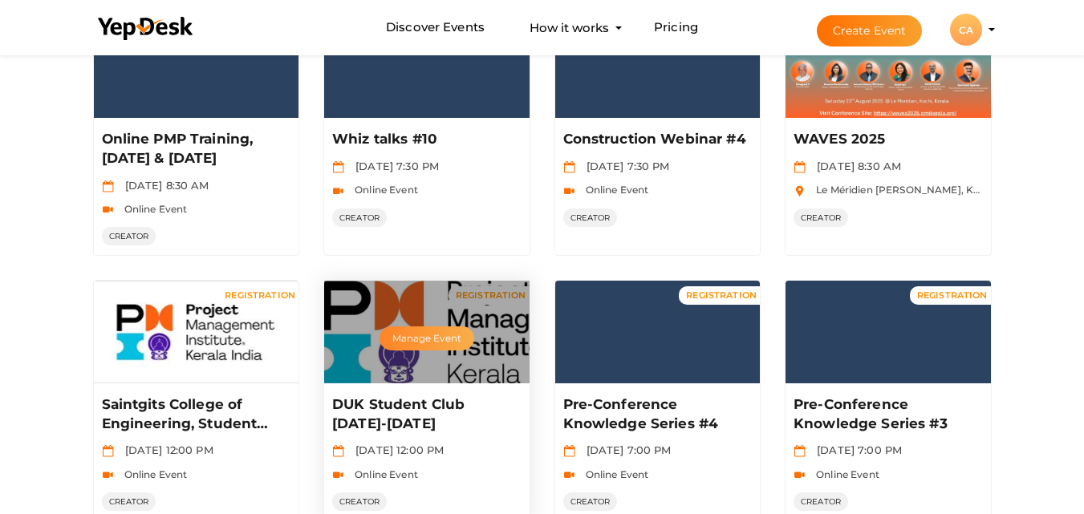
click at [415, 345] on button "Manage Event" at bounding box center [426, 339] width 95 height 24
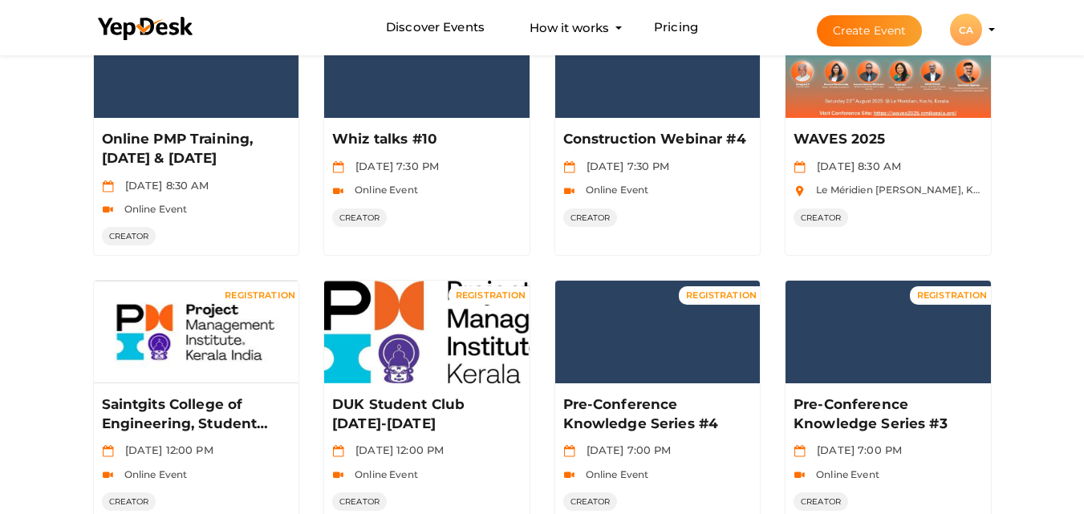
scroll to position [822, 0]
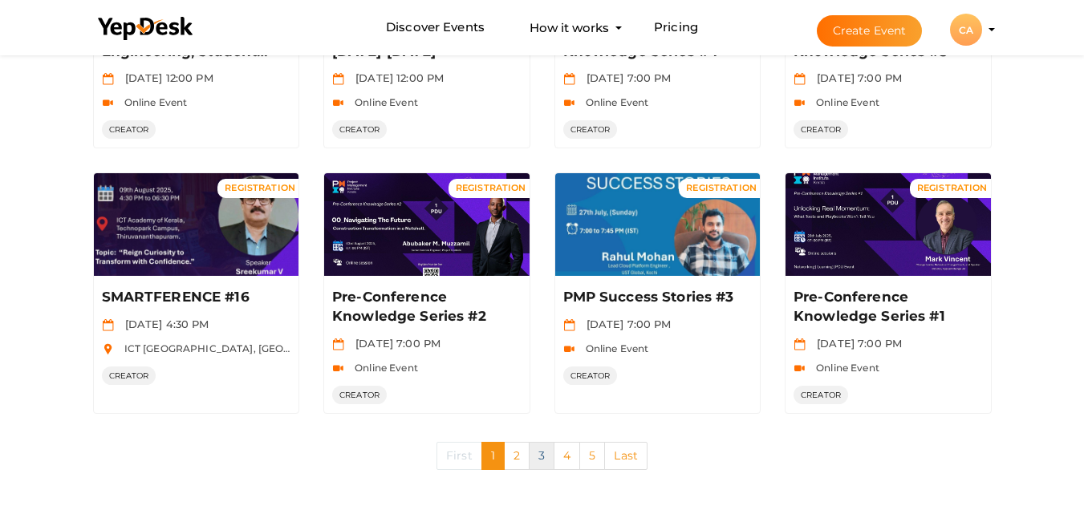
click at [539, 453] on link "3" at bounding box center [542, 456] width 26 height 28
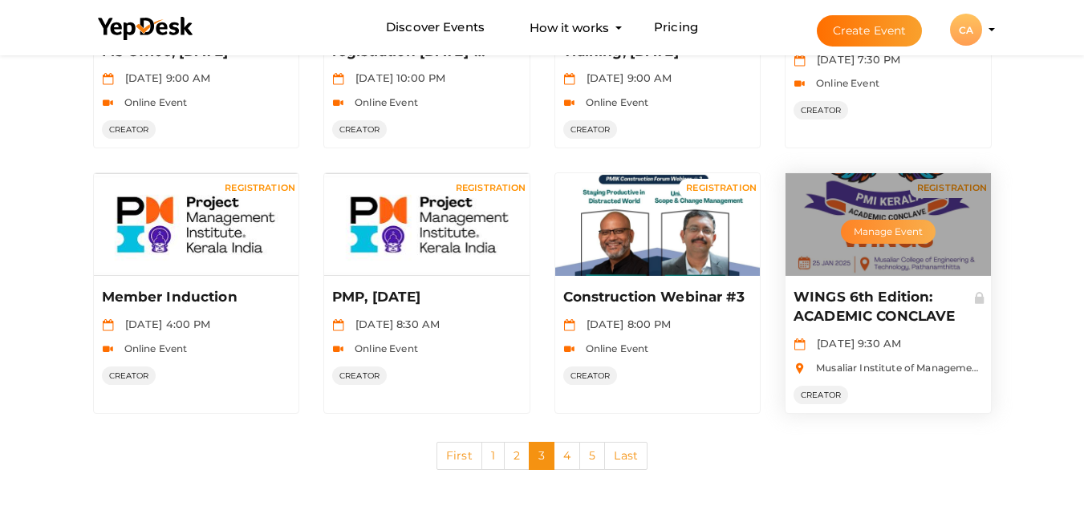
click at [892, 233] on button "Manage Event" at bounding box center [888, 232] width 95 height 24
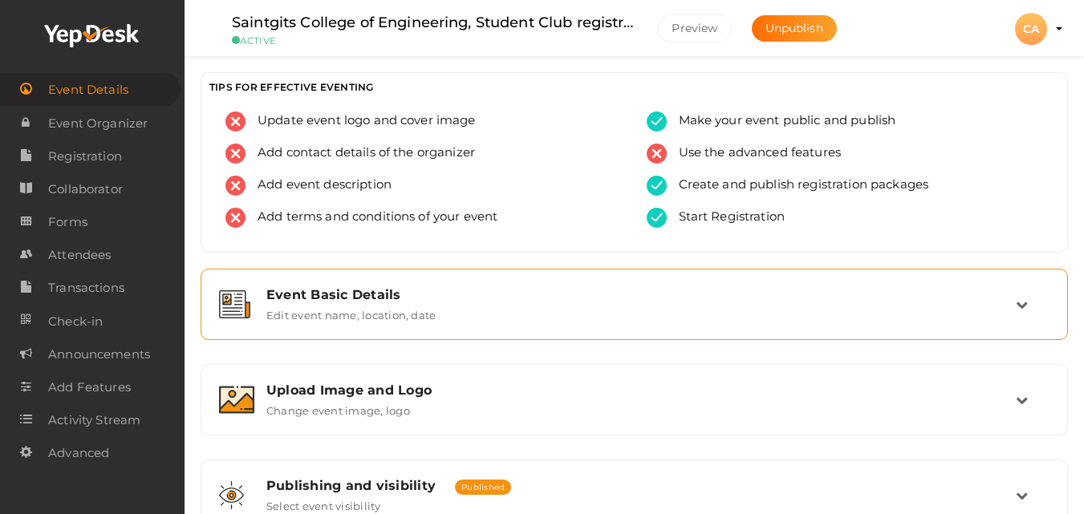
click at [318, 307] on label "Edit event name, location, date" at bounding box center [350, 311] width 169 height 19
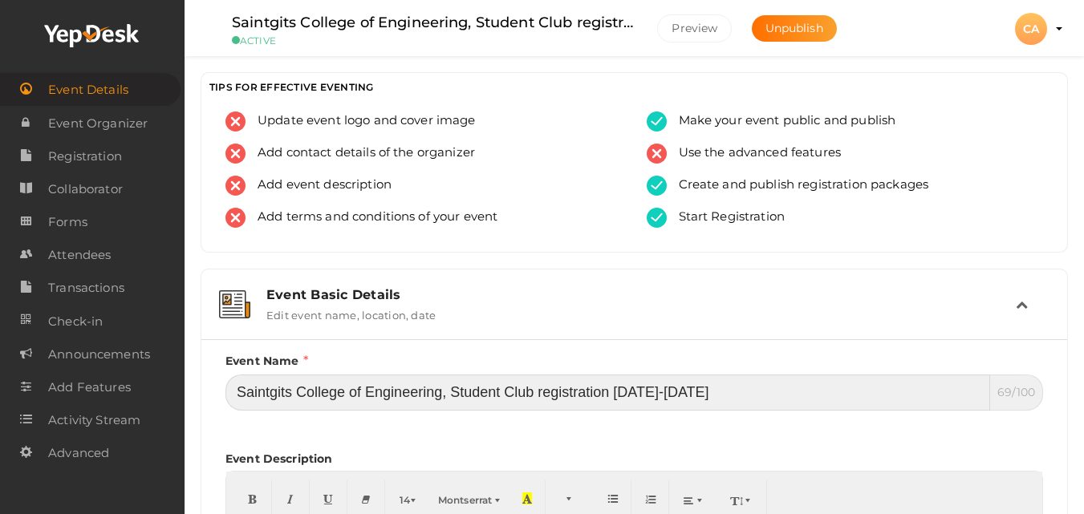
click at [827, 387] on input "Saintgits College of Engineering, Student Club registration 2025-2026" at bounding box center [607, 393] width 765 height 36
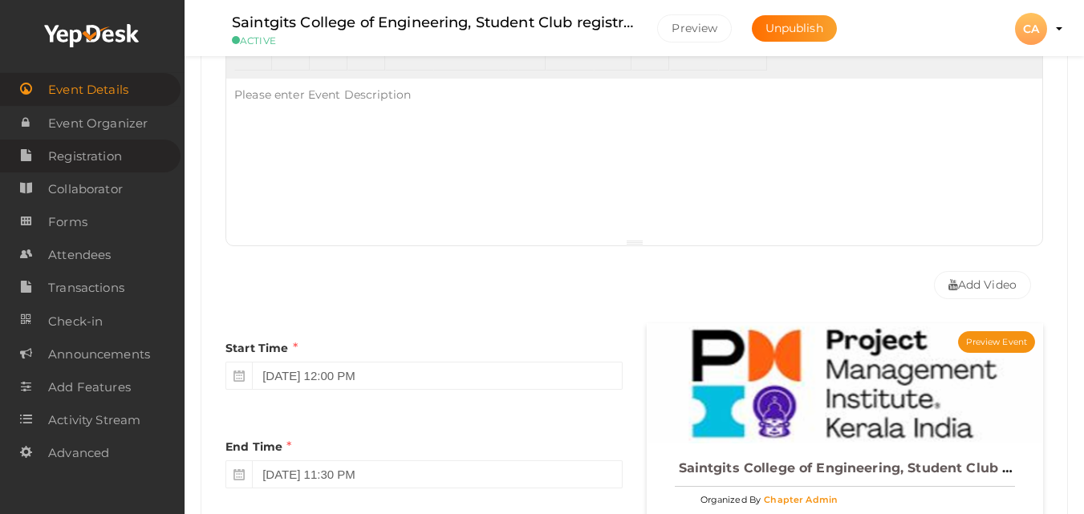
click at [90, 152] on span "Registration" at bounding box center [85, 156] width 74 height 32
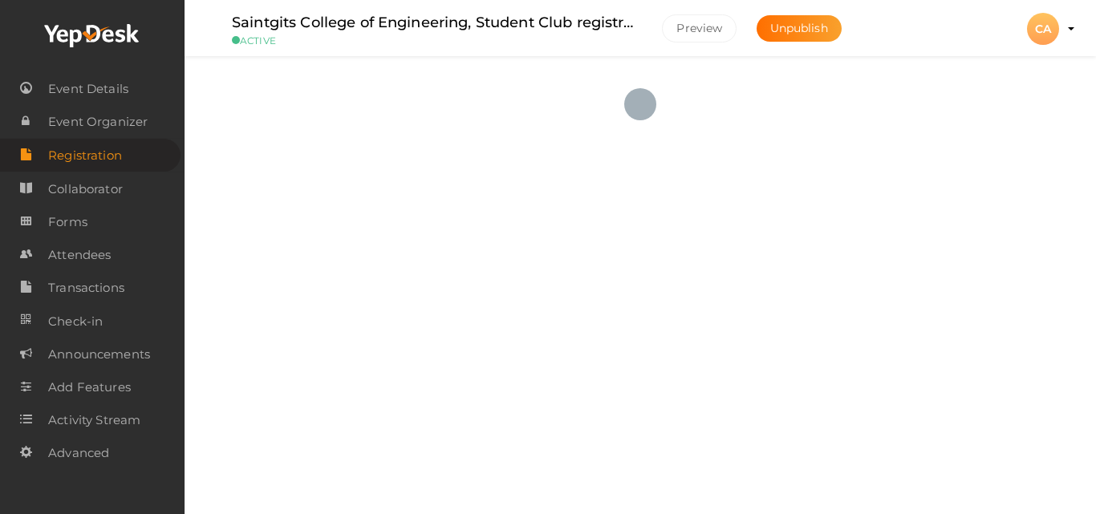
checkbox input "true"
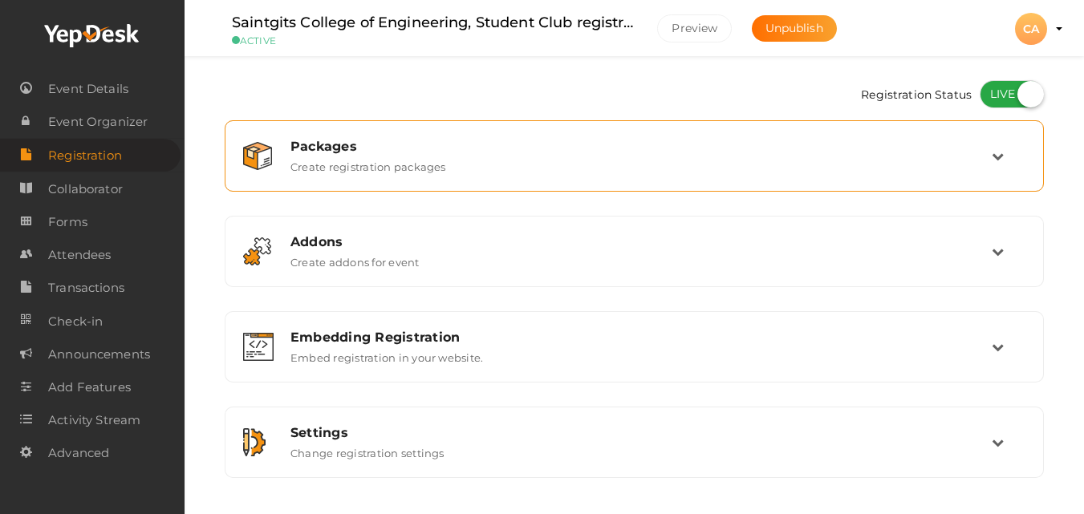
click at [622, 165] on div "Packages Create registration packages" at bounding box center [634, 156] width 713 height 34
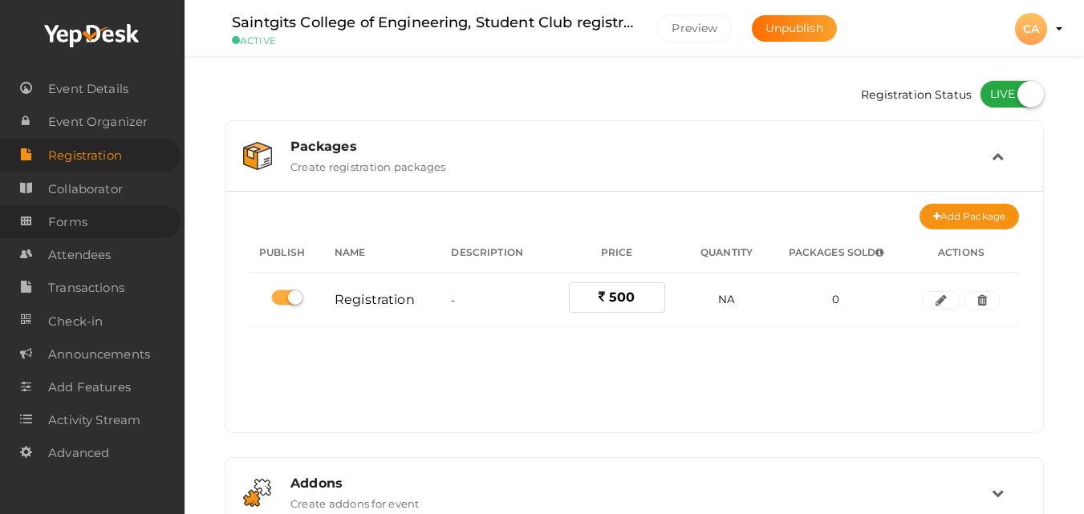
click at [88, 217] on link "Forms" at bounding box center [90, 221] width 181 height 33
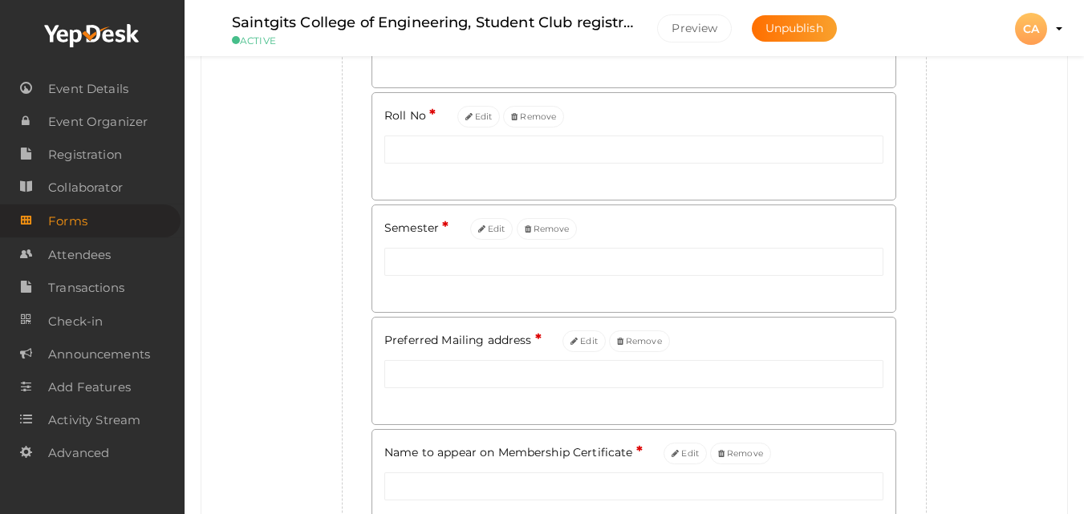
scroll to position [546, 0]
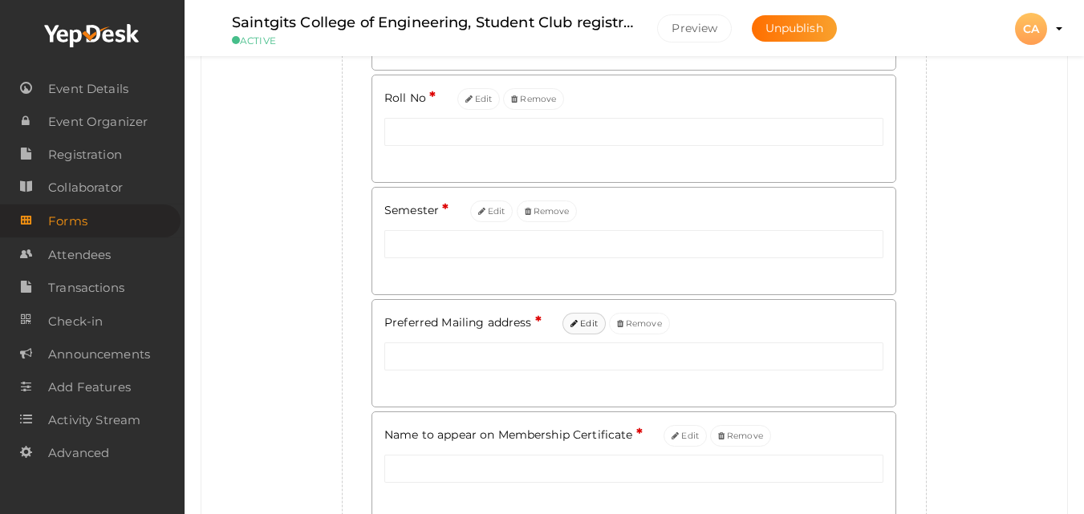
click at [575, 322] on icon at bounding box center [573, 324] width 7 height 9
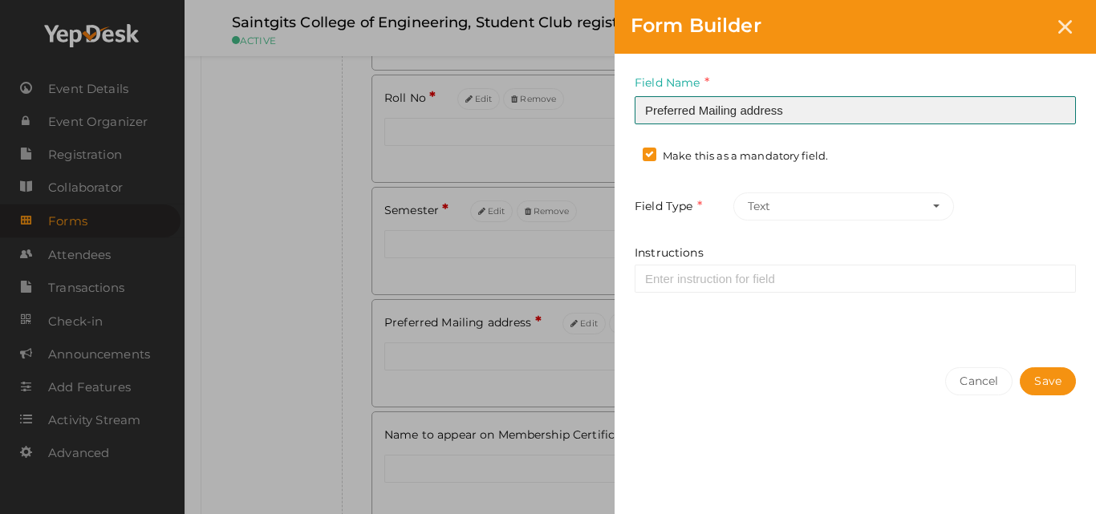
click at [838, 113] on input "Preferred Mailing address" at bounding box center [855, 110] width 441 height 28
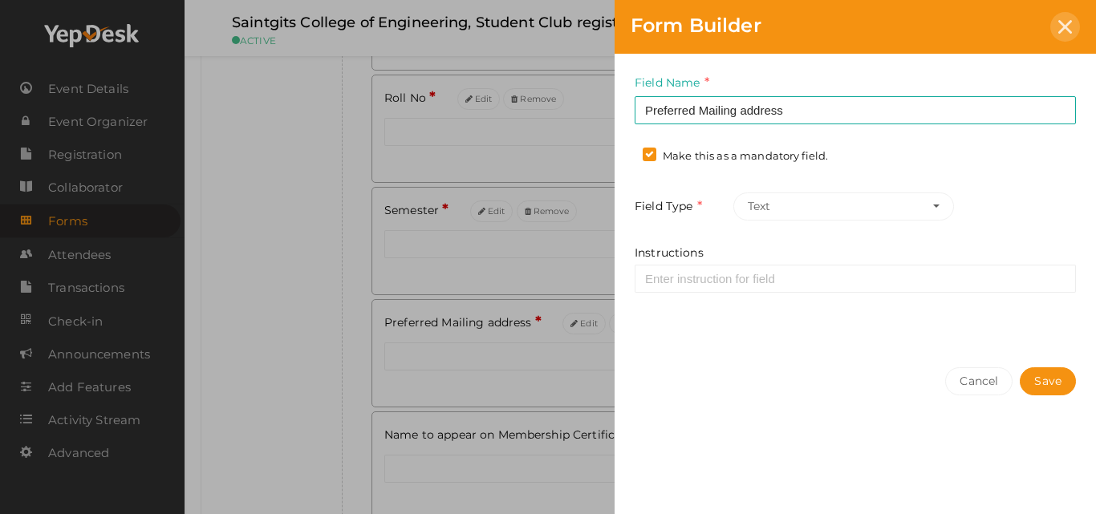
click at [1057, 33] on div at bounding box center [1065, 27] width 30 height 30
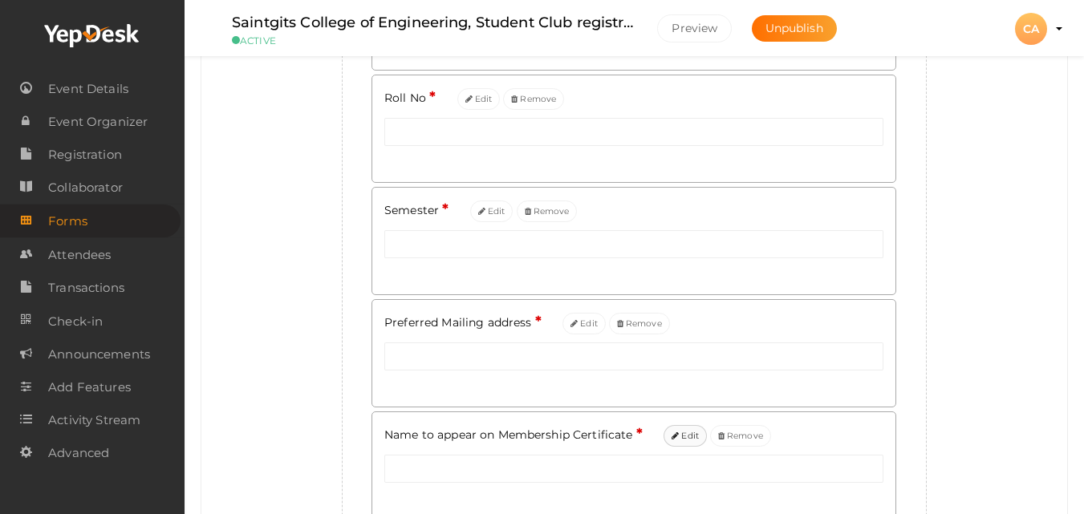
click at [689, 432] on button "Edit" at bounding box center [685, 436] width 43 height 22
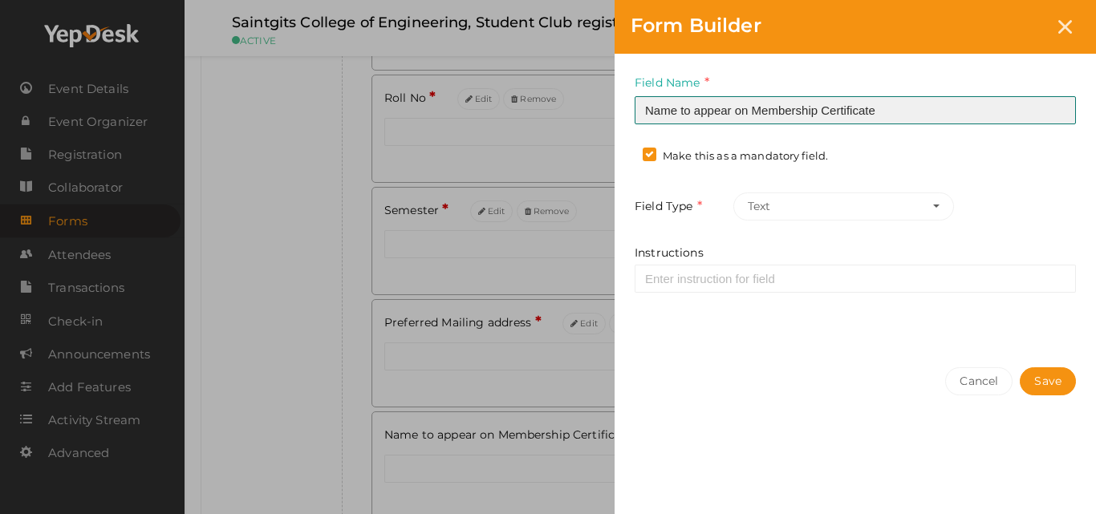
click at [896, 107] on input "Name to appear on Membership Certificate" at bounding box center [855, 110] width 441 height 28
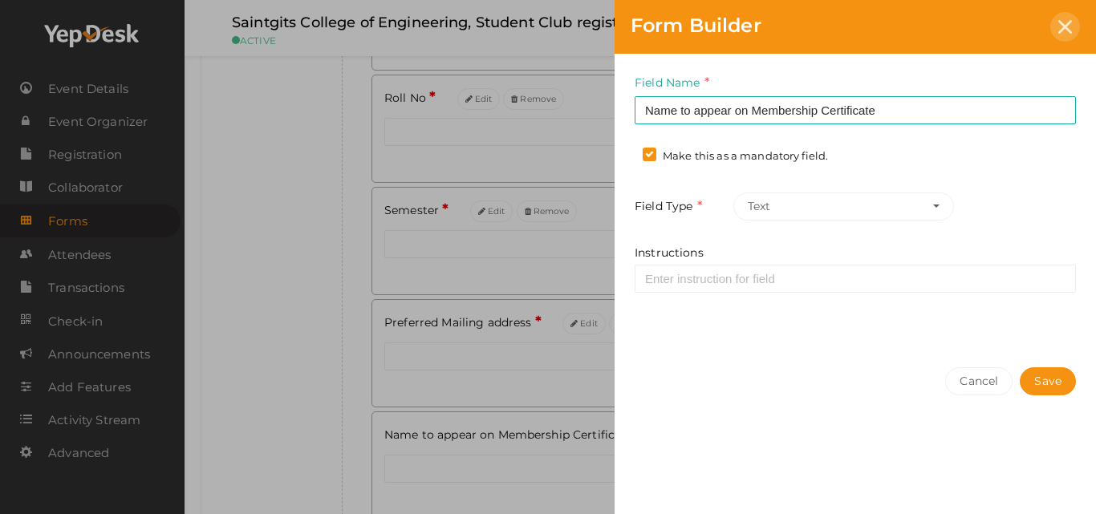
click at [1067, 38] on div at bounding box center [1065, 27] width 30 height 30
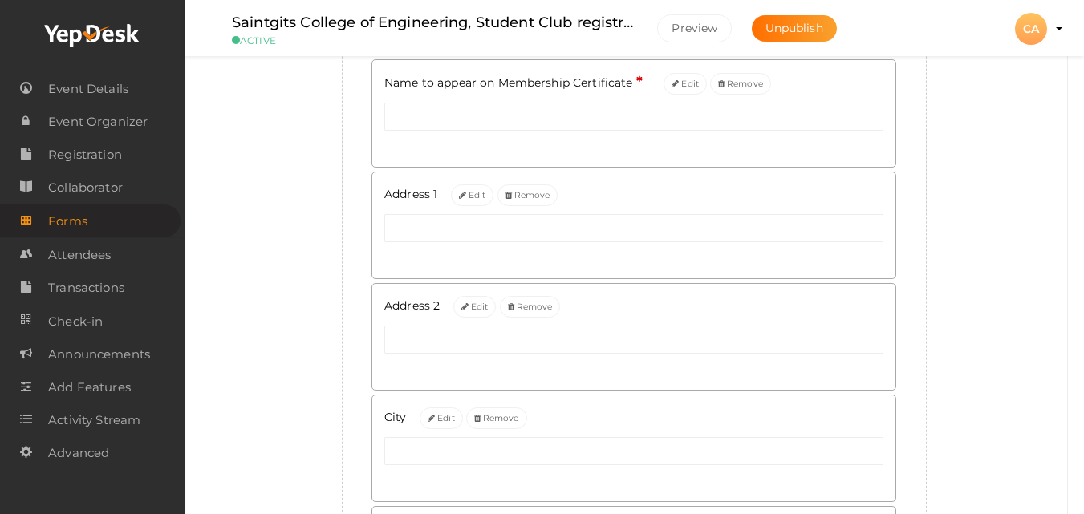
scroll to position [899, 0]
click at [99, 256] on span "Attendees" at bounding box center [79, 255] width 63 height 32
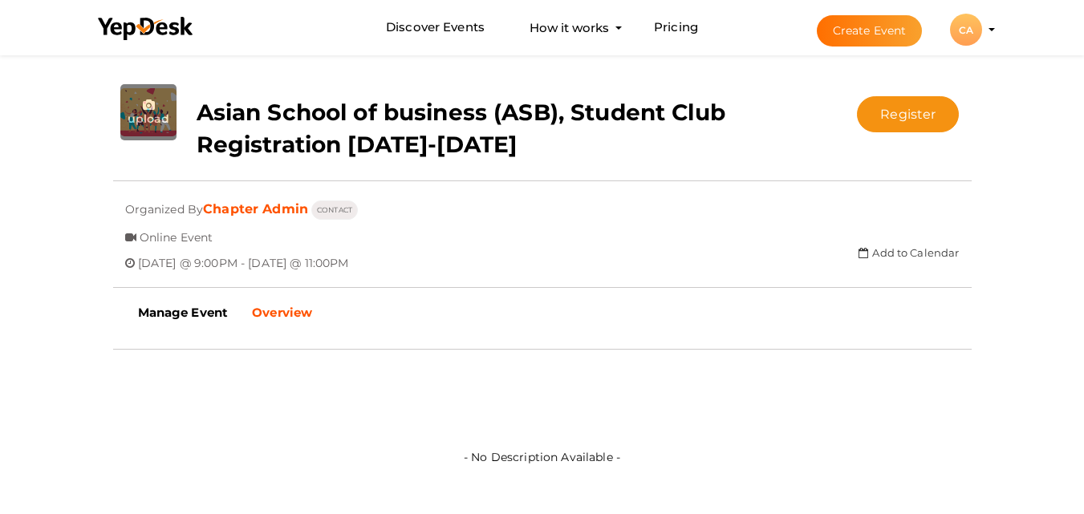
scroll to position [299, 0]
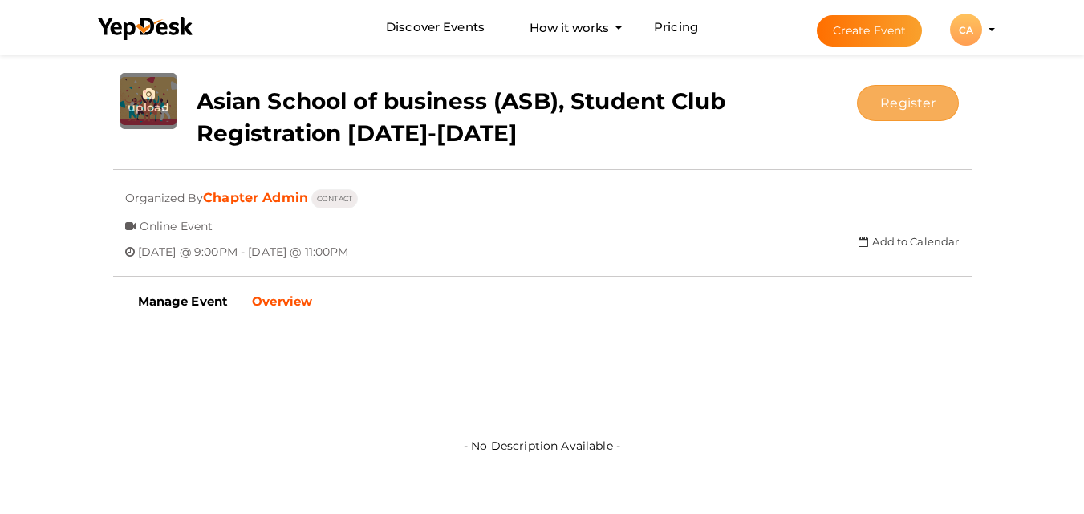
click at [917, 90] on button "Register" at bounding box center [908, 103] width 102 height 36
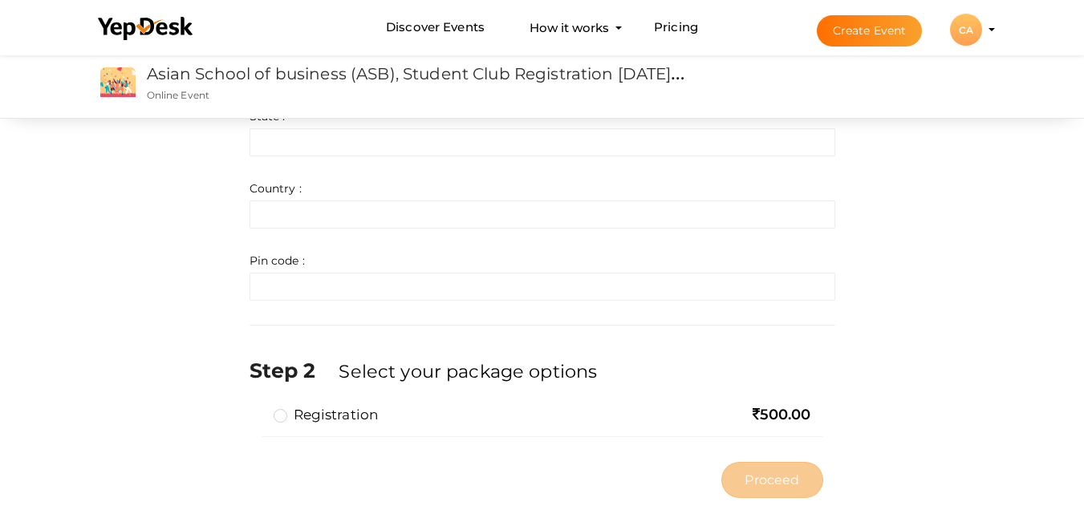
scroll to position [887, 0]
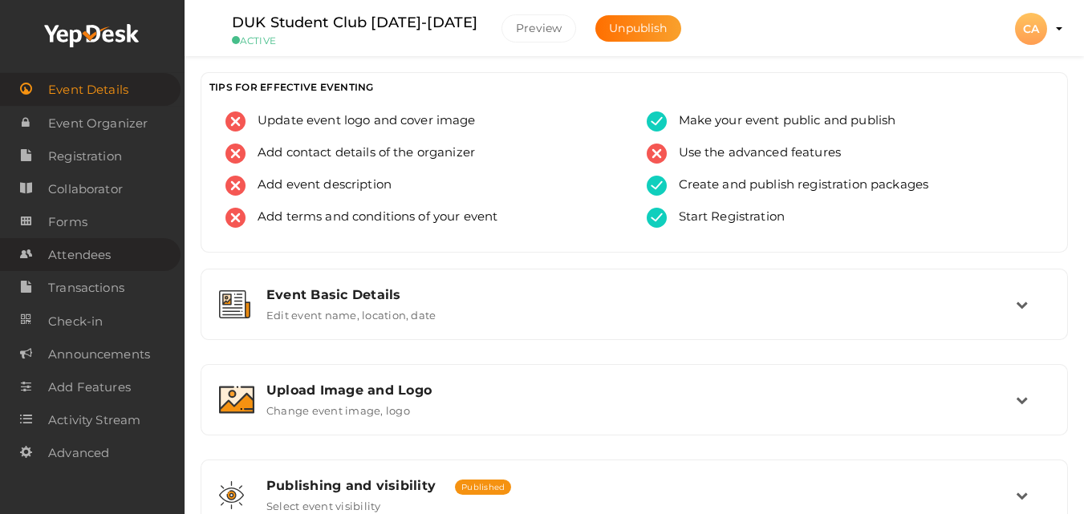
click at [72, 270] on span "Attendees" at bounding box center [79, 255] width 63 height 32
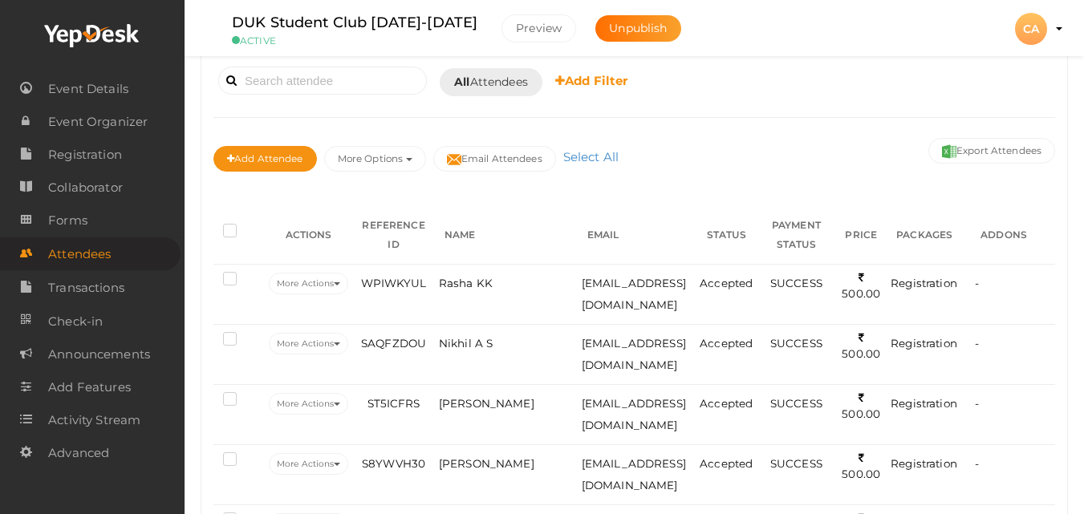
scroll to position [128, 0]
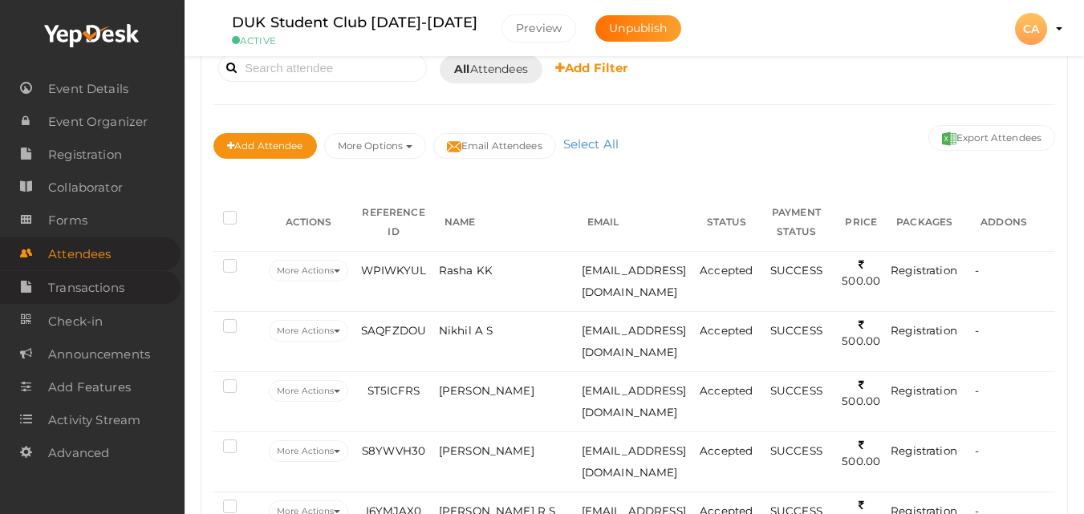
click at [120, 284] on span "Transactions" at bounding box center [86, 288] width 76 height 32
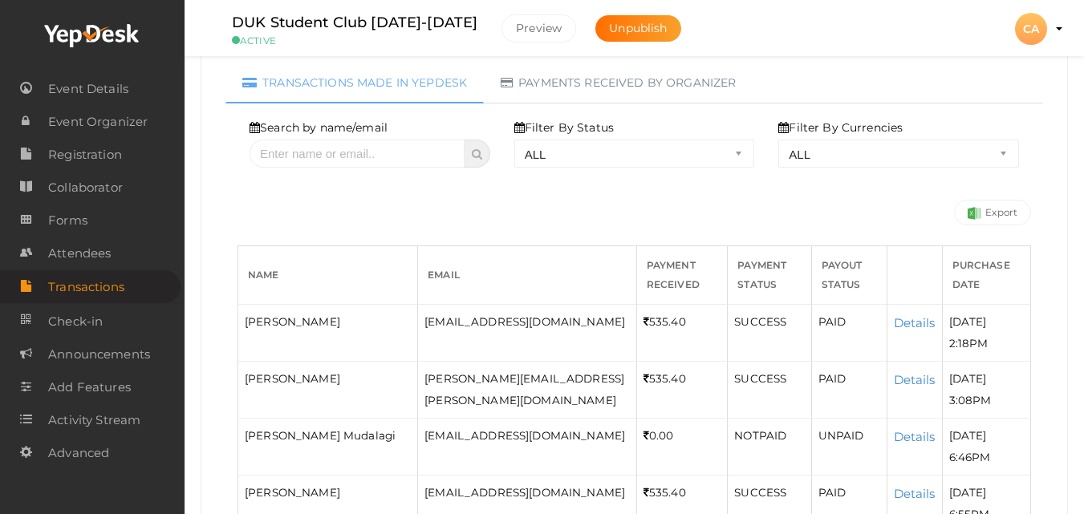
scroll to position [182, 0]
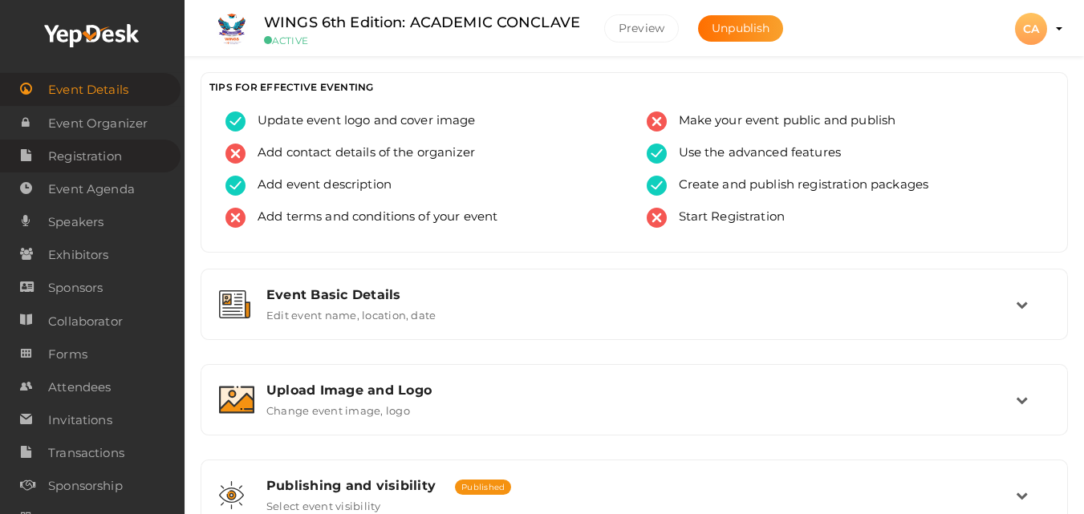
click at [107, 153] on span "Registration" at bounding box center [85, 156] width 74 height 32
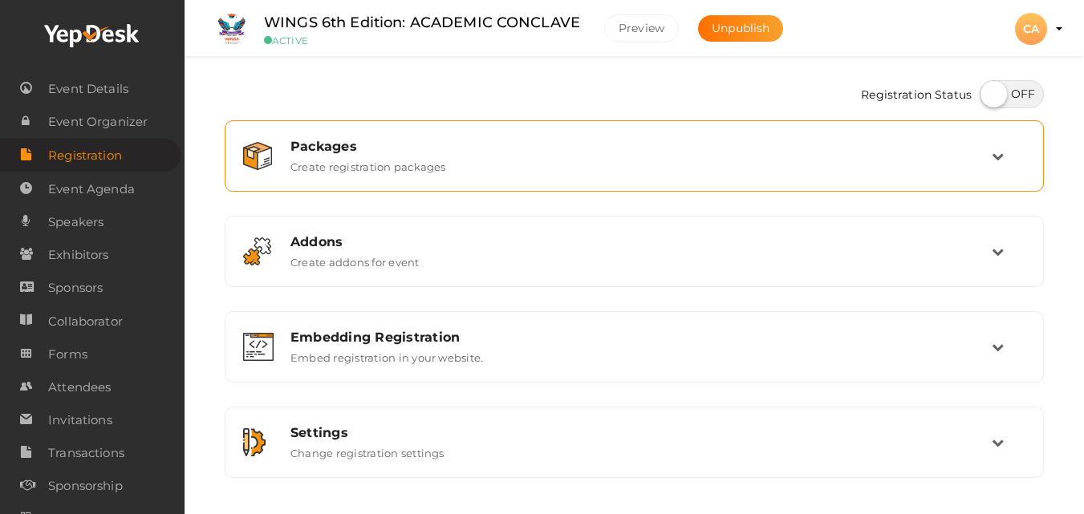
click at [436, 156] on label "Create registration packages" at bounding box center [368, 163] width 156 height 19
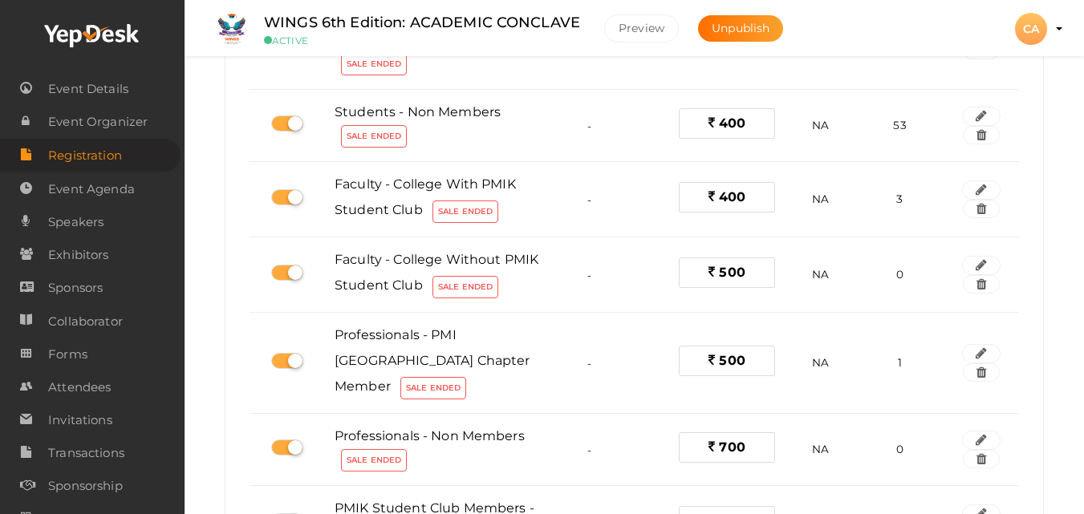
scroll to position [149, 0]
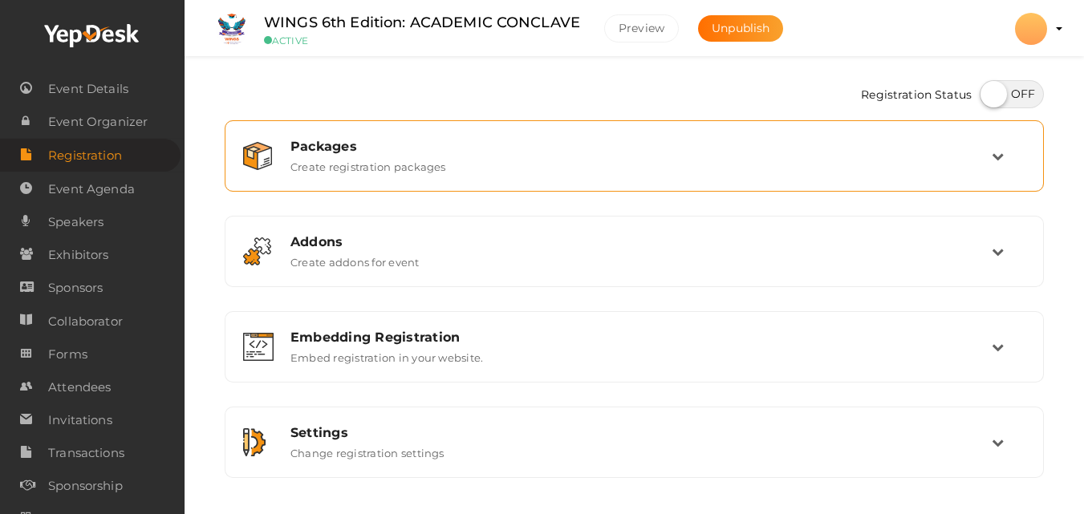
click at [583, 185] on div "Packages Create registration packages" at bounding box center [634, 155] width 819 height 71
click at [475, 152] on div "Packages" at bounding box center [640, 146] width 701 height 15
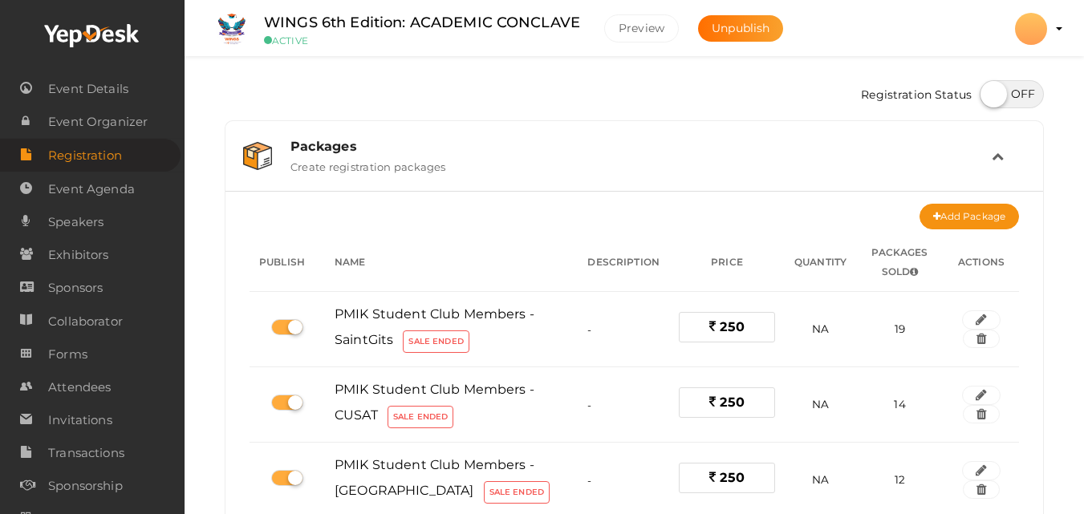
click at [1020, 30] on div at bounding box center [1031, 29] width 32 height 32
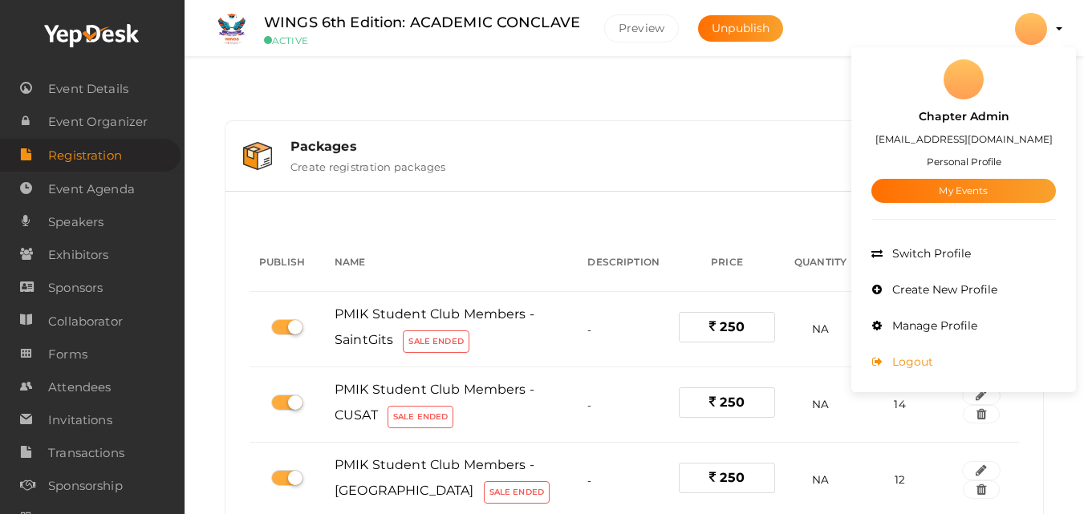
click at [912, 355] on span "Logout" at bounding box center [910, 362] width 45 height 14
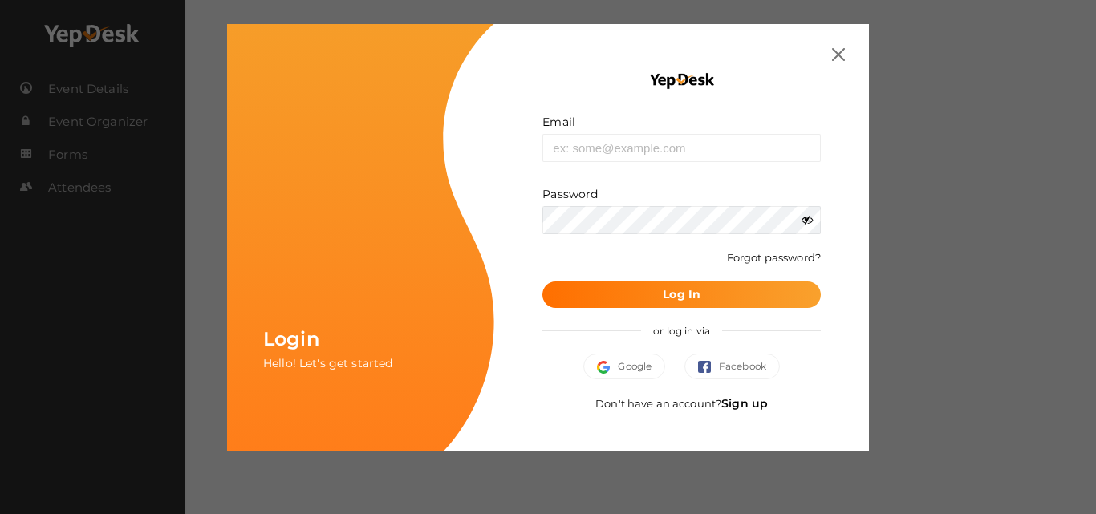
click at [840, 59] on img at bounding box center [838, 54] width 13 height 13
